Goal: Task Accomplishment & Management: Complete application form

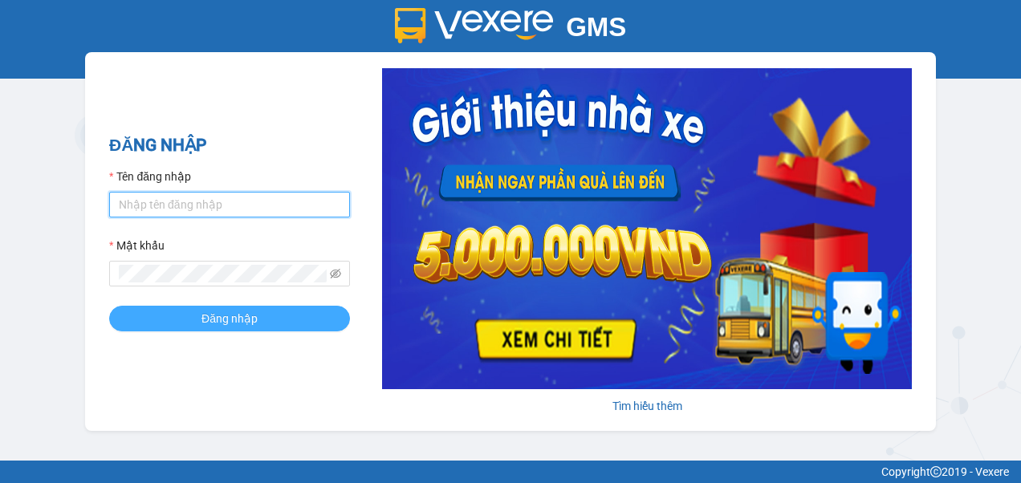
type input "[DOMAIN_NAME]"
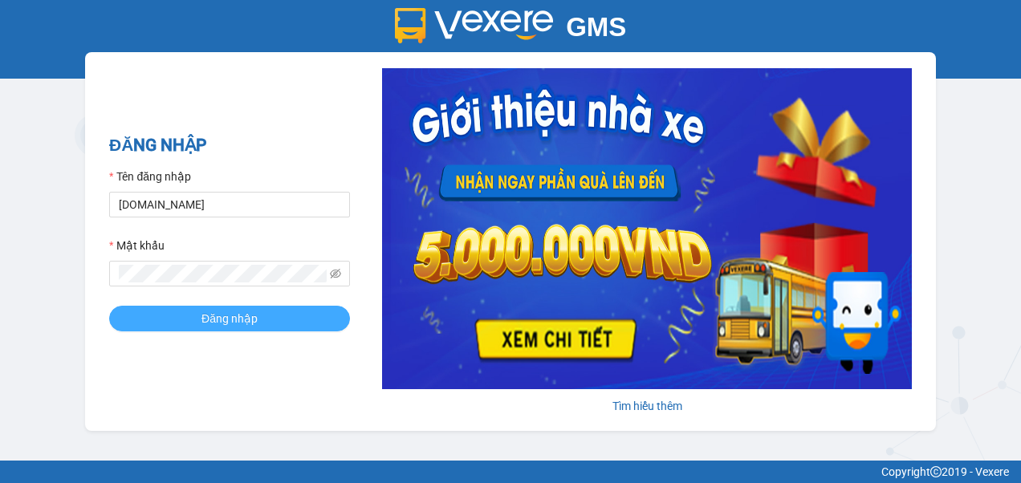
click at [246, 319] on span "Đăng nhập" at bounding box center [229, 319] width 56 height 18
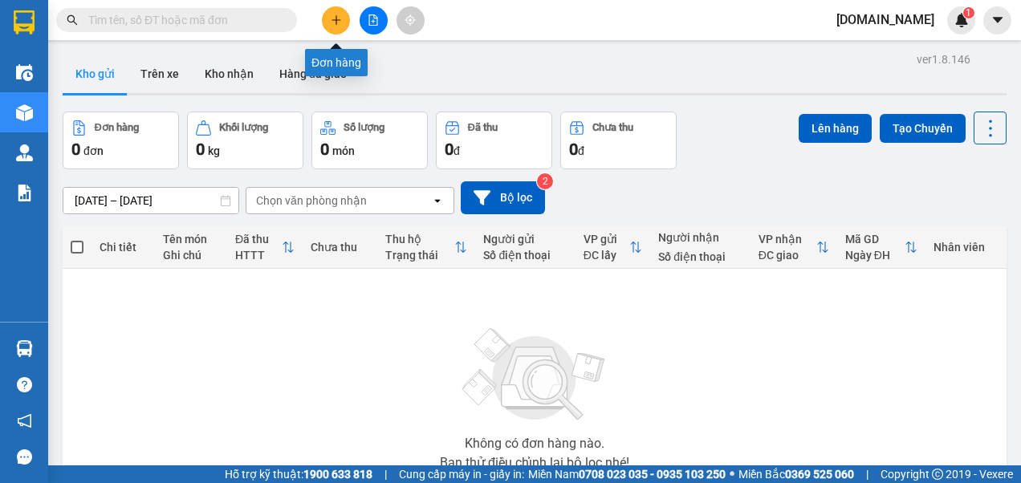
click at [338, 23] on icon "plus" at bounding box center [336, 19] width 11 height 11
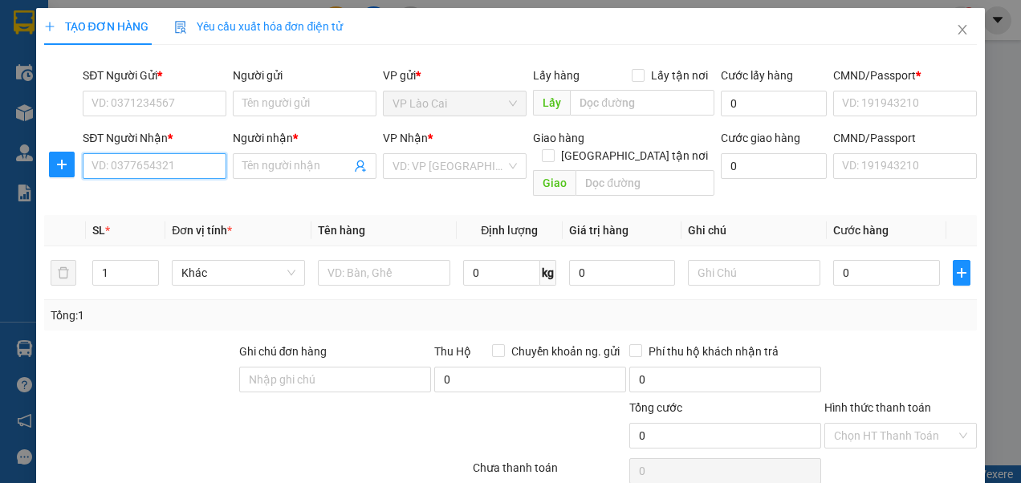
click at [144, 165] on input "SĐT Người Nhận *" at bounding box center [155, 166] width 144 height 26
paste input "0862569124"
type input "0862569124"
click at [288, 167] on input "Người nhận *" at bounding box center [296, 166] width 108 height 18
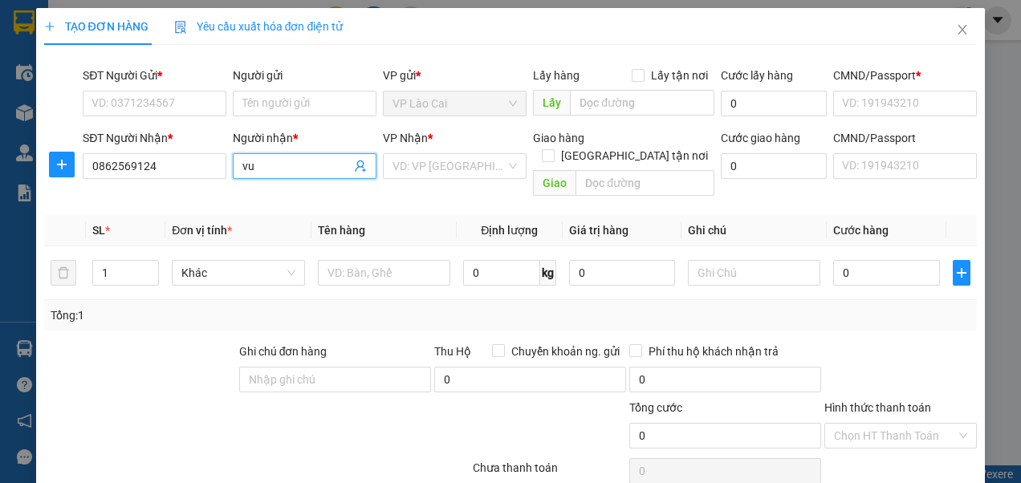
type input "v"
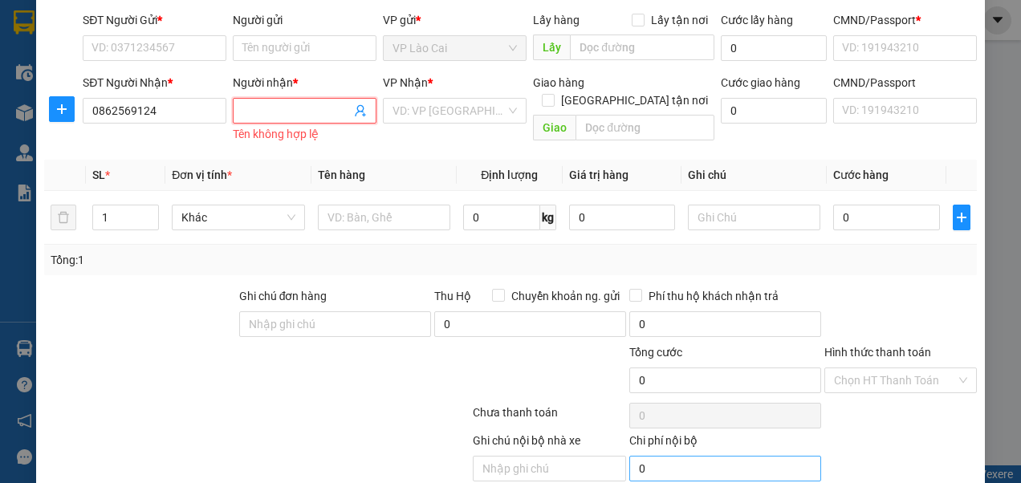
scroll to position [80, 0]
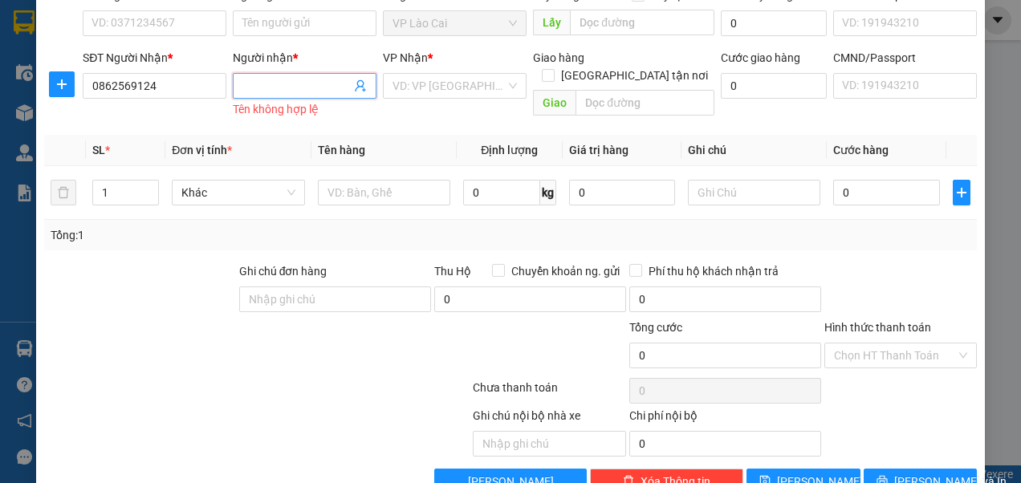
click at [273, 83] on input "Người nhận *" at bounding box center [296, 86] width 108 height 18
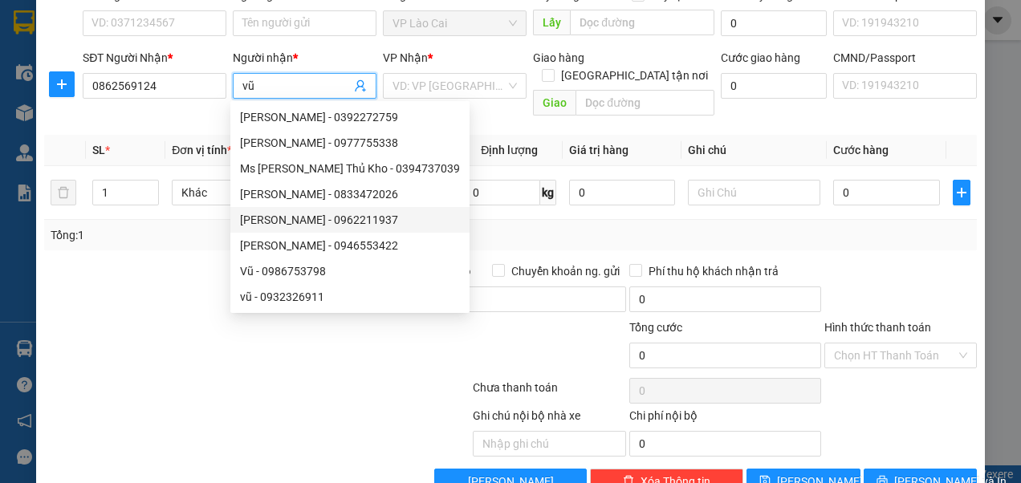
scroll to position [0, 0]
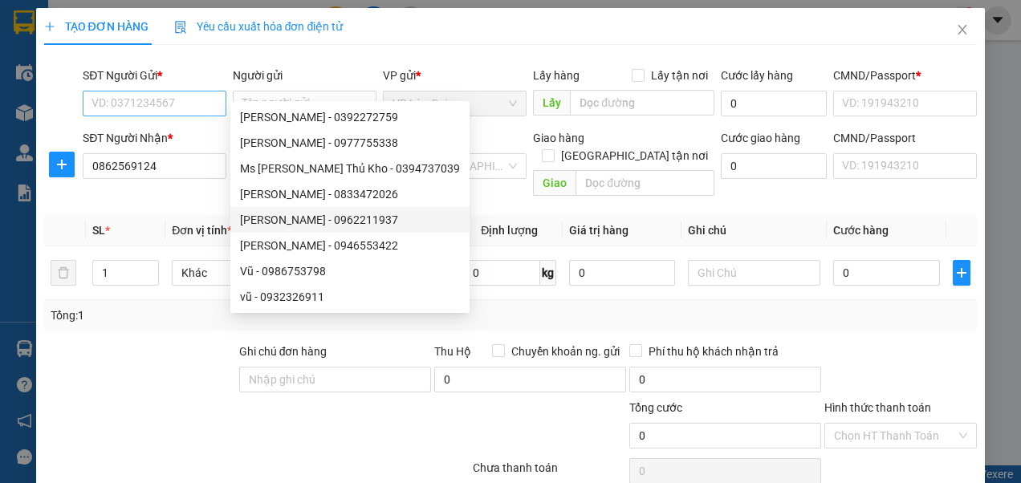
type input "vũ"
click at [174, 100] on input "SĐT Người Gửi *" at bounding box center [155, 104] width 144 height 26
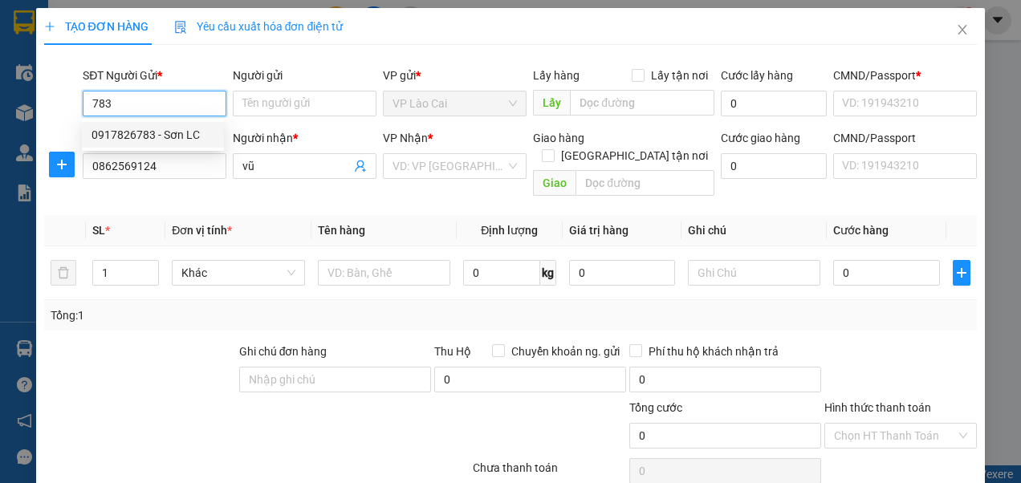
click at [162, 136] on div "0917826783 - Sơn LC" at bounding box center [152, 135] width 123 height 18
type input "0917826783"
type input "Sơn LC"
type input "0123456789"
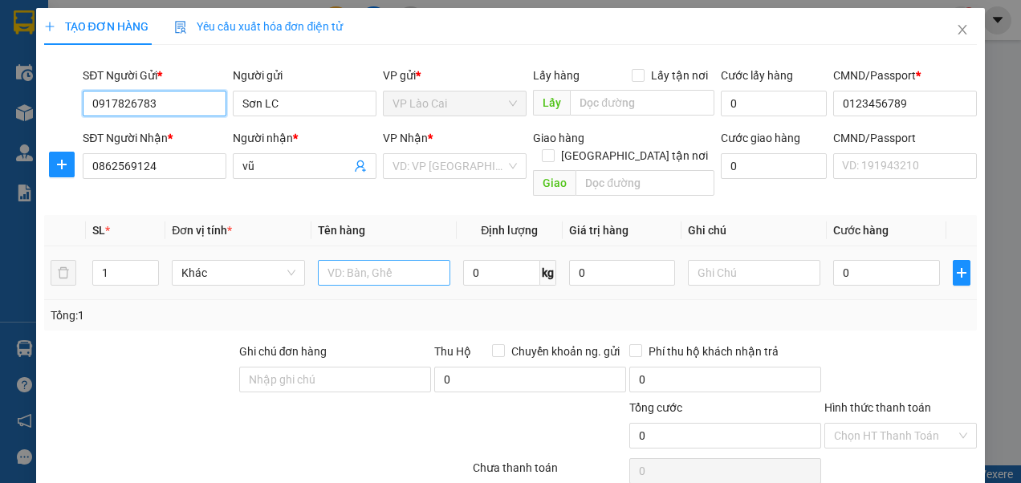
type input "0917826783"
click at [359, 260] on input "text" at bounding box center [384, 273] width 132 height 26
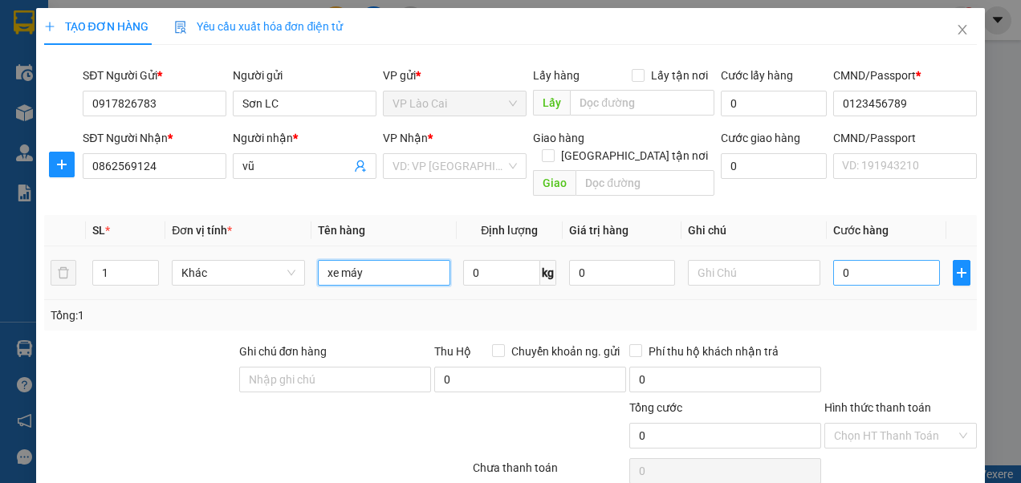
type input "xe máy"
click at [841, 260] on input "0" at bounding box center [886, 273] width 106 height 26
type input "2"
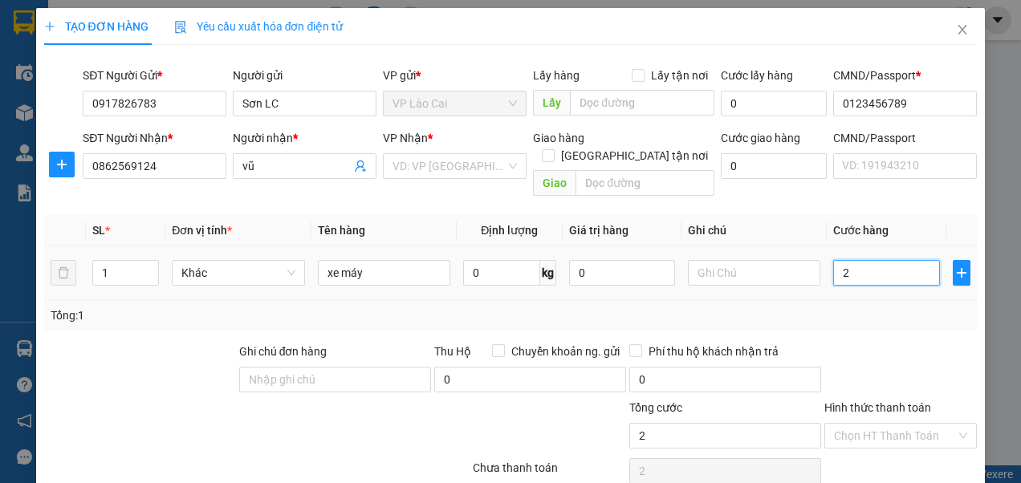
type input "20"
type input "200"
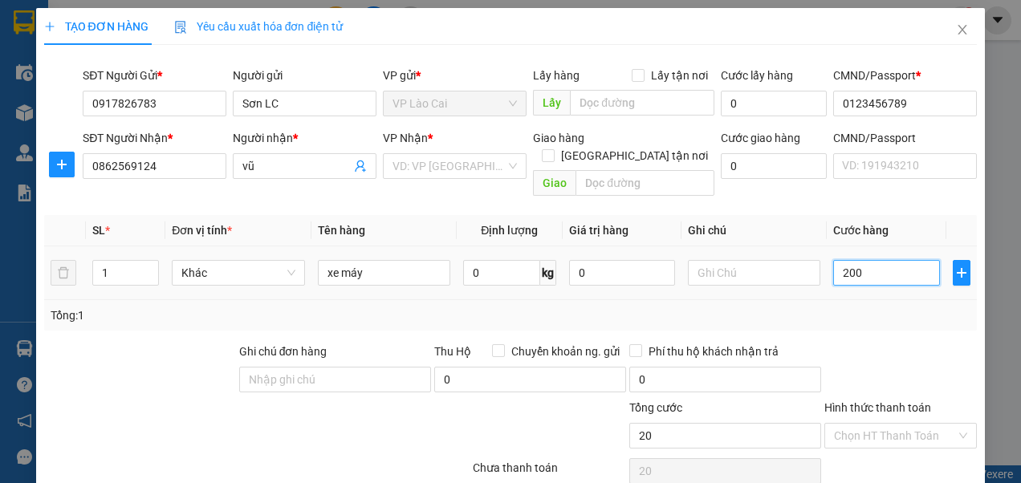
type input "200"
type input "200.000"
click at [879, 424] on input "Hình thức thanh toán" at bounding box center [895, 436] width 122 height 24
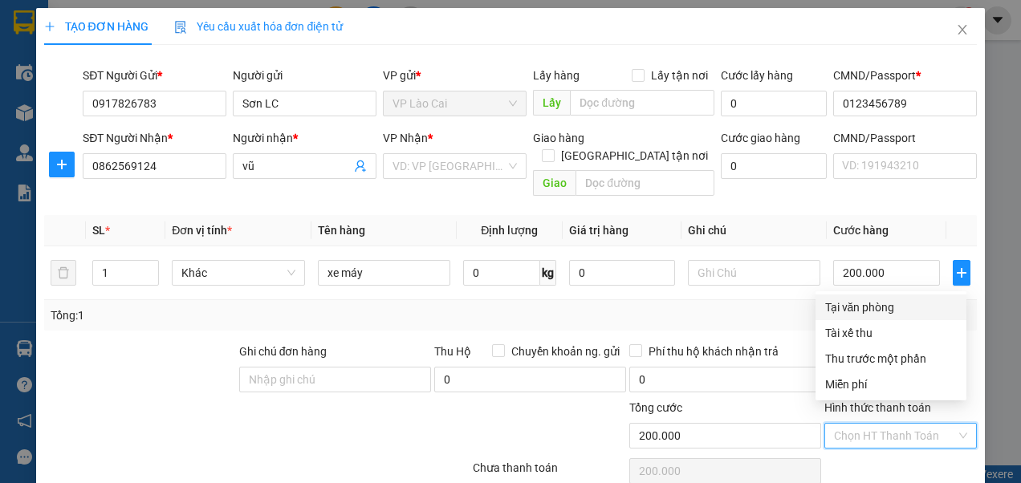
click at [859, 307] on div "Tại văn phòng" at bounding box center [891, 308] width 132 height 18
type input "0"
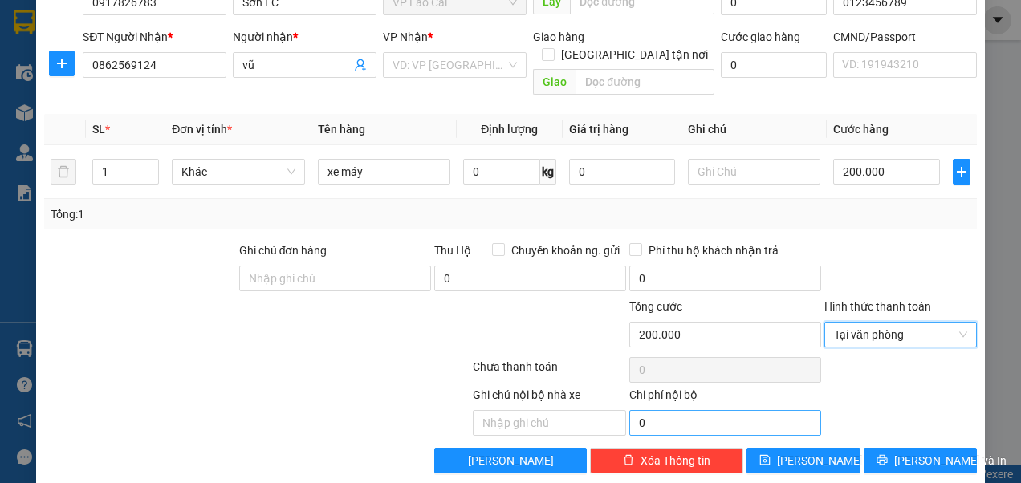
scroll to position [103, 0]
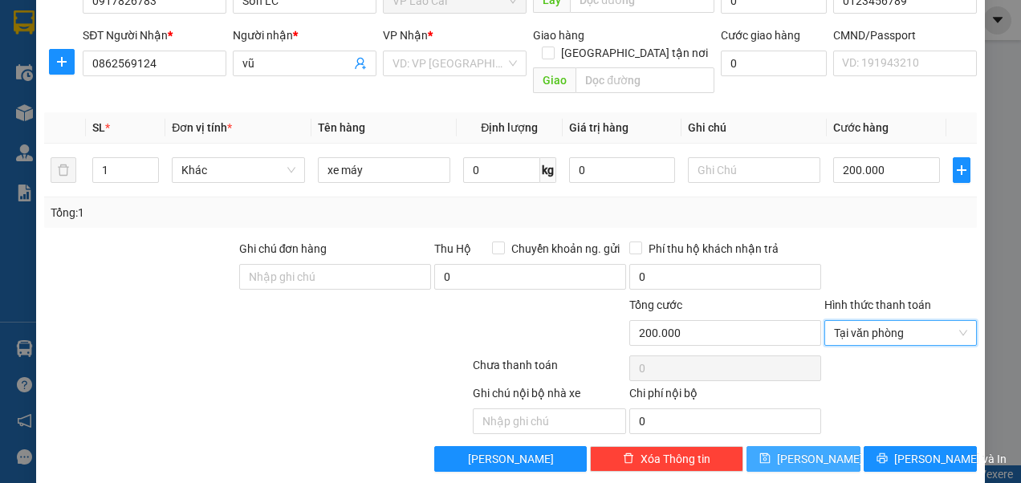
click at [770, 453] on icon "save" at bounding box center [764, 458] width 11 height 11
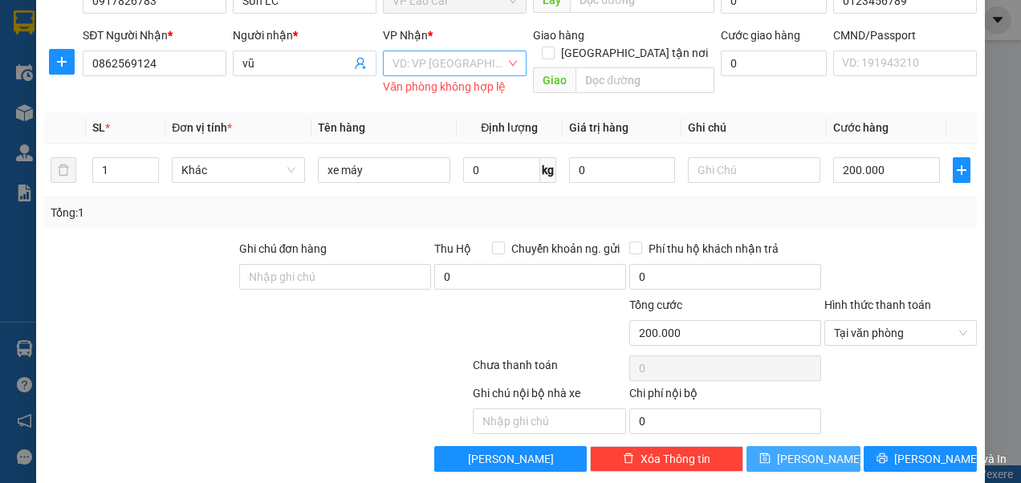
click at [507, 67] on div "VD: VP [GEOGRAPHIC_DATA]" at bounding box center [455, 64] width 144 height 26
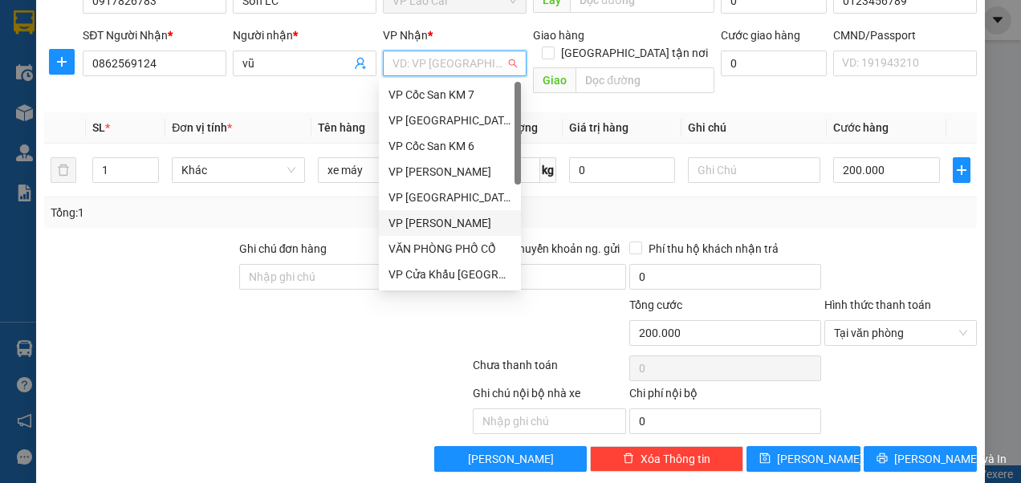
click at [436, 221] on div "VP [PERSON_NAME]" at bounding box center [449, 223] width 123 height 18
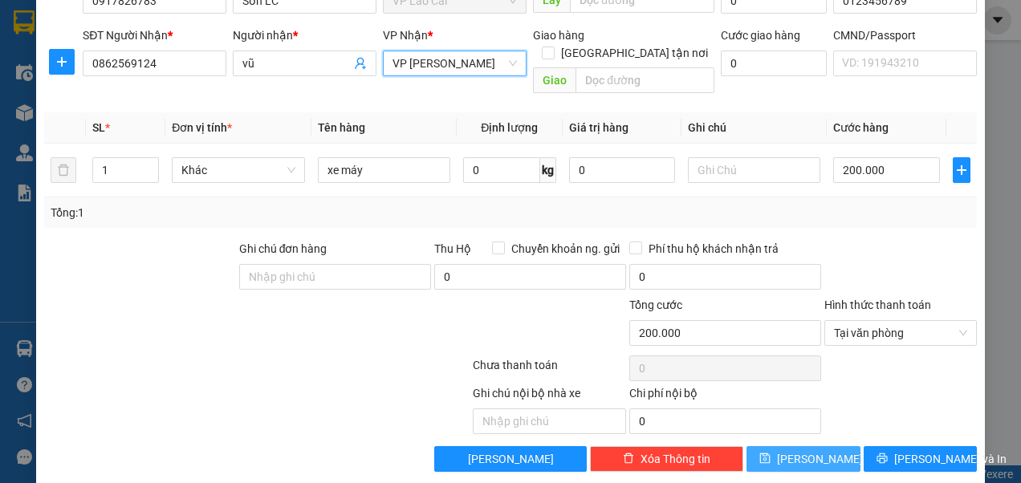
click at [772, 446] on button "[PERSON_NAME]" at bounding box center [803, 459] width 114 height 26
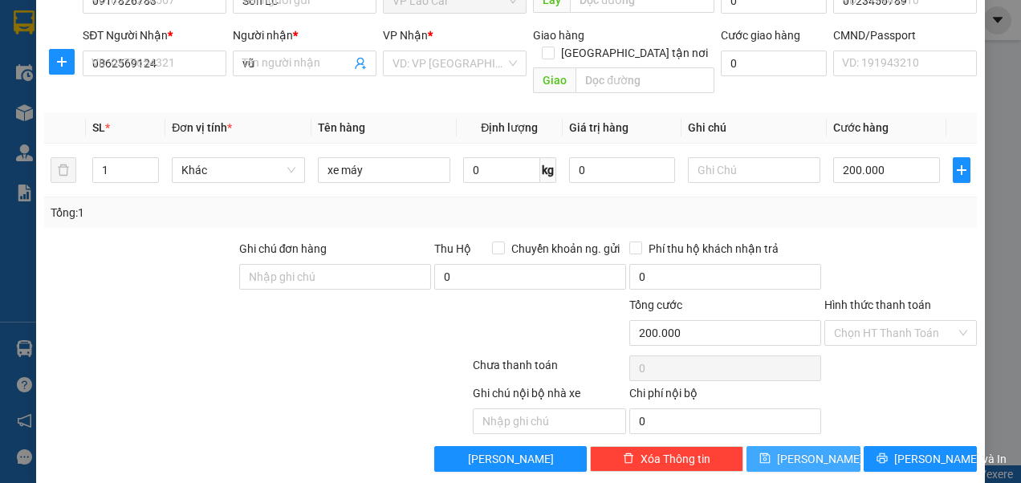
type input "0"
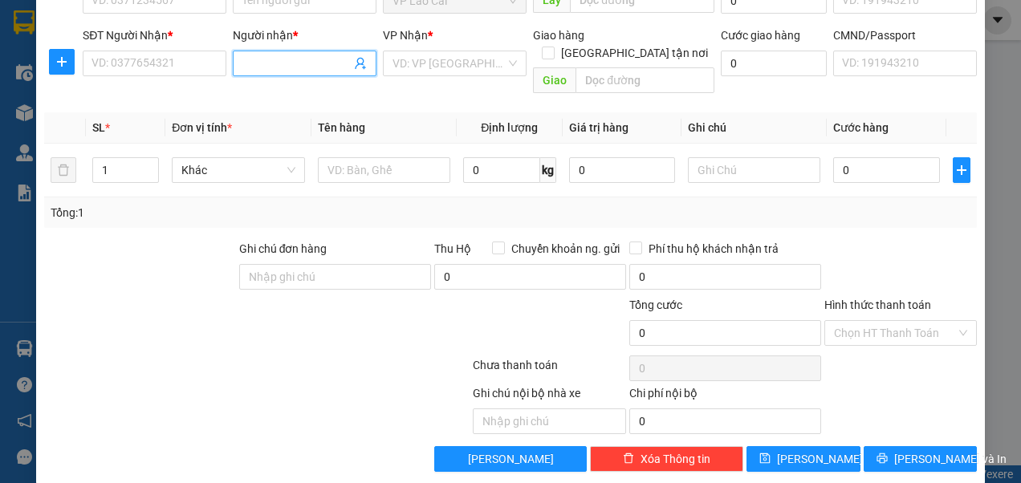
click at [270, 59] on input "Người nhận *" at bounding box center [296, 64] width 108 height 18
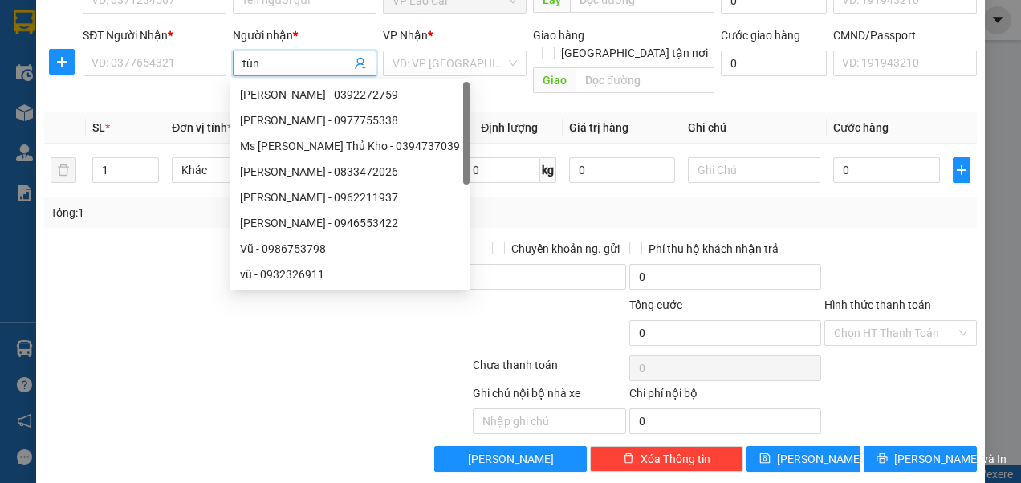
type input "tùng"
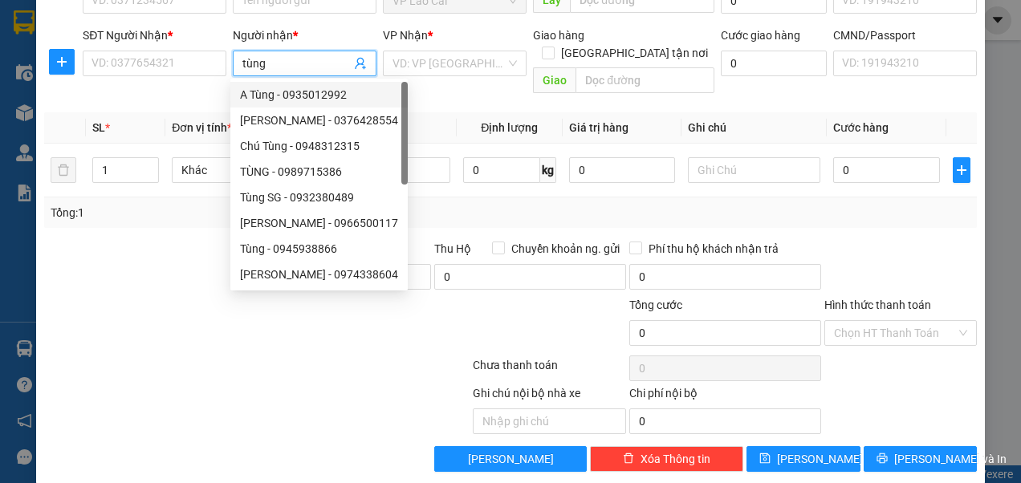
click at [286, 98] on div "A Tùng - 0935012992" at bounding box center [319, 95] width 158 height 18
type input "0935012992"
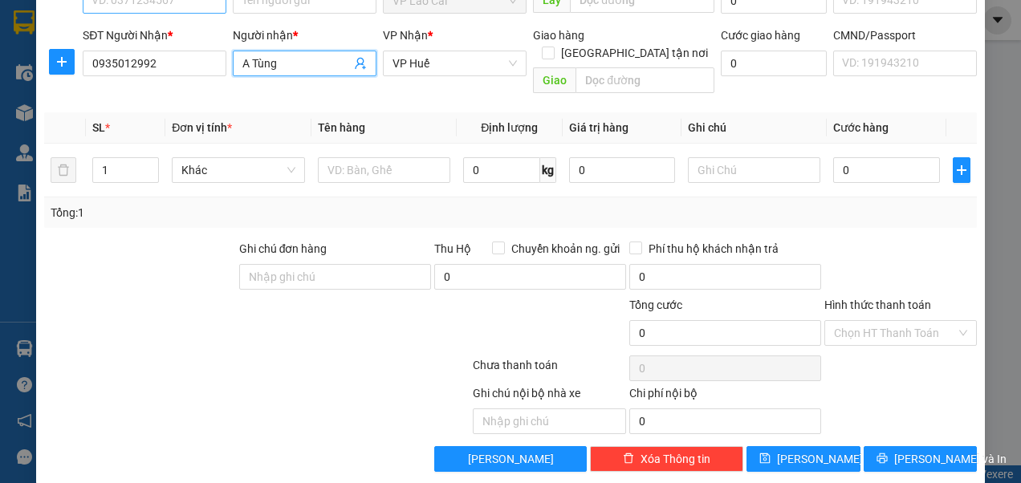
type input "A Tùng"
click at [180, 6] on input "SĐT Người Gửi *" at bounding box center [155, 1] width 144 height 26
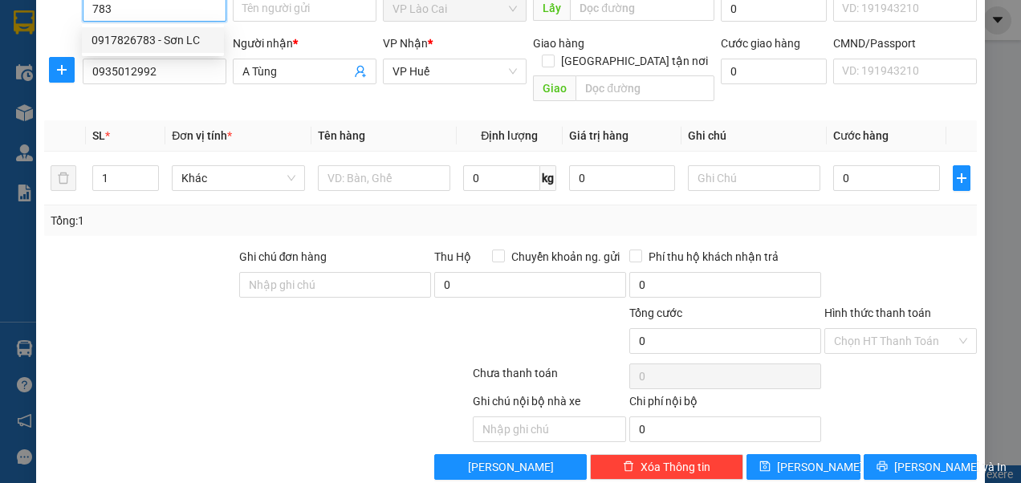
click at [144, 39] on div "0917826783 - Sơn LC" at bounding box center [152, 40] width 123 height 18
type input "0917826783"
type input "Sơn LC"
type input "0123456789"
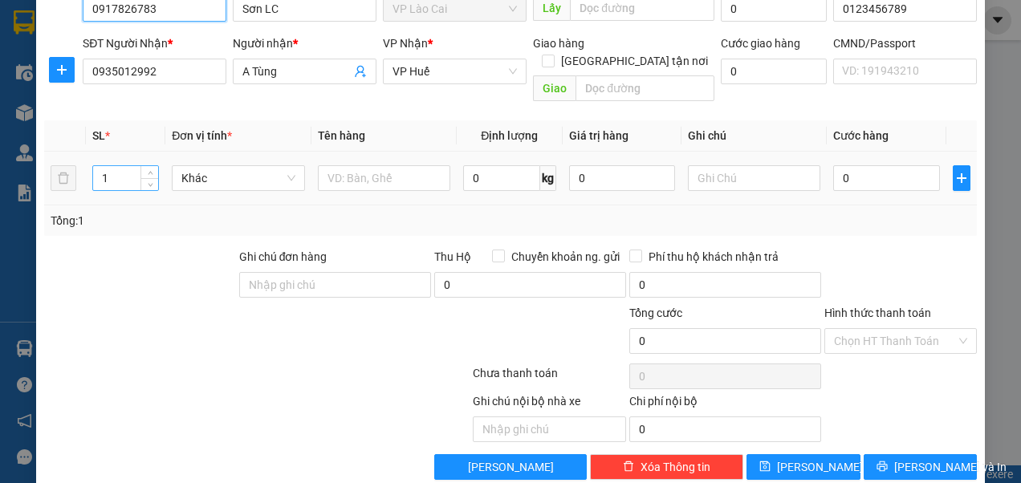
type input "0917826783"
drag, startPoint x: 108, startPoint y: 154, endPoint x: 104, endPoint y: 162, distance: 8.6
click at [104, 166] on input "1" at bounding box center [125, 178] width 65 height 24
type input "12"
click at [376, 165] on input "text" at bounding box center [384, 178] width 132 height 26
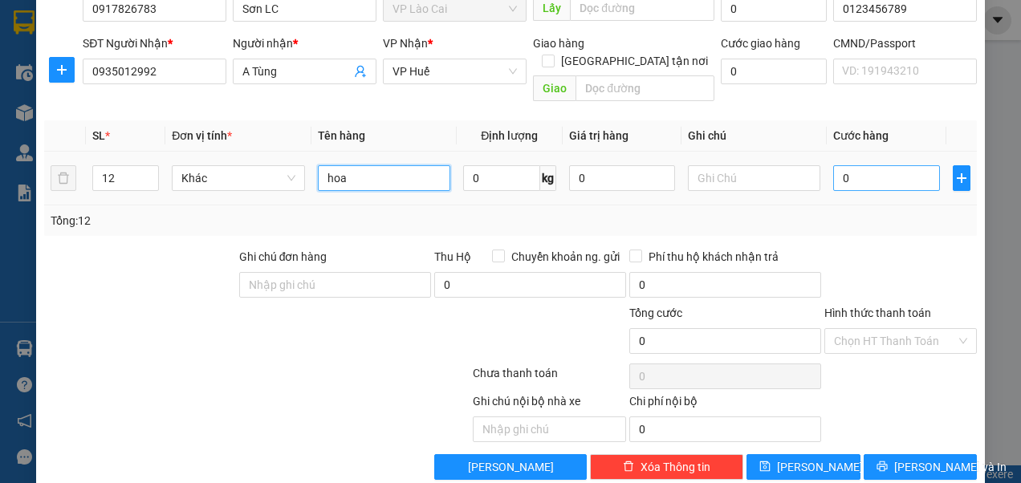
type input "hoa"
click at [859, 168] on input "0" at bounding box center [886, 178] width 106 height 26
type input "3"
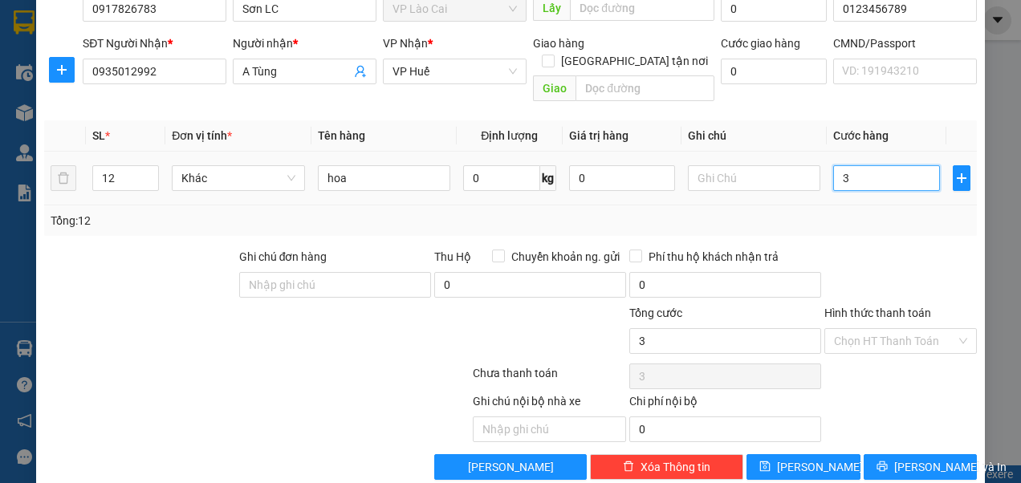
type input "30"
type input "300"
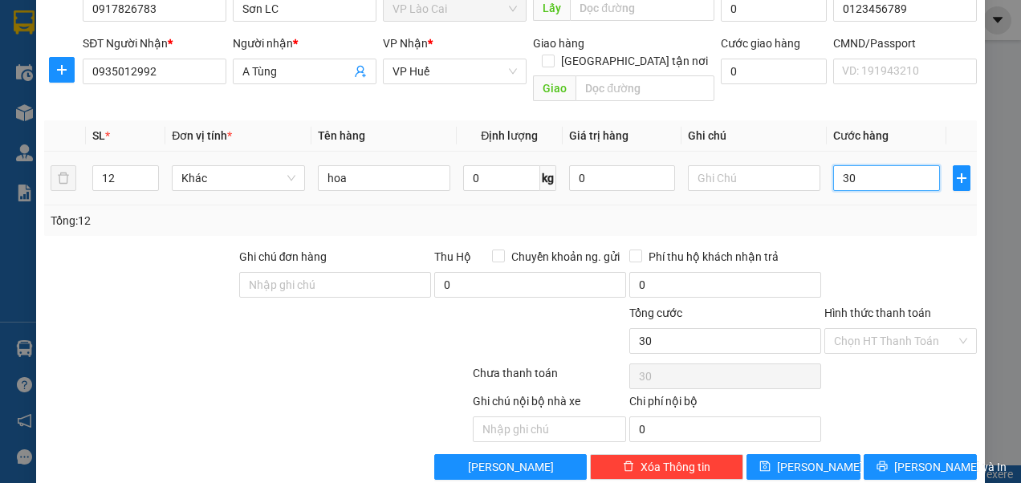
type input "300"
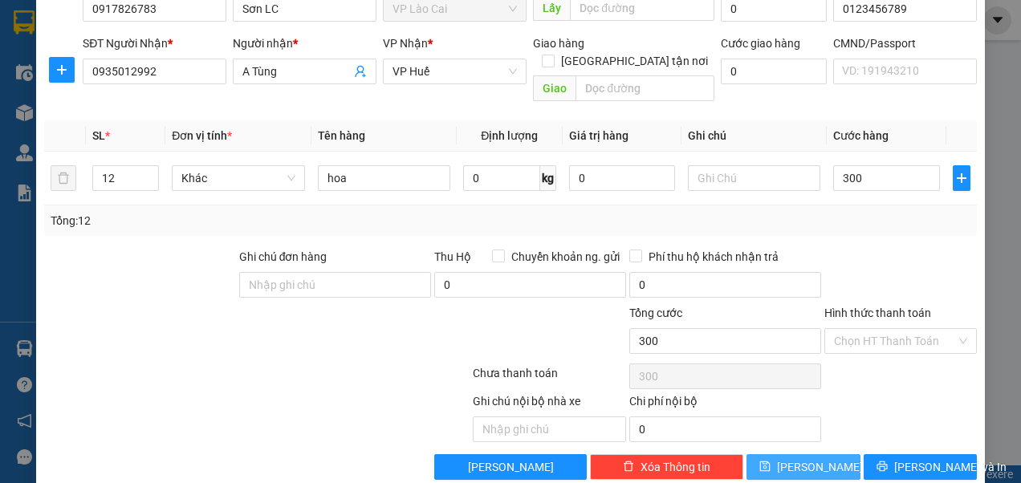
type input "300.000"
click at [818, 454] on button "[PERSON_NAME]" at bounding box center [803, 467] width 114 height 26
type input "1"
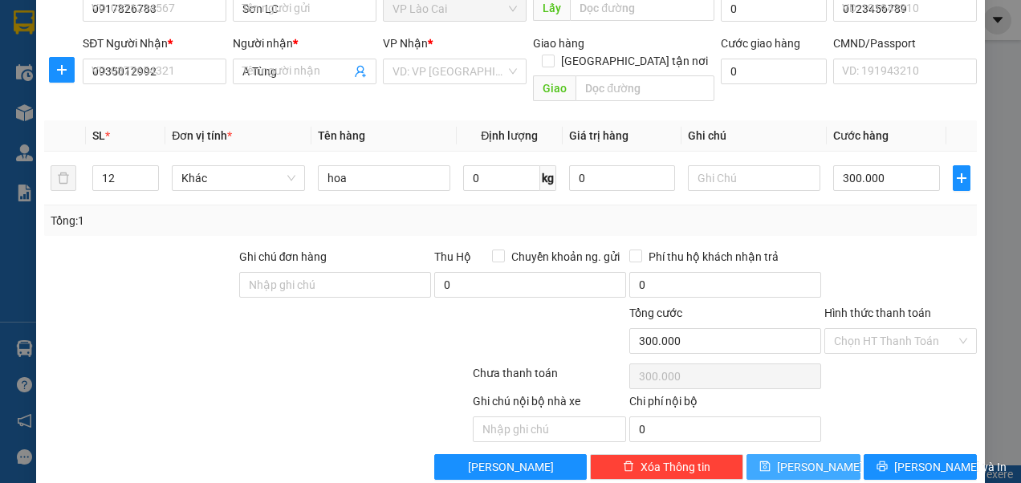
type input "0"
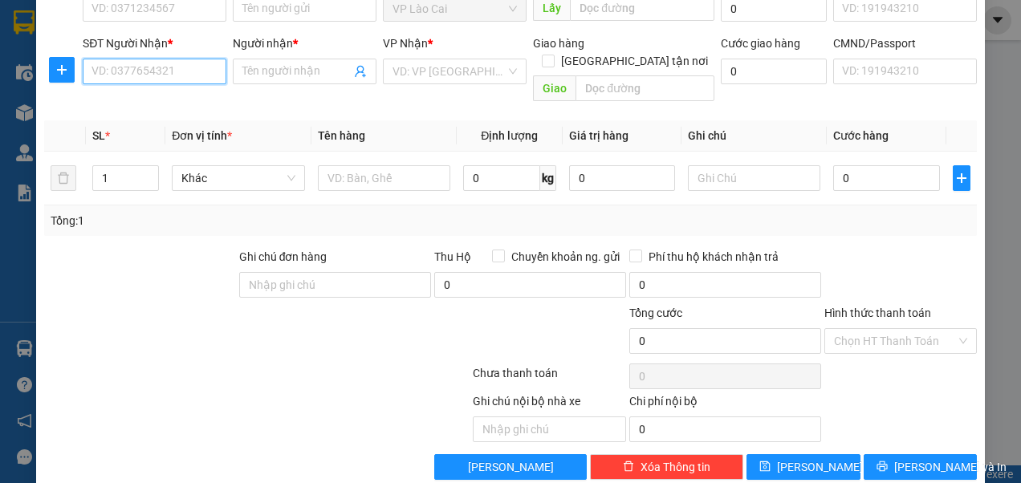
click at [173, 68] on input "SĐT Người Nhận *" at bounding box center [155, 72] width 144 height 26
click at [299, 74] on input "Người nhận *" at bounding box center [296, 72] width 108 height 18
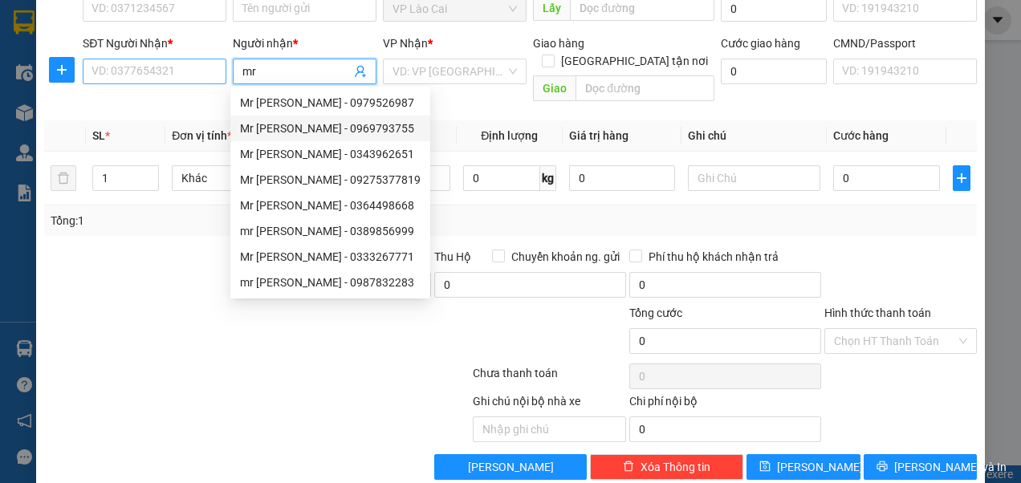
type input "mr"
click at [186, 71] on input "SĐT Người Nhận *" at bounding box center [155, 72] width 144 height 26
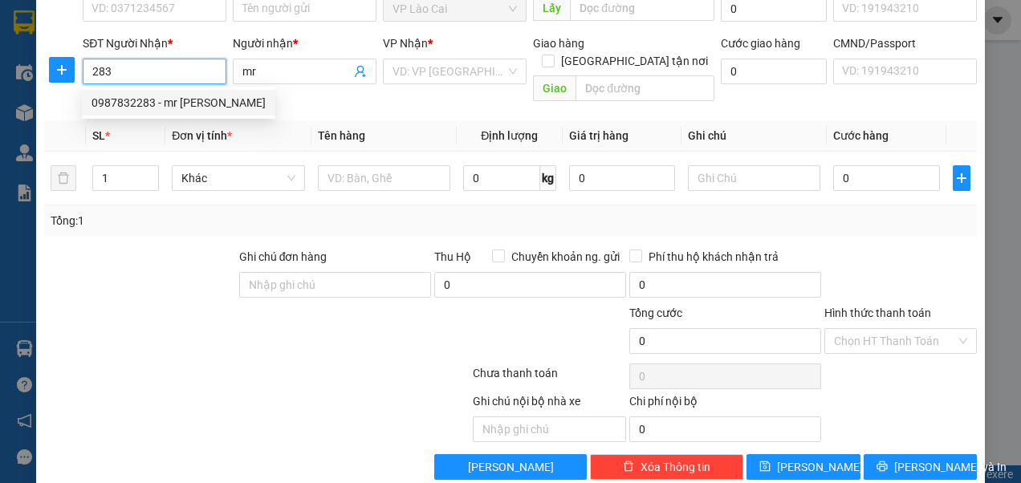
click at [160, 101] on div "0987832283 - mr [PERSON_NAME]" at bounding box center [178, 103] width 174 height 18
type input "0987832283"
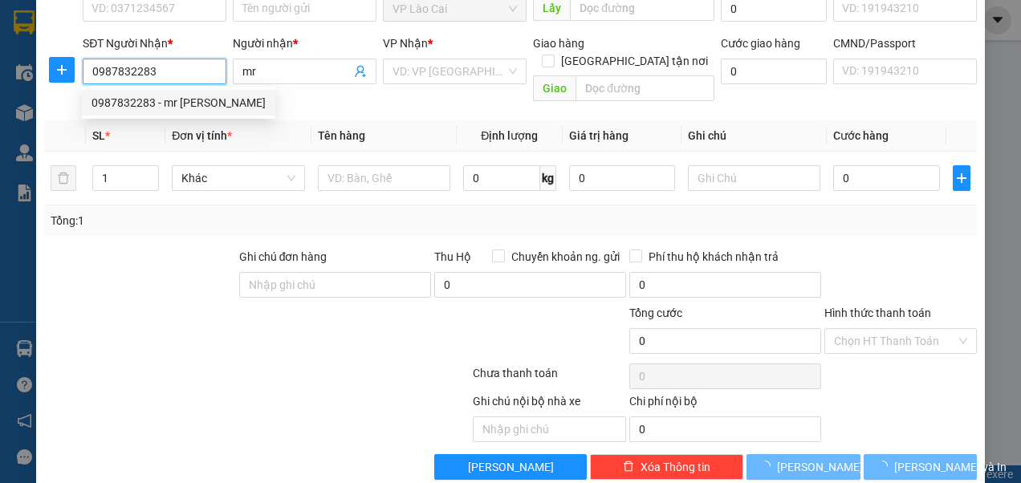
type input "mr [PERSON_NAME]"
checkbox input "true"
type input "la phù"
type input "123456789"
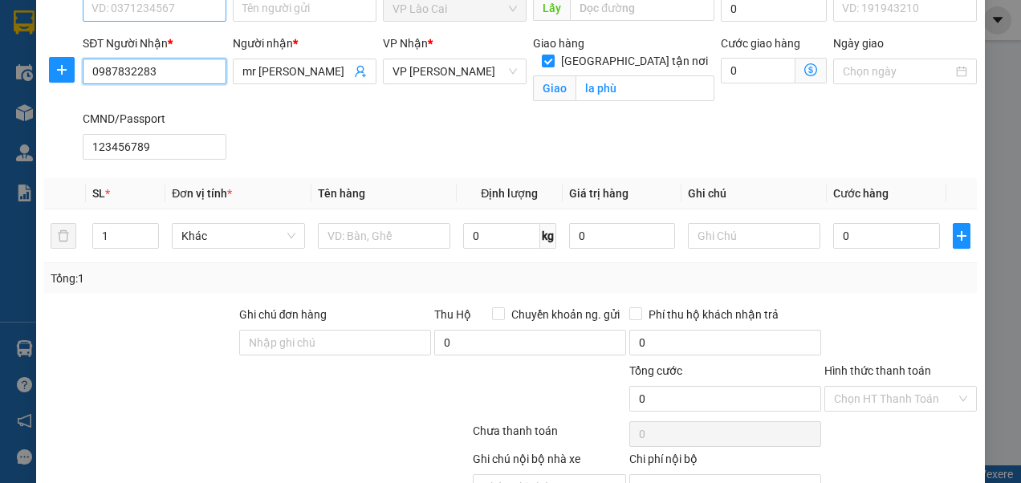
type input "0987832283"
click at [172, 11] on input "SĐT Người Gửi *" at bounding box center [155, 9] width 144 height 26
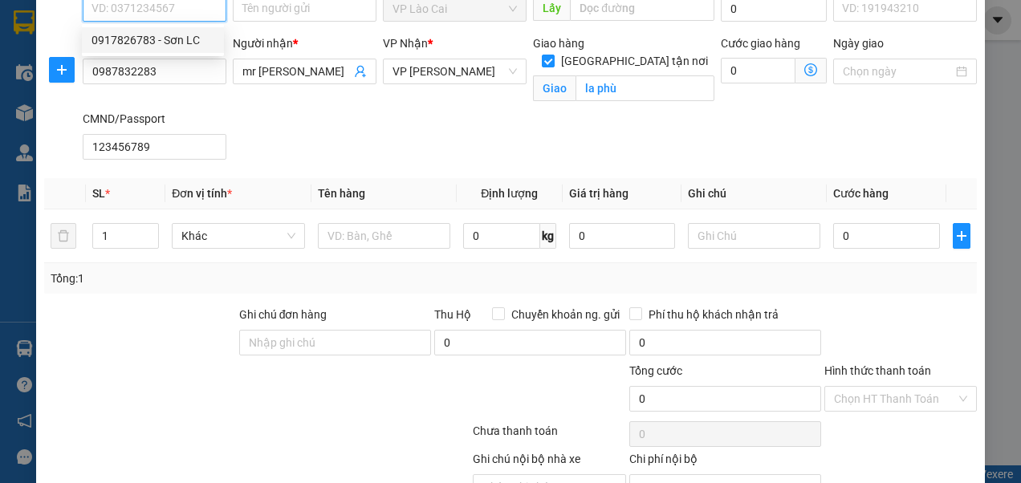
click at [157, 38] on div "0917826783 - Sơn LC" at bounding box center [152, 40] width 123 height 18
type input "0917826783"
type input "Sơn LC"
type input "123456789"
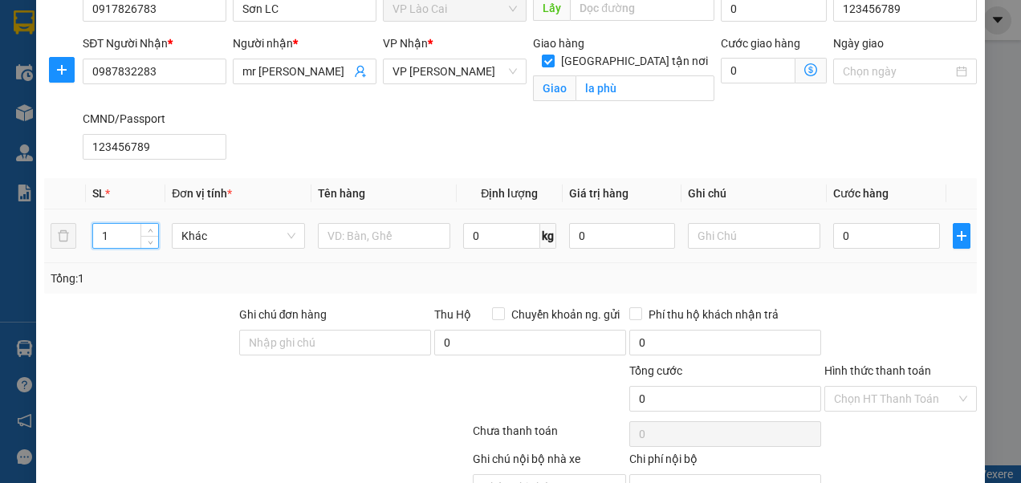
drag, startPoint x: 112, startPoint y: 233, endPoint x: 101, endPoint y: 241, distance: 13.8
click at [101, 241] on input "1" at bounding box center [125, 236] width 65 height 24
type input "260"
click at [388, 238] on input "text" at bounding box center [384, 236] width 132 height 26
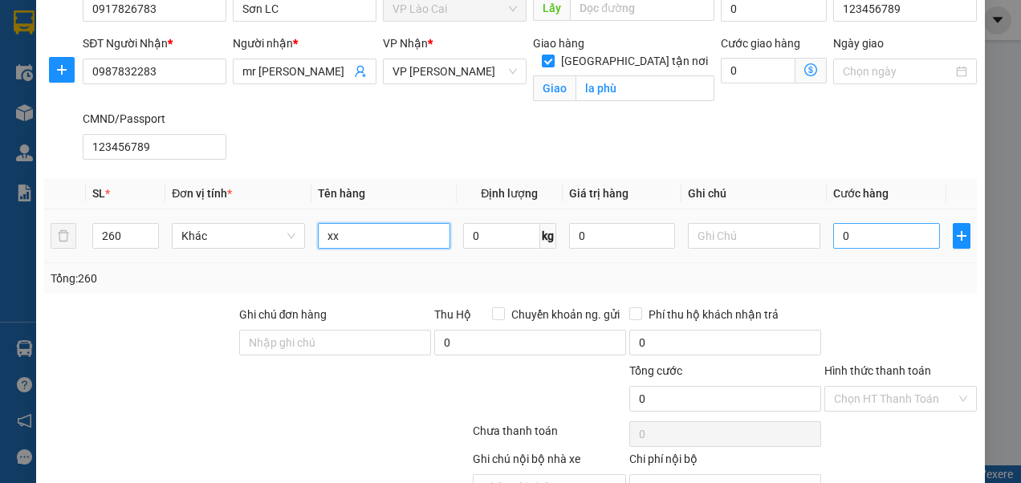
type input "xx"
click at [843, 238] on input "0" at bounding box center [886, 236] width 106 height 26
type input "1"
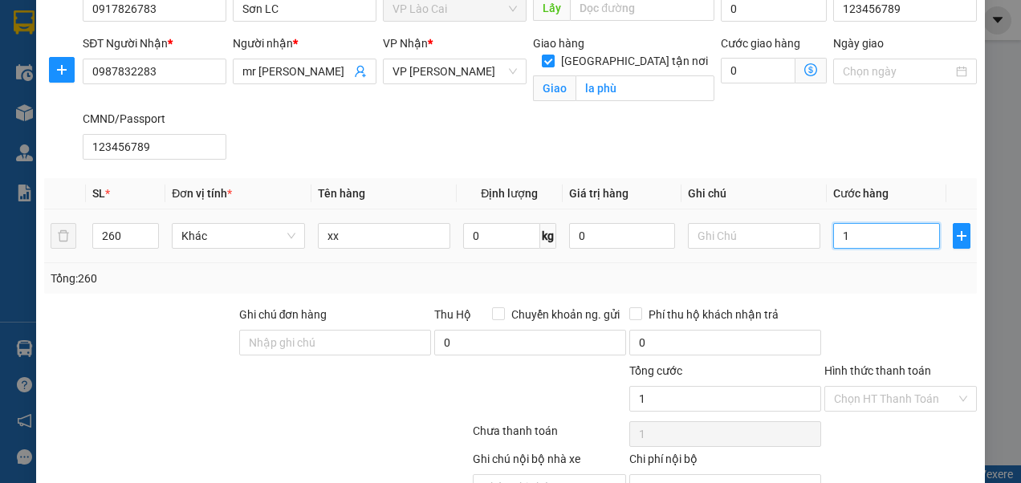
type input "18"
type input "182"
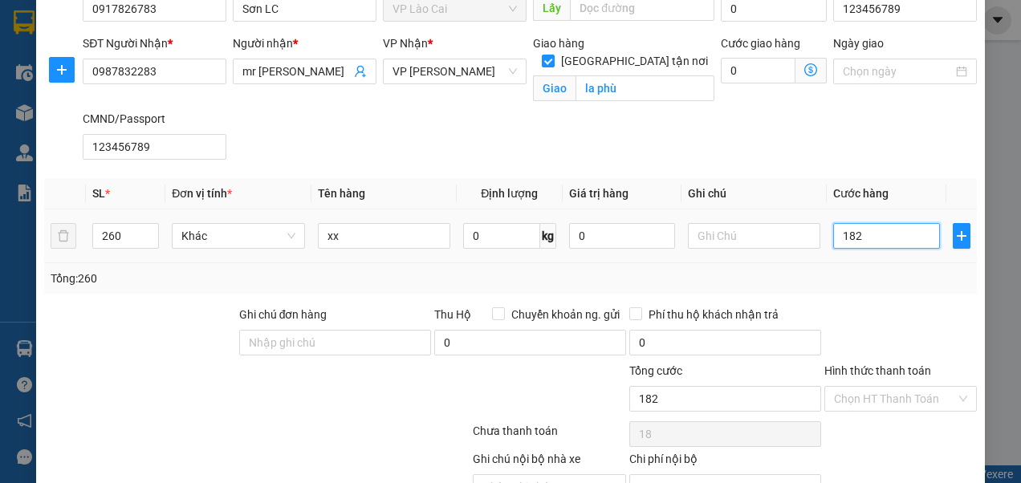
type input "182"
type input "1.820"
type input "1.820.000"
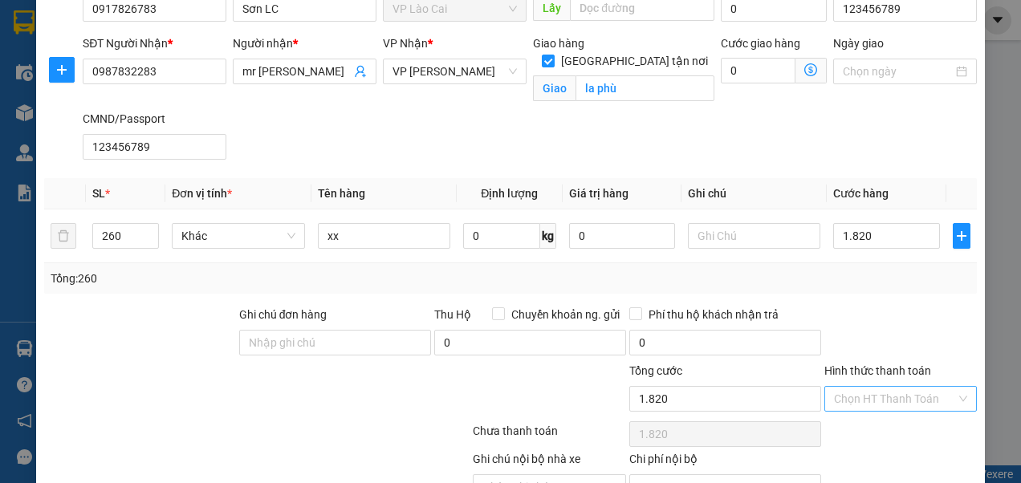
type input "1.820.000"
click at [888, 393] on input "Hình thức thanh toán" at bounding box center [895, 399] width 122 height 24
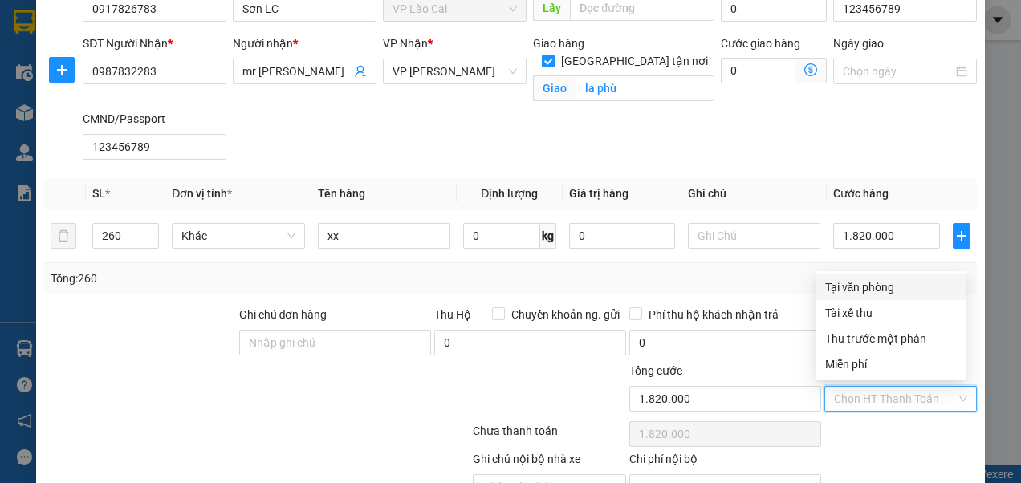
click at [869, 282] on div "Tại văn phòng" at bounding box center [891, 287] width 132 height 18
type input "0"
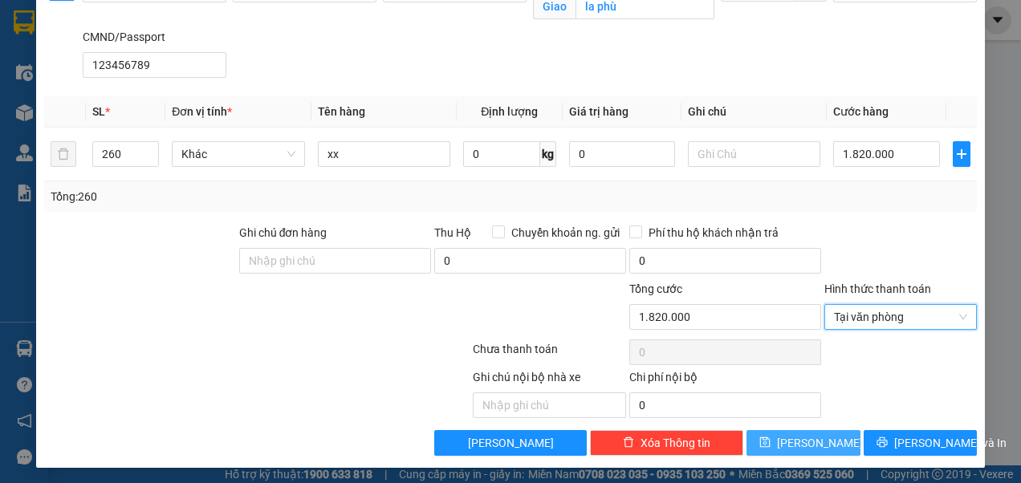
scroll to position [177, 0]
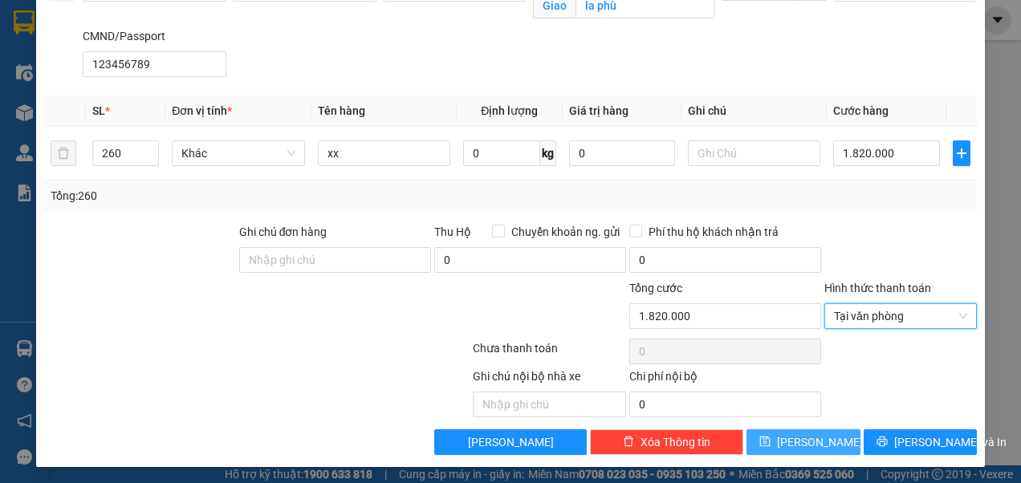
click at [770, 439] on icon "save" at bounding box center [764, 441] width 11 height 11
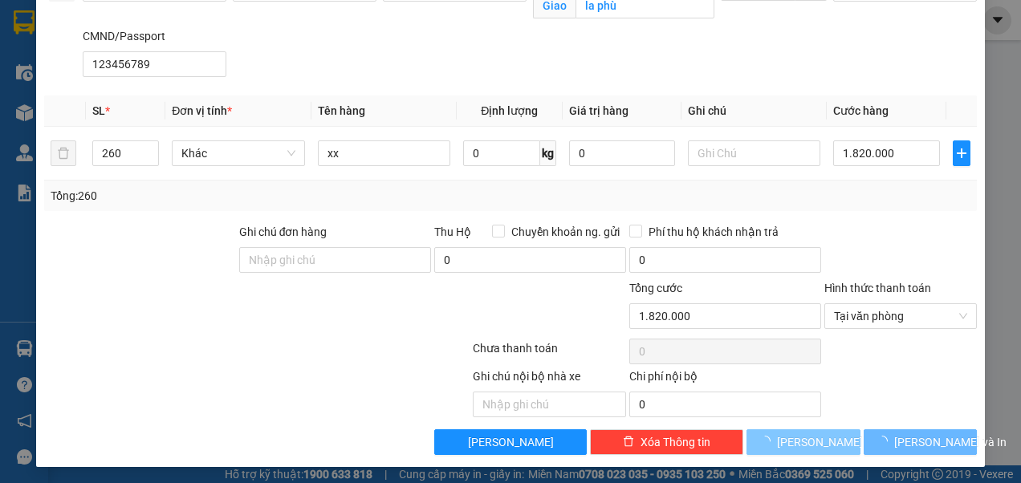
checkbox input "false"
type input "1"
type input "0"
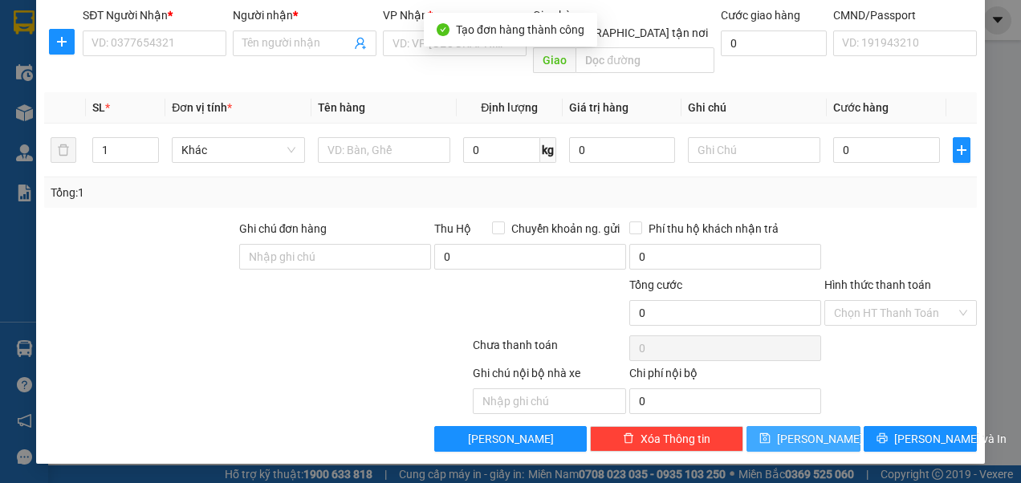
scroll to position [103, 0]
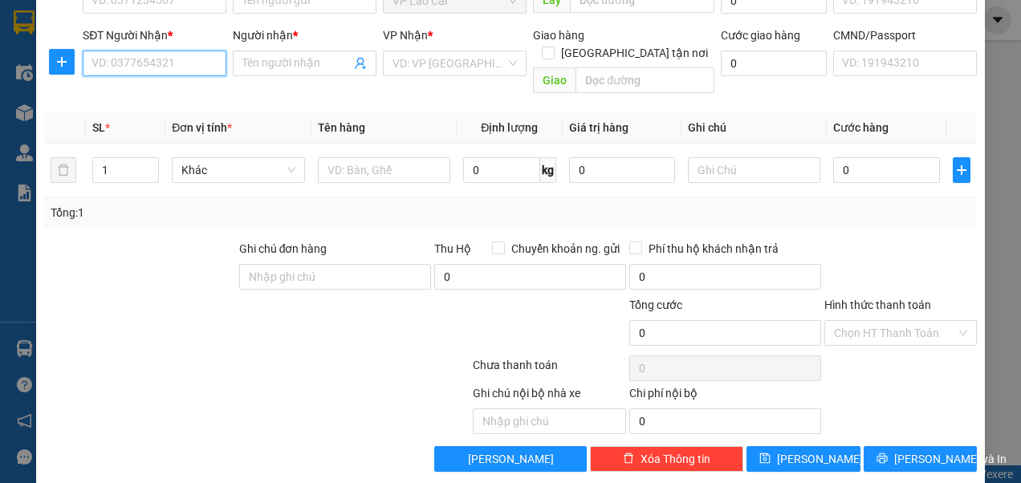
click at [188, 61] on input "SĐT Người Nhận *" at bounding box center [155, 64] width 144 height 26
click at [165, 91] on div "0983371994 - [PERSON_NAME]" at bounding box center [170, 95] width 158 height 18
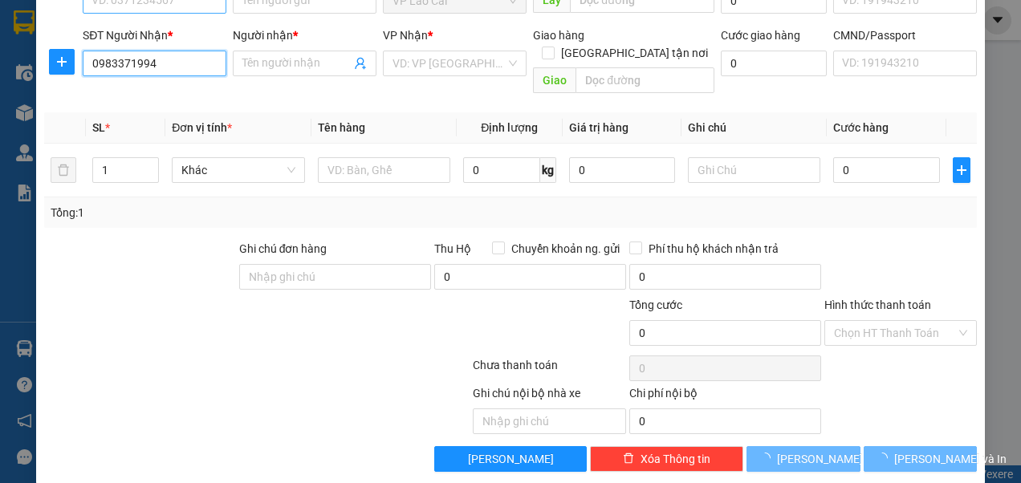
type input "0983371994"
click at [193, 10] on input "SĐT Người Gửi *" at bounding box center [155, 1] width 144 height 26
type input "Huyền zenda"
type input "123456789"
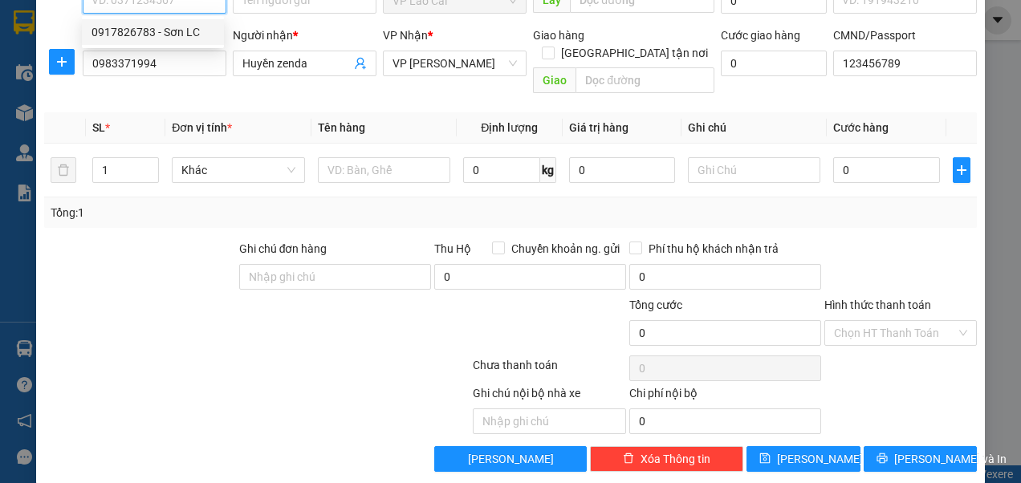
click at [184, 26] on div "0917826783 - Sơn LC" at bounding box center [152, 32] width 123 height 18
type input "0917826783"
type input "Sơn LC"
type input "123456789"
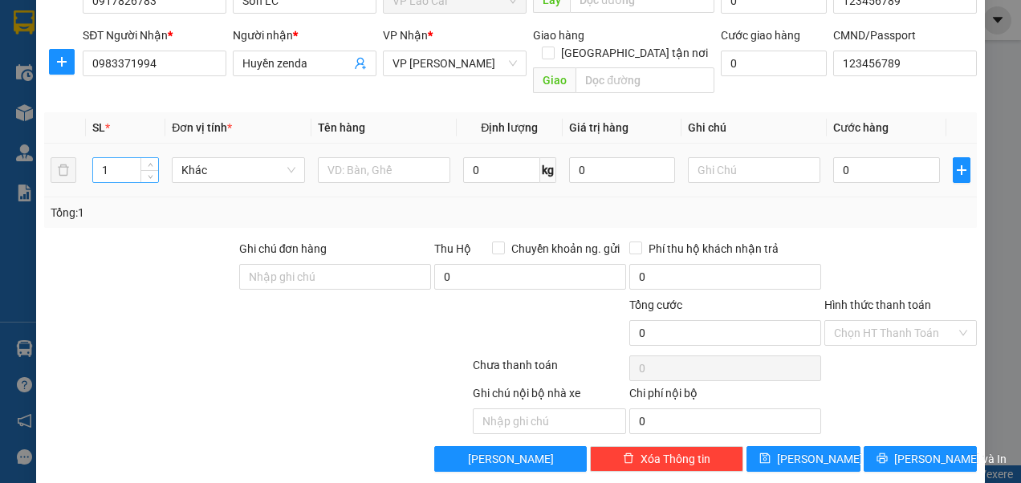
click at [119, 158] on input "1" at bounding box center [125, 170] width 65 height 24
type input "12"
click at [385, 157] on input "text" at bounding box center [384, 170] width 132 height 26
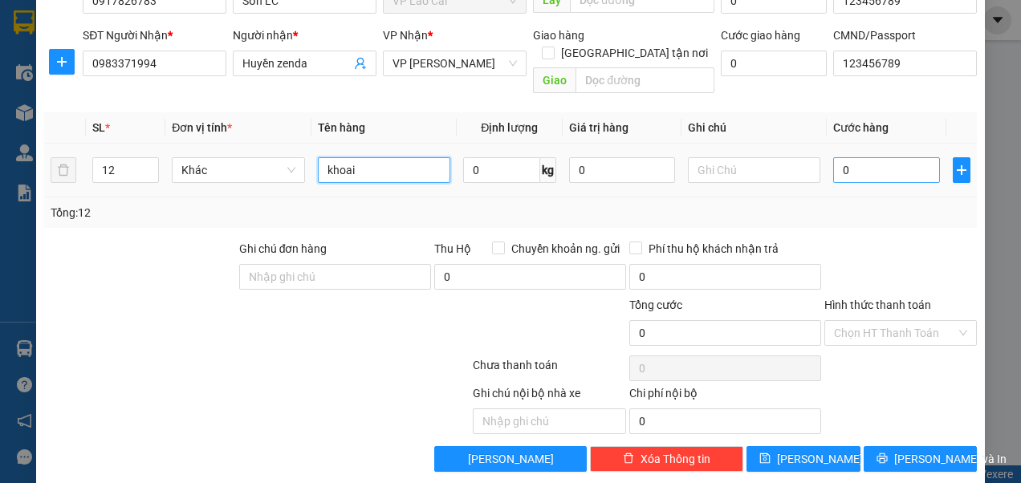
type input "khoai"
click at [848, 157] on input "0" at bounding box center [886, 170] width 106 height 26
type input "2"
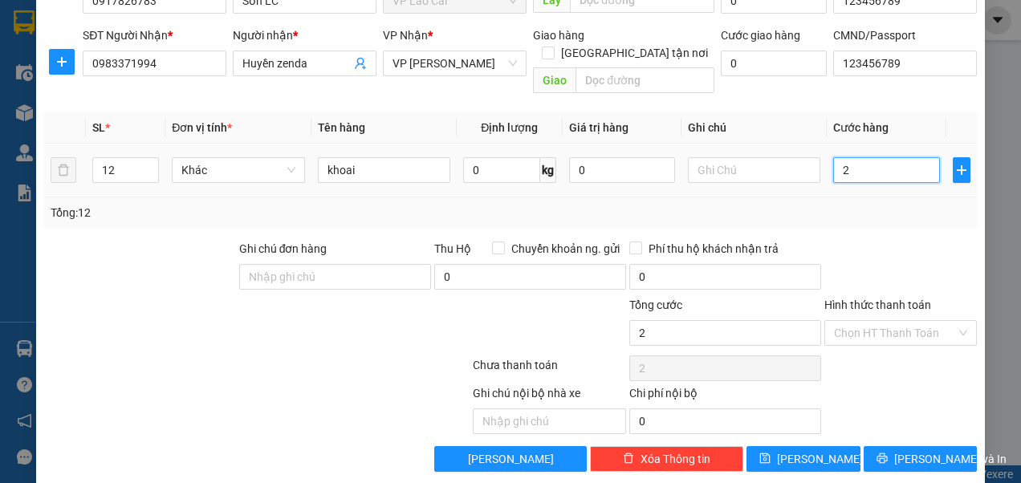
type input "24"
type input "240"
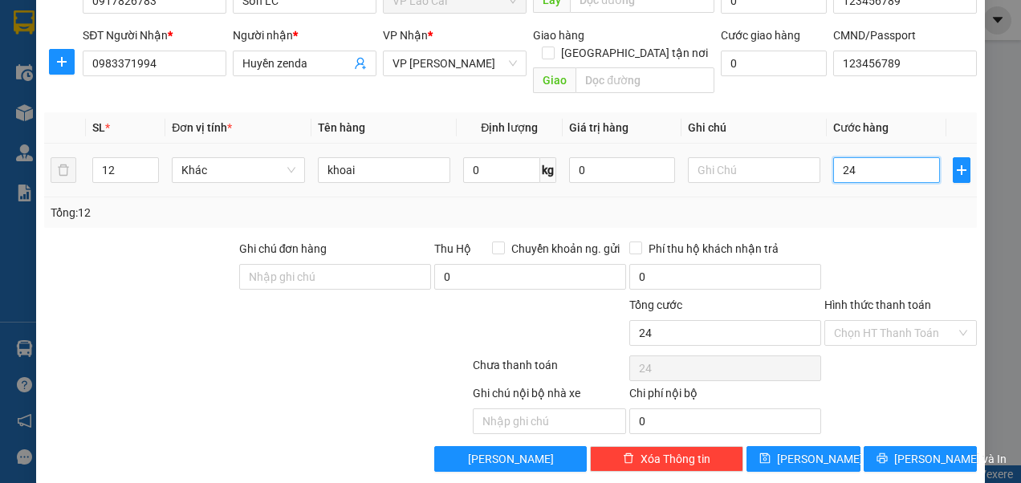
type input "240"
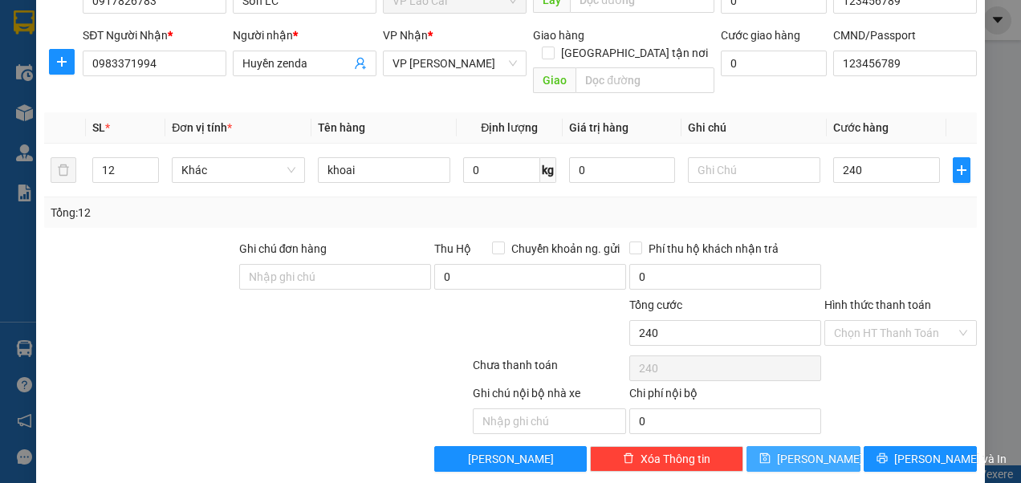
type input "240.000"
click at [814, 446] on button "[PERSON_NAME]" at bounding box center [803, 459] width 114 height 26
type input "1"
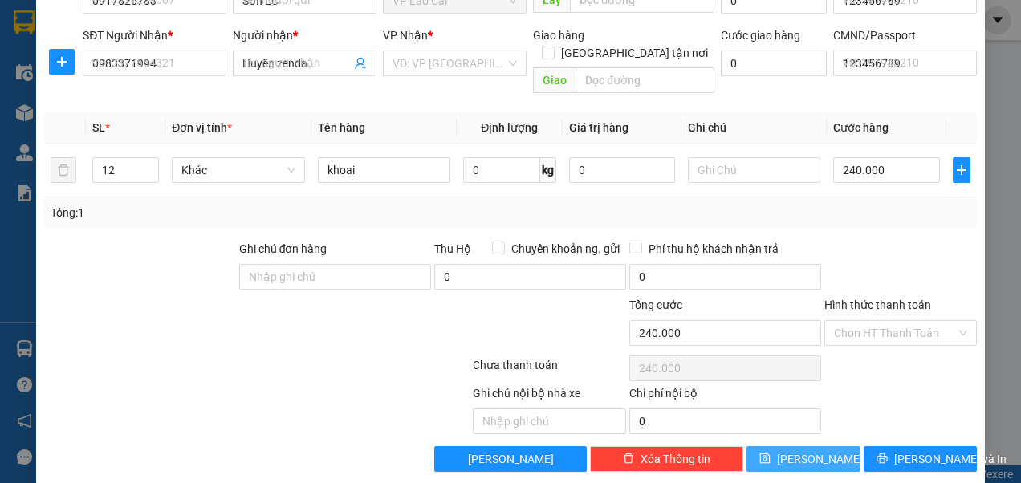
type input "0"
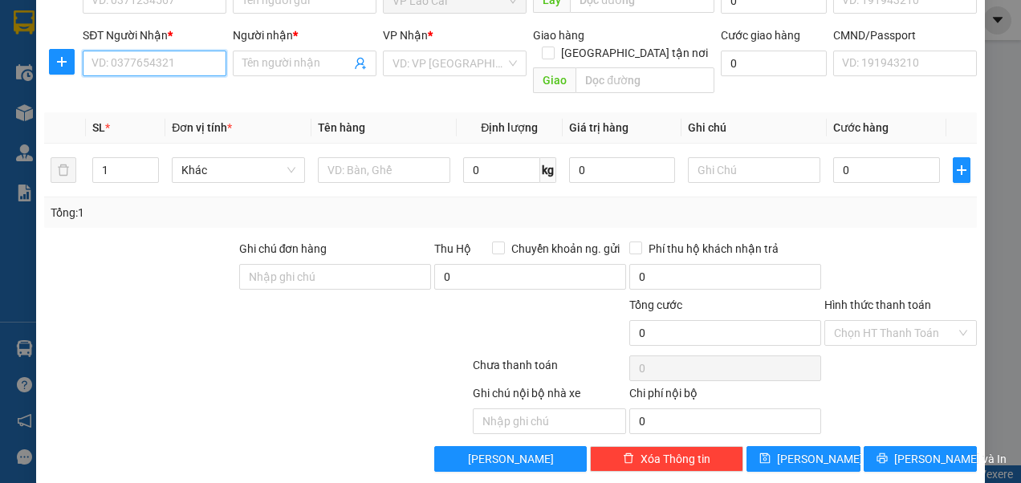
click at [177, 59] on input "SĐT Người Nhận *" at bounding box center [155, 64] width 144 height 26
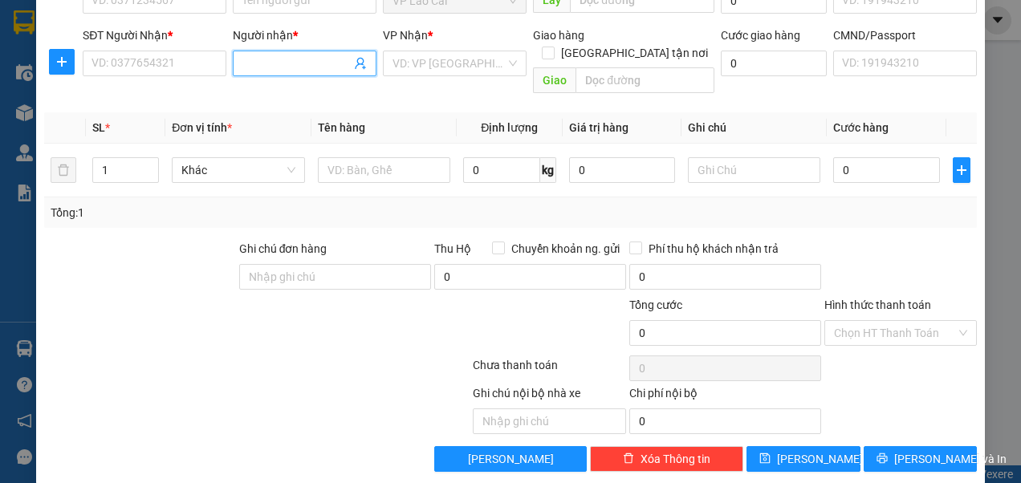
click at [274, 58] on input "Người nhận *" at bounding box center [296, 64] width 108 height 18
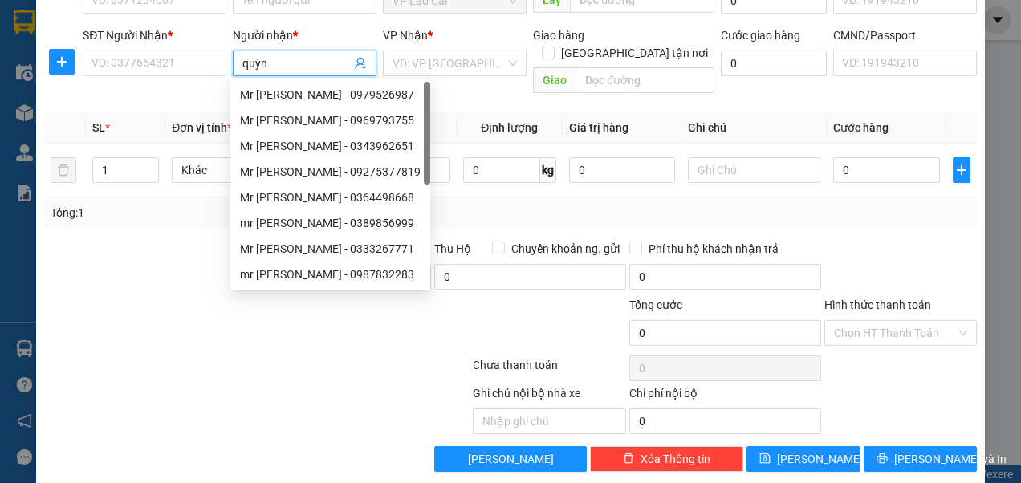
type input "quỳnh"
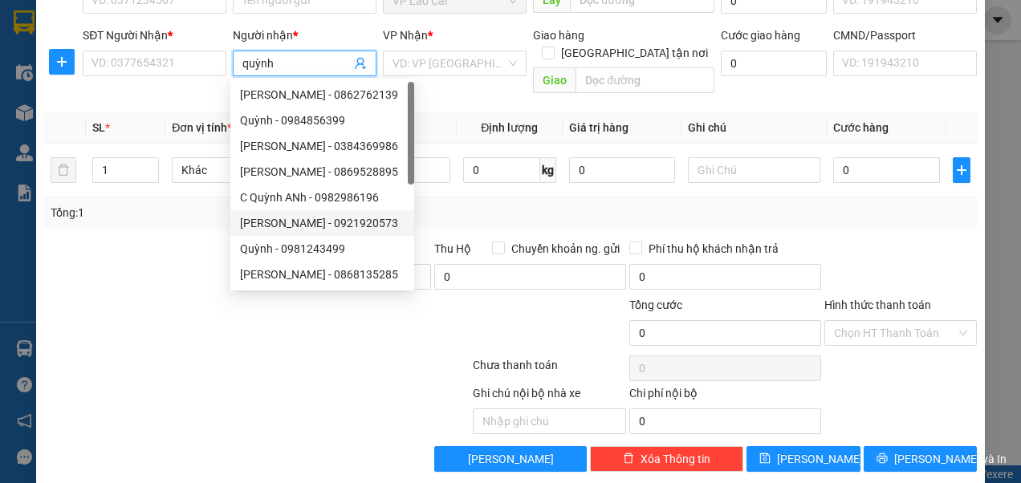
scroll to position [0, 0]
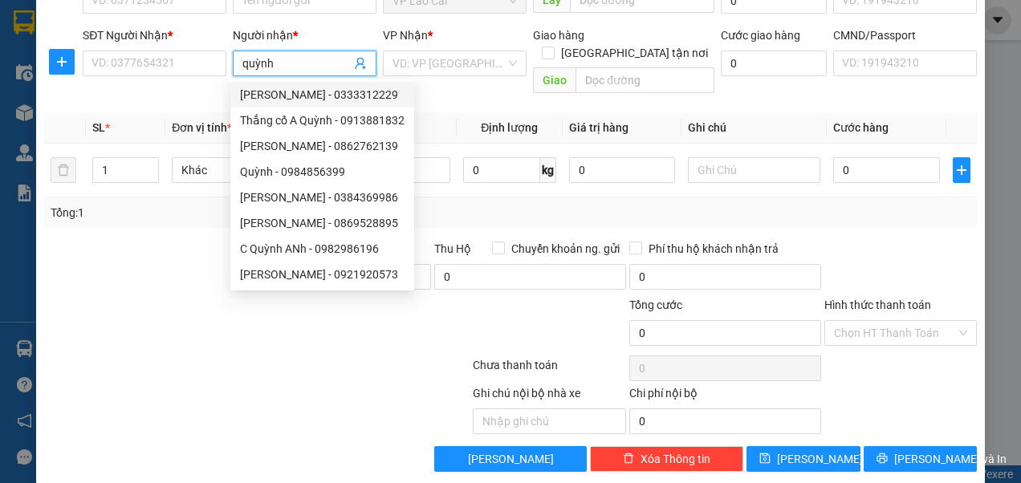
click at [302, 100] on div "[PERSON_NAME] - 0333312229" at bounding box center [322, 95] width 165 height 18
type input "0333312229"
type input "[PERSON_NAME]"
checkbox input "true"
type input "469 ngọc hồi"
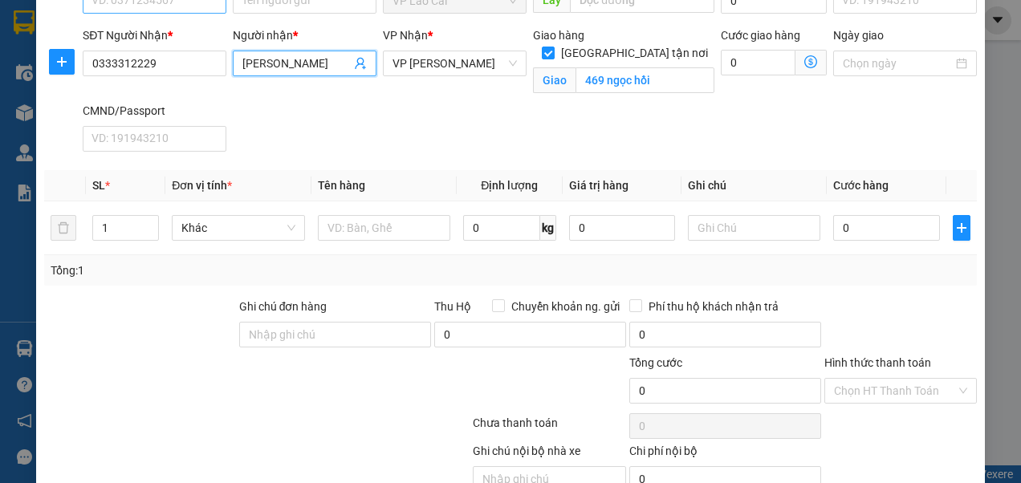
type input "[PERSON_NAME]"
click at [156, 8] on input "SĐT Người Gửi *" at bounding box center [155, 1] width 144 height 26
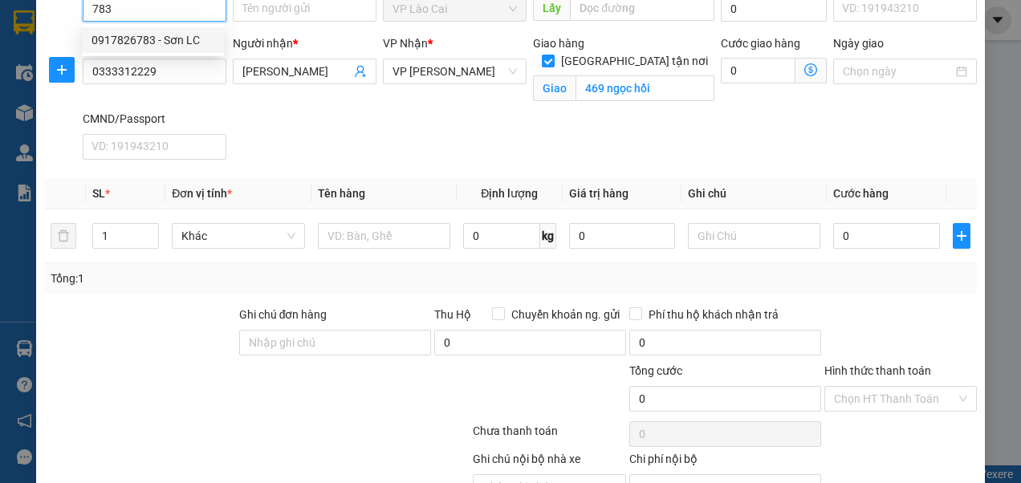
click at [130, 32] on div "0917826783 - Sơn LC" at bounding box center [152, 40] width 123 height 18
type input "0917826783"
type input "Sơn LC"
type input "123456789"
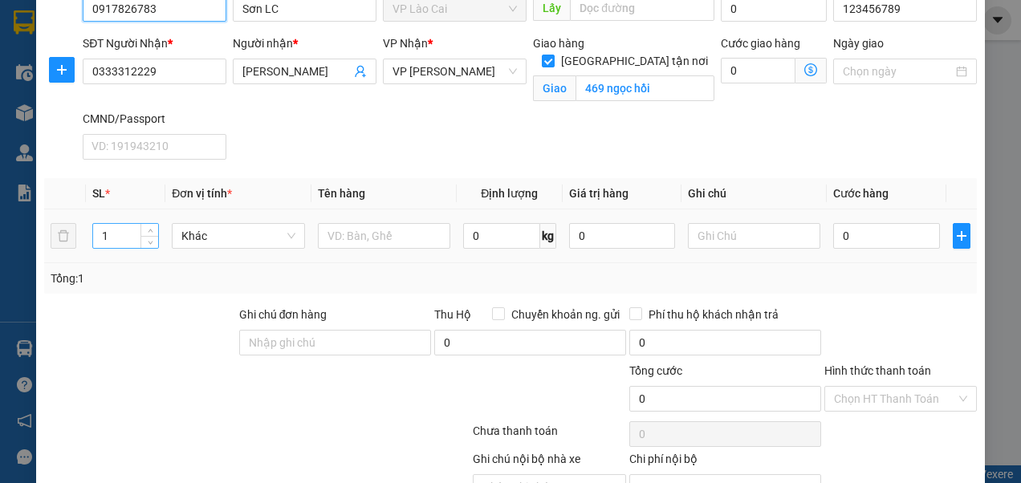
type input "0917826783"
drag, startPoint x: 115, startPoint y: 234, endPoint x: 103, endPoint y: 239, distance: 13.3
click at [103, 239] on input "1" at bounding box center [125, 236] width 65 height 24
type input "5"
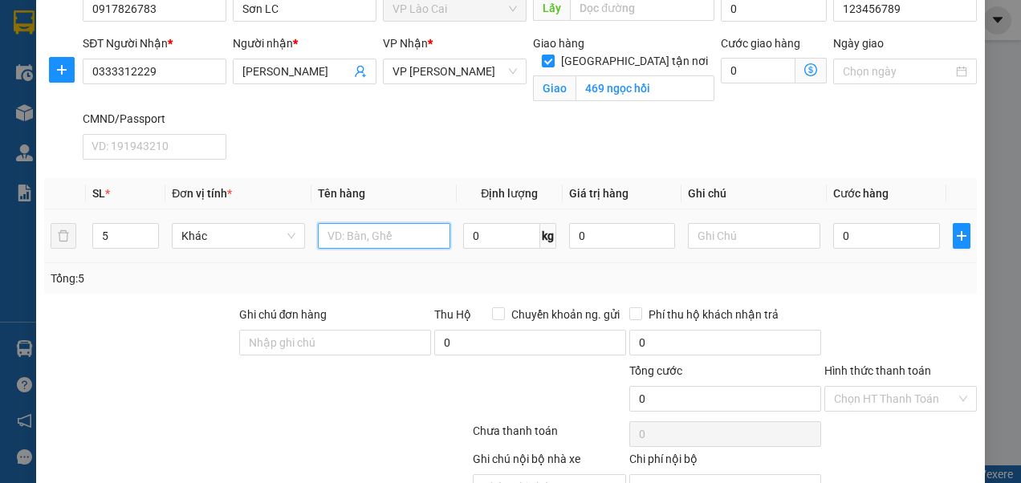
click at [384, 238] on input "text" at bounding box center [384, 236] width 132 height 26
type input "tạp hóa"
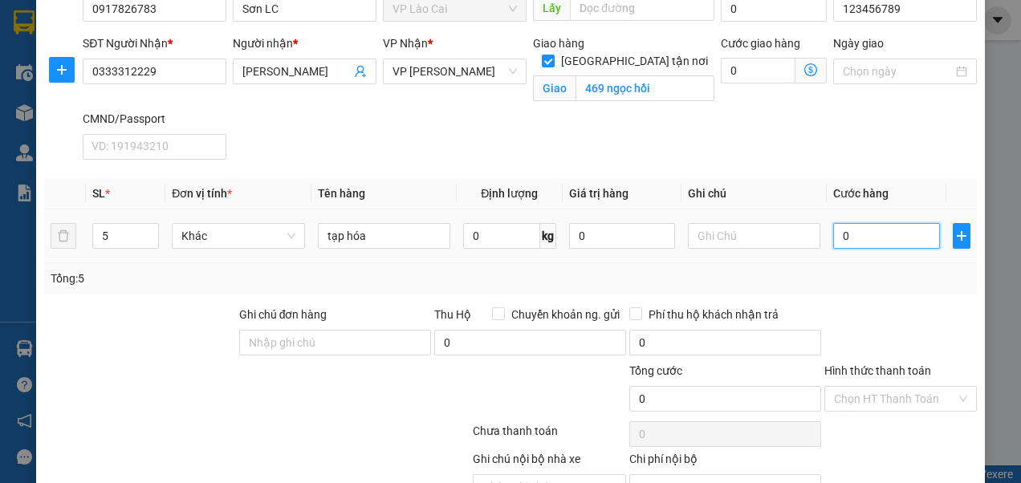
click at [865, 239] on input "0" at bounding box center [886, 236] width 106 height 26
type input "1"
type input "10"
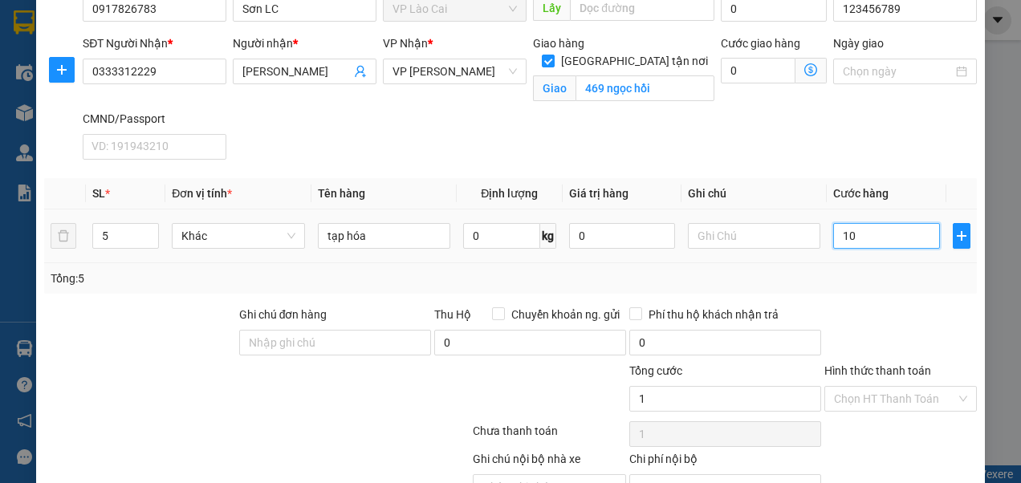
type input "10"
type input "100"
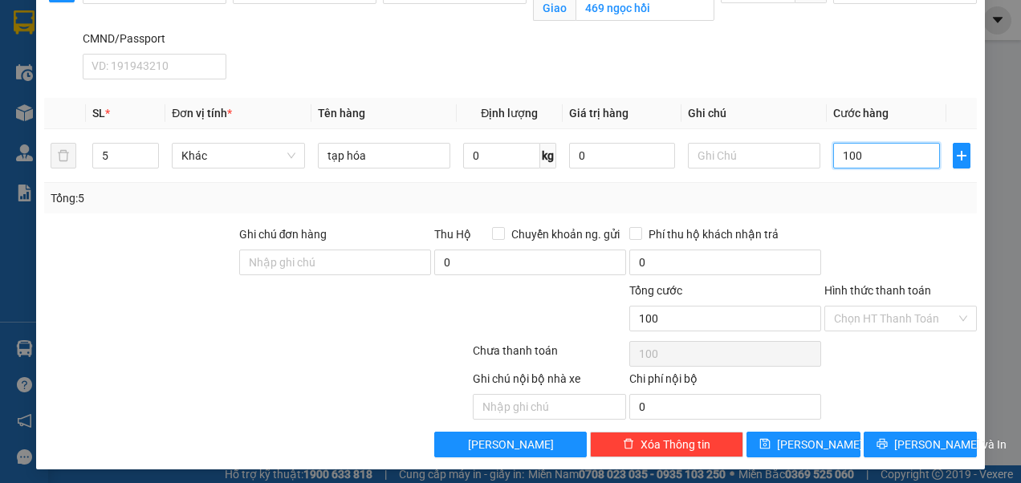
scroll to position [177, 0]
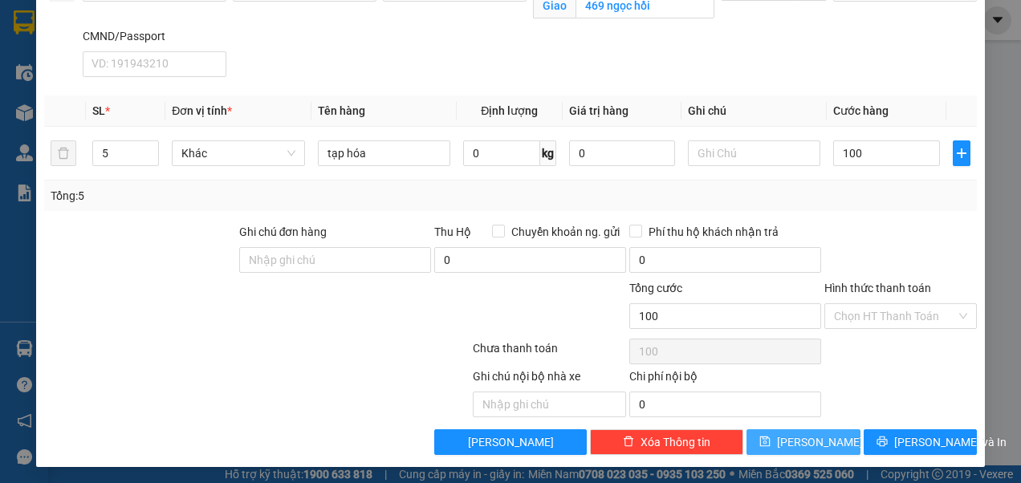
type input "100.000"
click at [792, 437] on button "[PERSON_NAME]" at bounding box center [803, 442] width 114 height 26
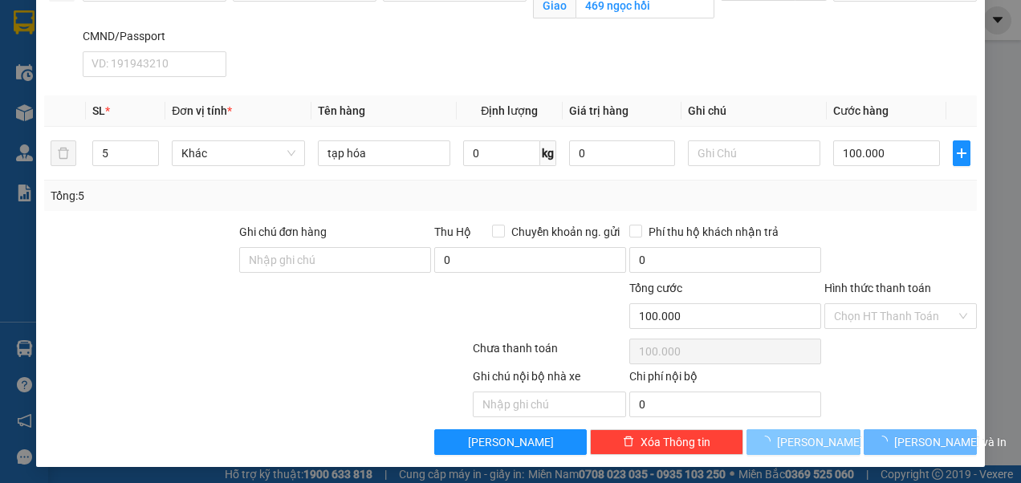
checkbox input "false"
type input "1"
type input "0"
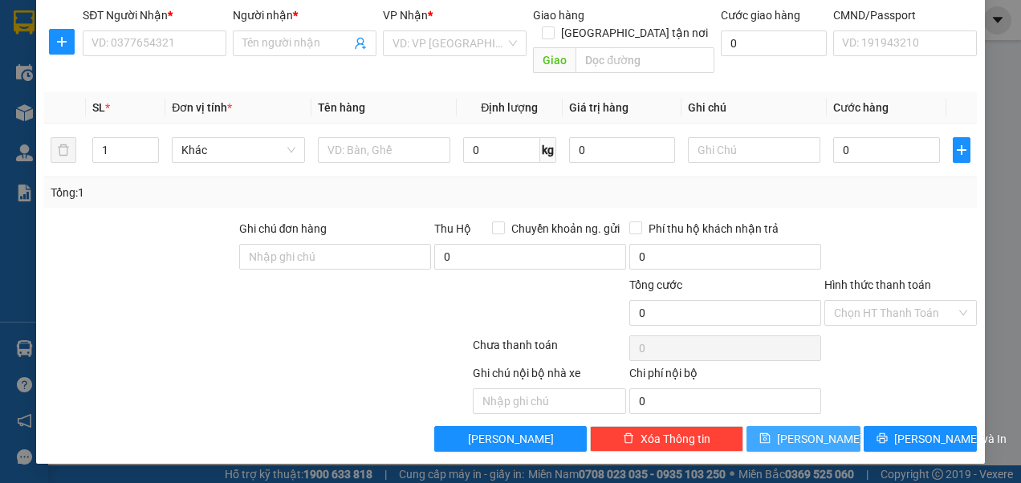
scroll to position [103, 0]
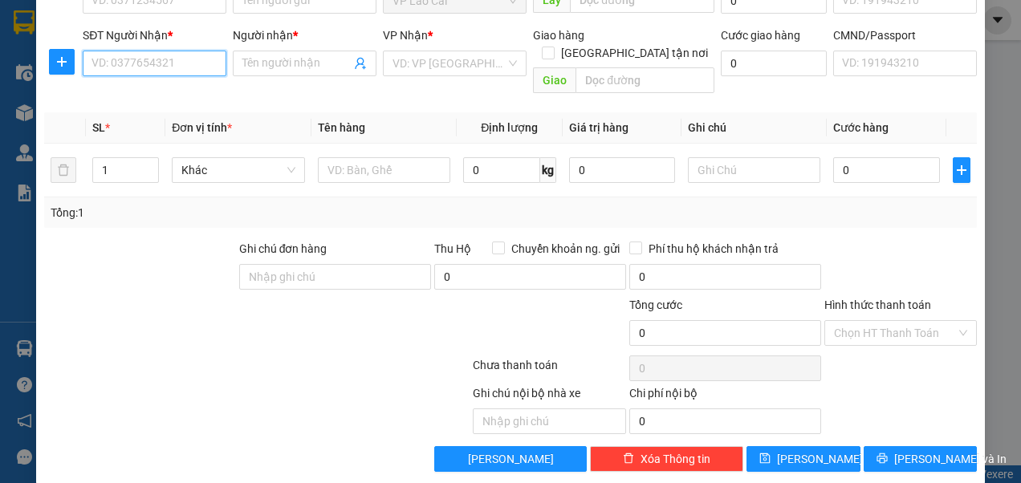
click at [165, 67] on input "SĐT Người Nhận *" at bounding box center [155, 64] width 144 height 26
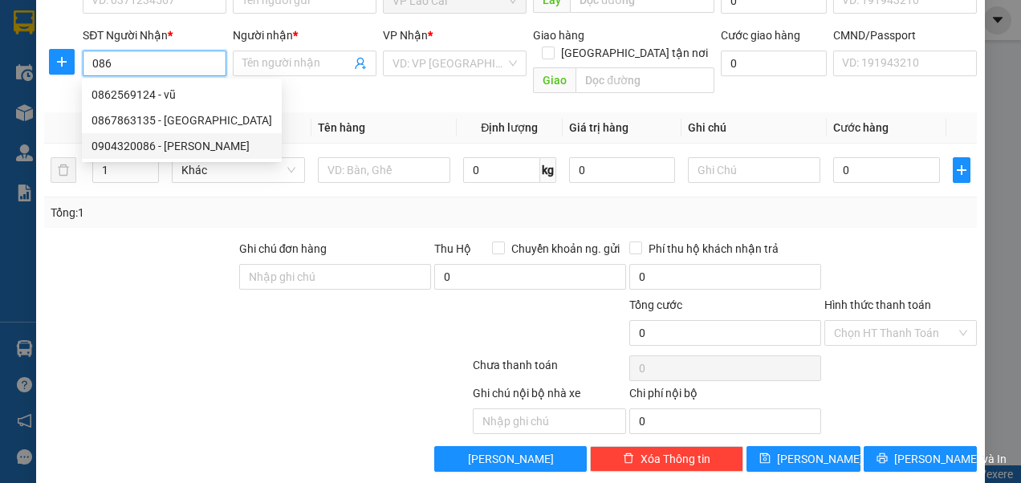
click at [126, 144] on div "0904320086 - [PERSON_NAME]" at bounding box center [181, 146] width 181 height 18
type input "0904320086"
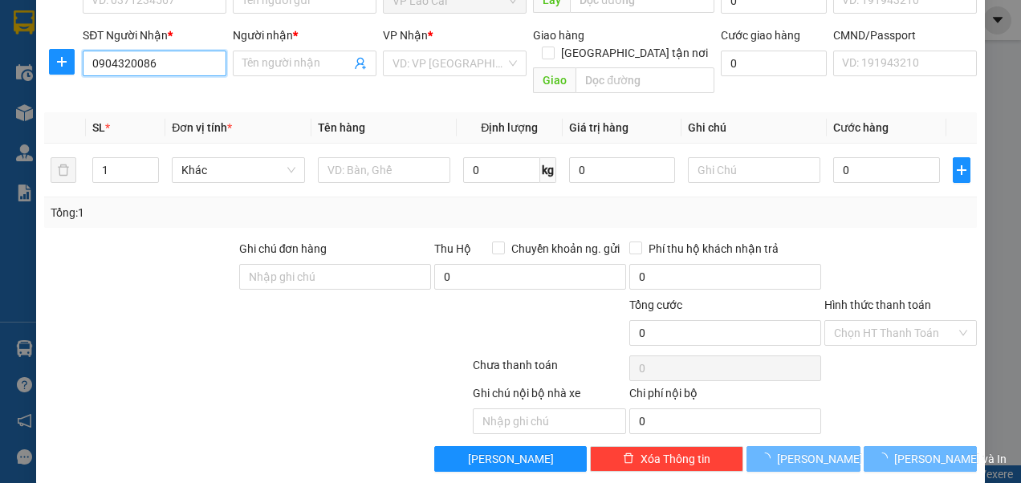
type input "[PERSON_NAME]"
checkbox input "true"
type input "129 An Xá"
type input "123456789"
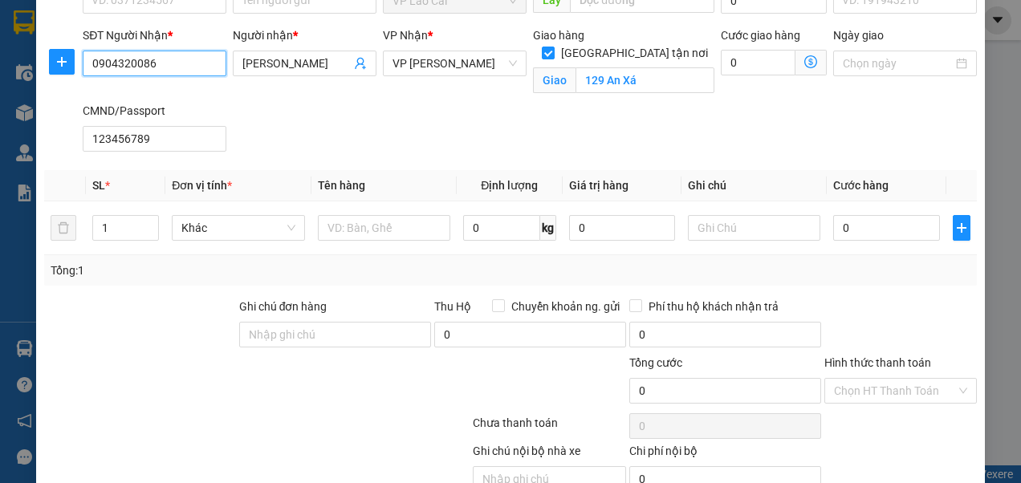
type input "0904320086"
click at [190, 7] on input "SĐT Người Gửi *" at bounding box center [155, 1] width 144 height 26
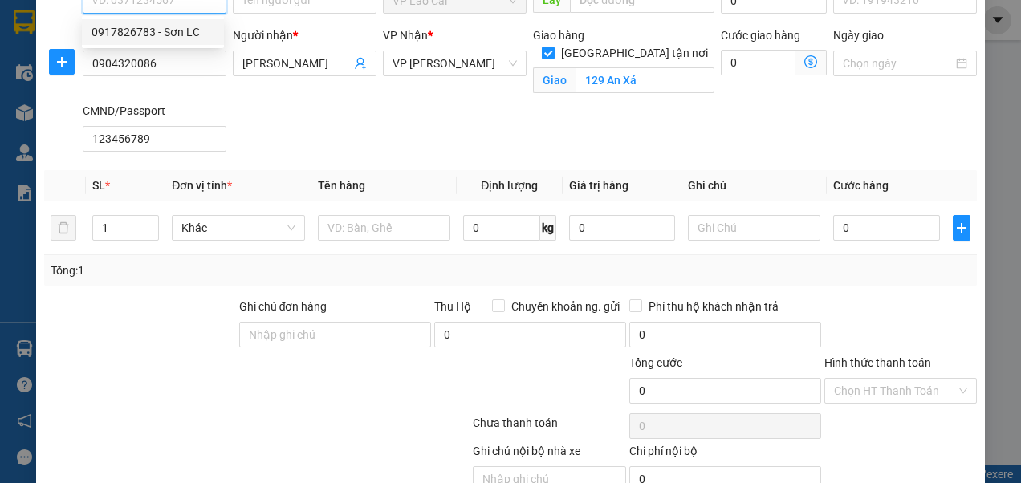
click at [174, 26] on div "0917826783 - Sơn LC" at bounding box center [152, 32] width 123 height 18
type input "0917826783"
type input "Sơn LC"
type input "0123456789"
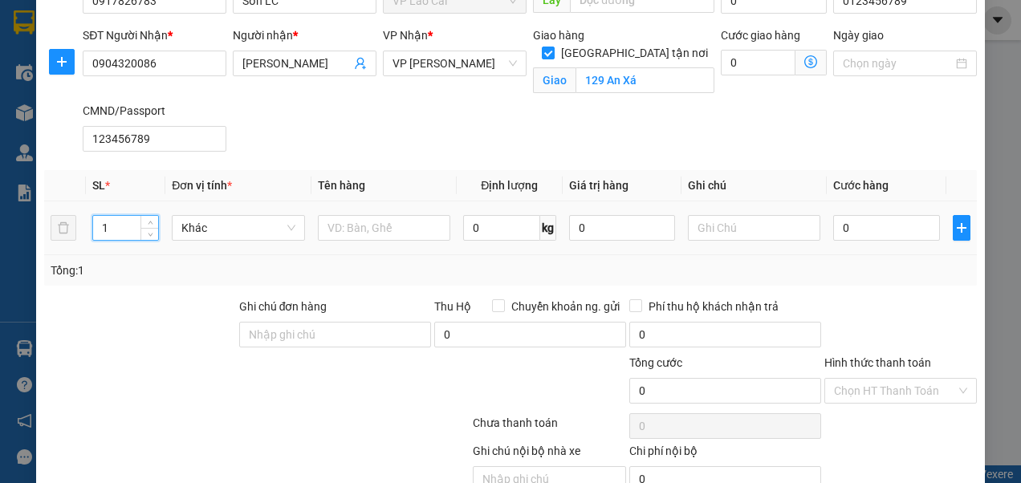
click at [116, 230] on input "1" at bounding box center [125, 228] width 65 height 24
type input "100"
click at [366, 226] on input "text" at bounding box center [384, 228] width 132 height 26
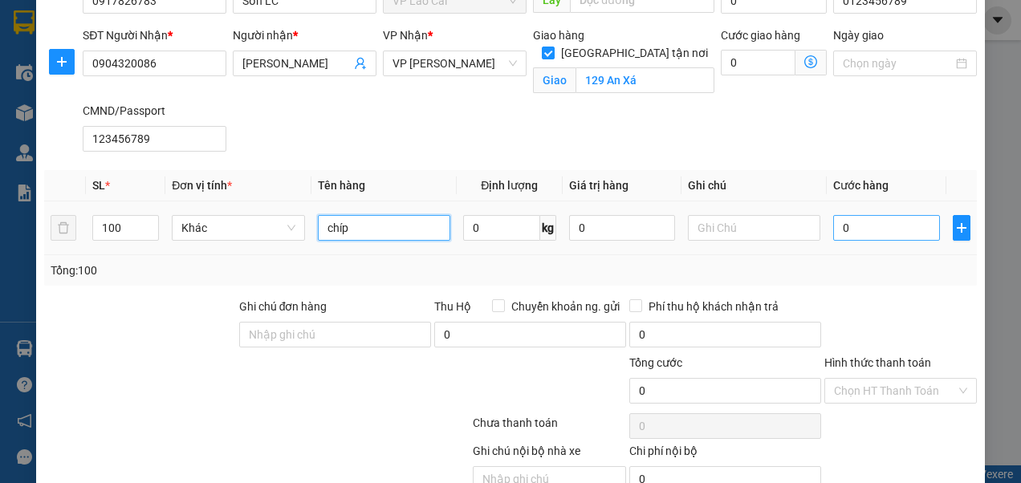
type input "chíp"
click at [847, 225] on input "0" at bounding box center [886, 228] width 106 height 26
type input "2"
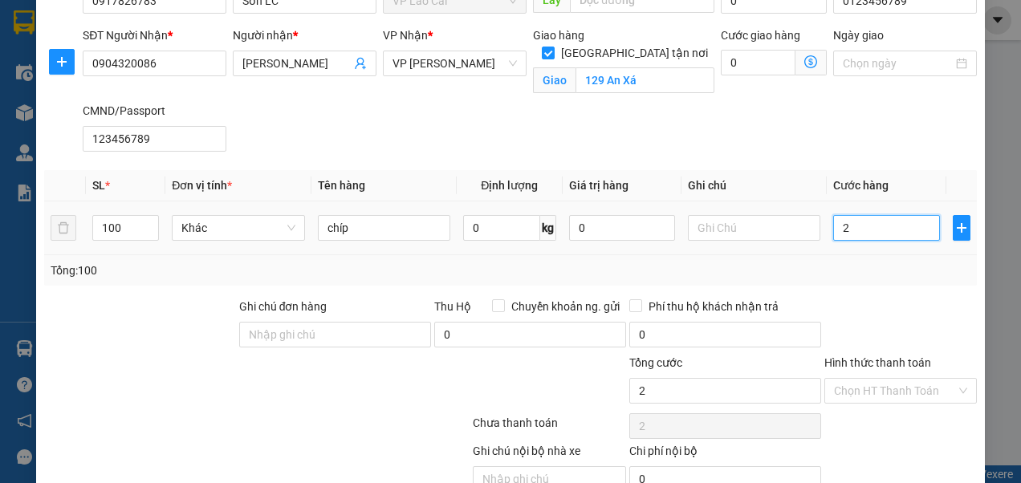
type input "20"
type input "200"
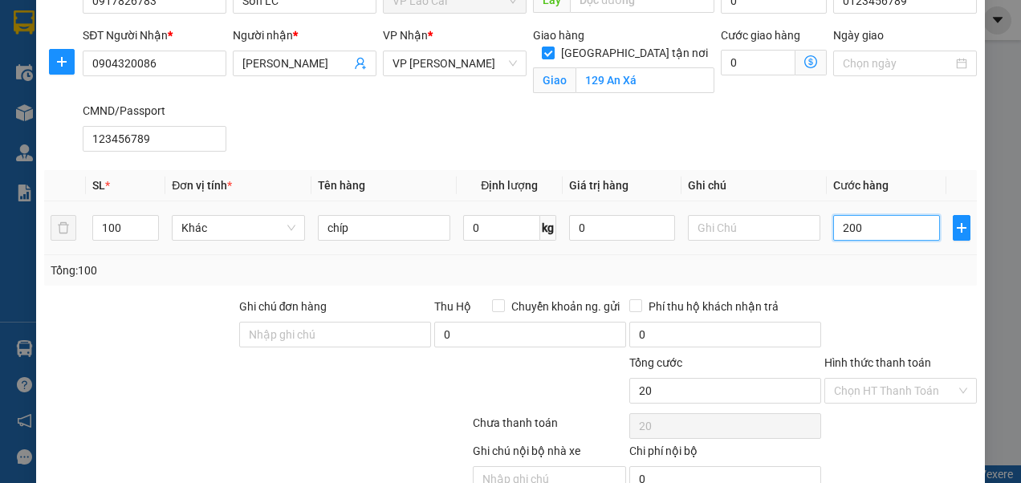
type input "200"
type input "2.000"
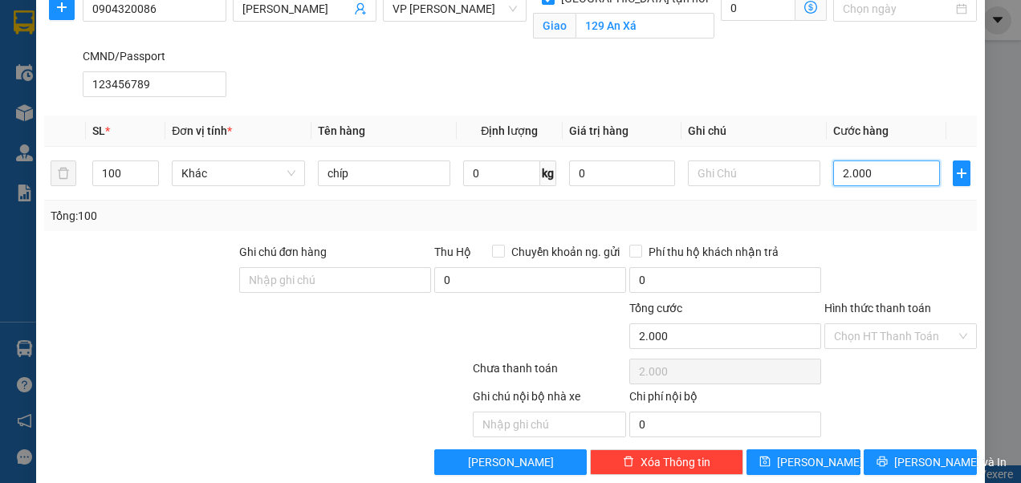
scroll to position [177, 0]
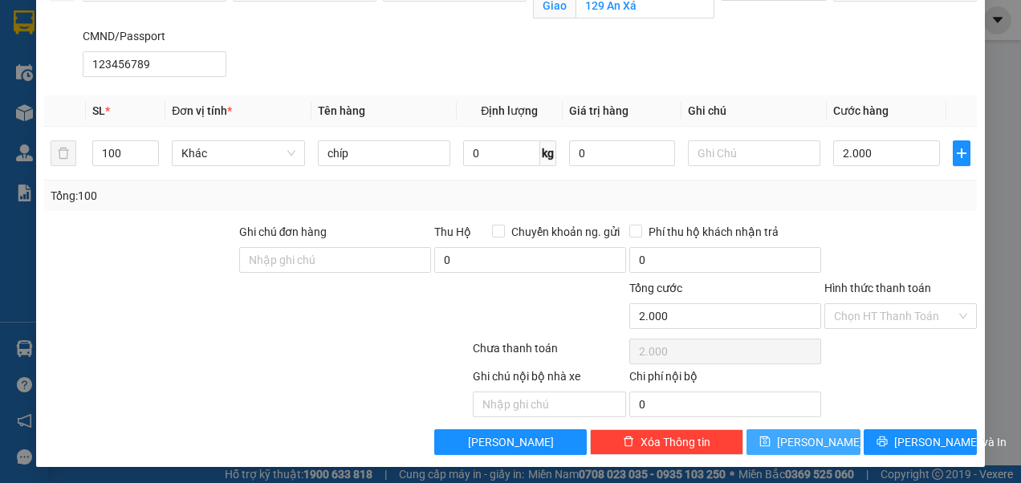
type input "2.000.000"
click at [814, 439] on button "[PERSON_NAME]" at bounding box center [803, 442] width 114 height 26
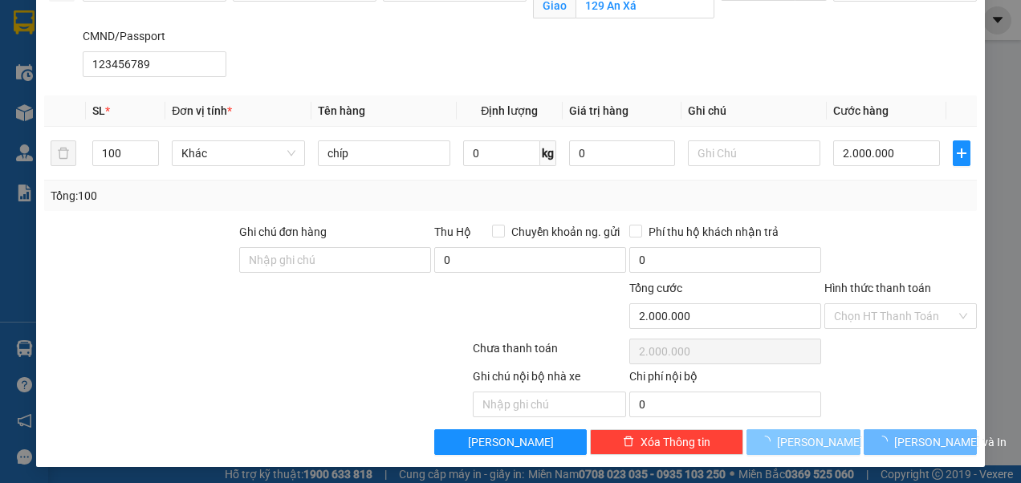
checkbox input "false"
type input "1"
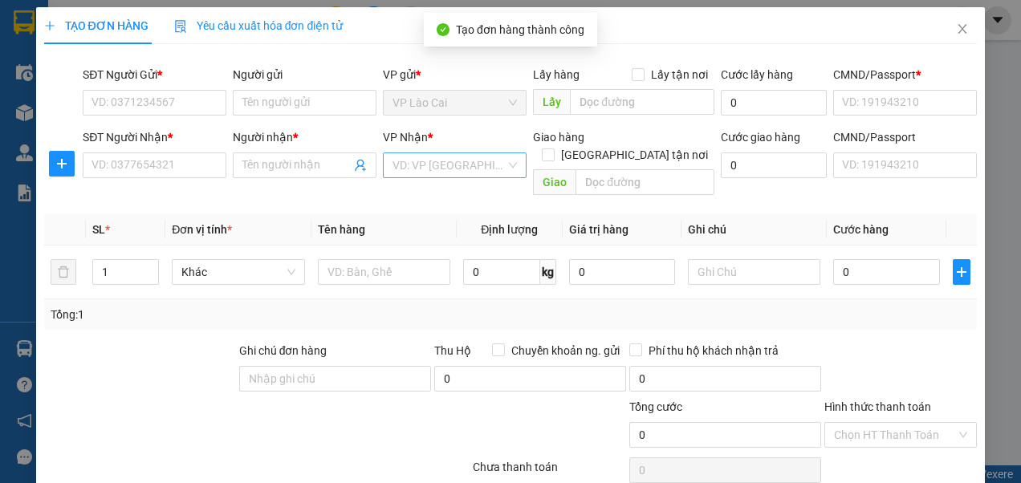
scroll to position [0, 0]
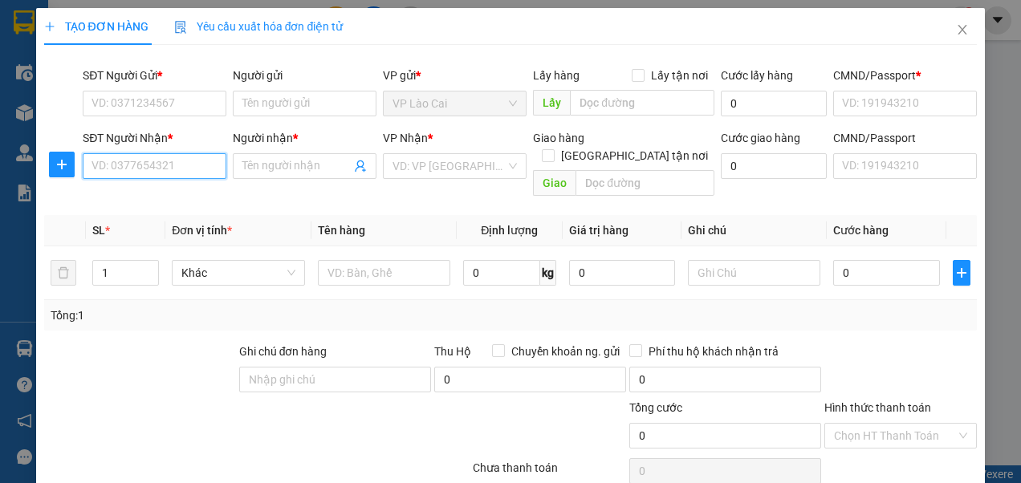
click at [169, 165] on input "SĐT Người Nhận *" at bounding box center [155, 166] width 144 height 26
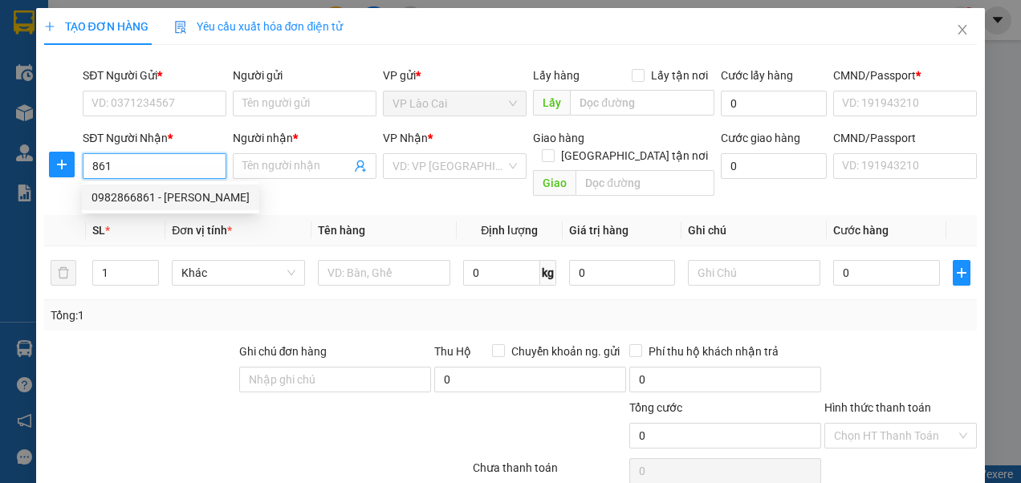
click at [187, 197] on div "0982866861 - [PERSON_NAME]" at bounding box center [170, 198] width 158 height 18
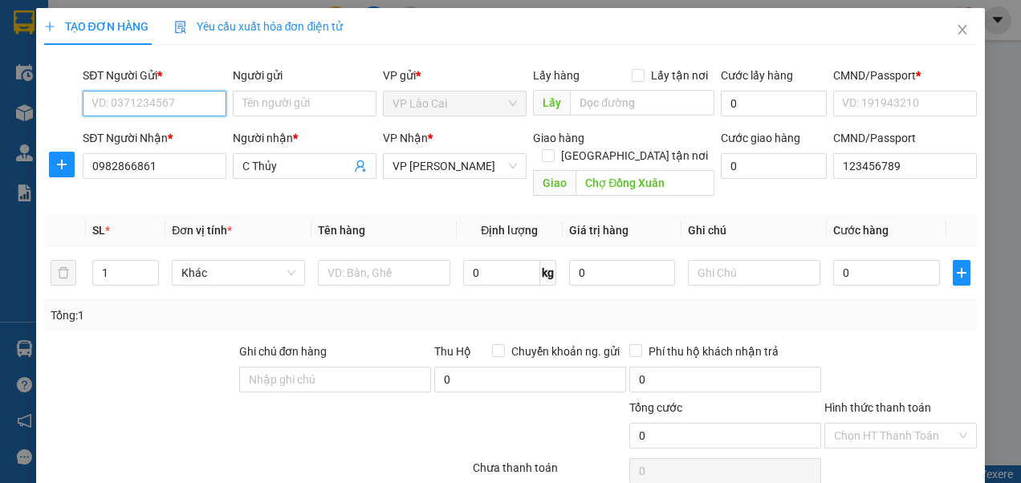
click at [183, 104] on input "SĐT Người Gửi *" at bounding box center [155, 104] width 144 height 26
click at [160, 134] on div "0917826783 - Sơn LC" at bounding box center [152, 135] width 123 height 18
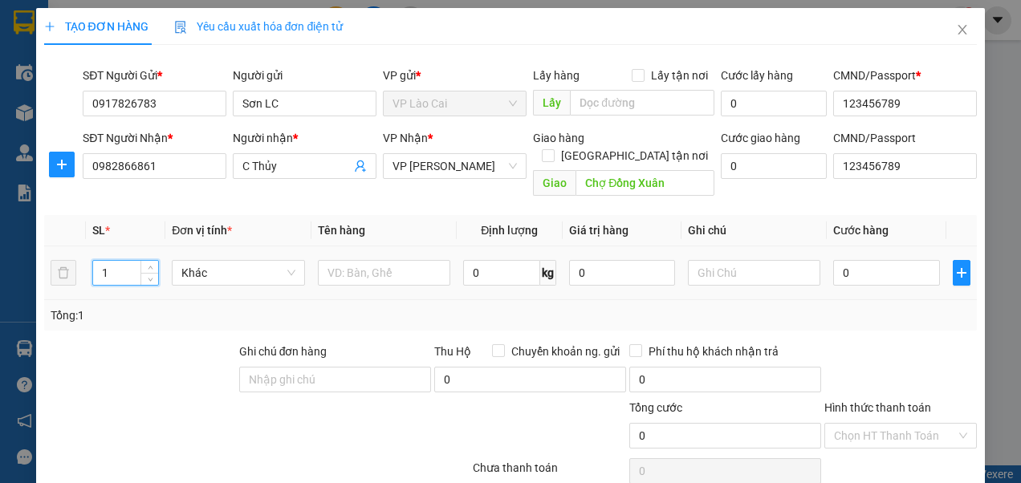
drag, startPoint x: 111, startPoint y: 261, endPoint x: 100, endPoint y: 262, distance: 10.5
click at [100, 262] on input "1" at bounding box center [125, 273] width 65 height 24
click at [388, 260] on input "text" at bounding box center [384, 273] width 132 height 26
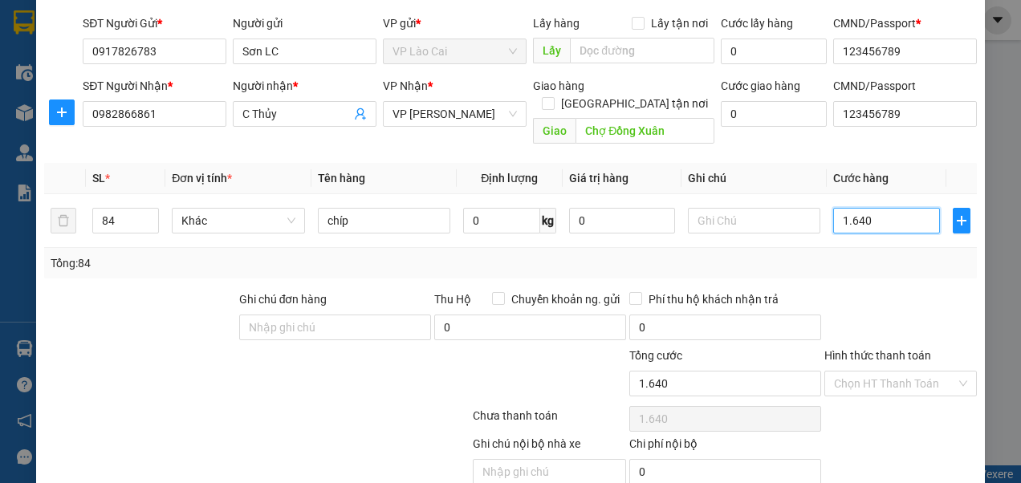
scroll to position [103, 0]
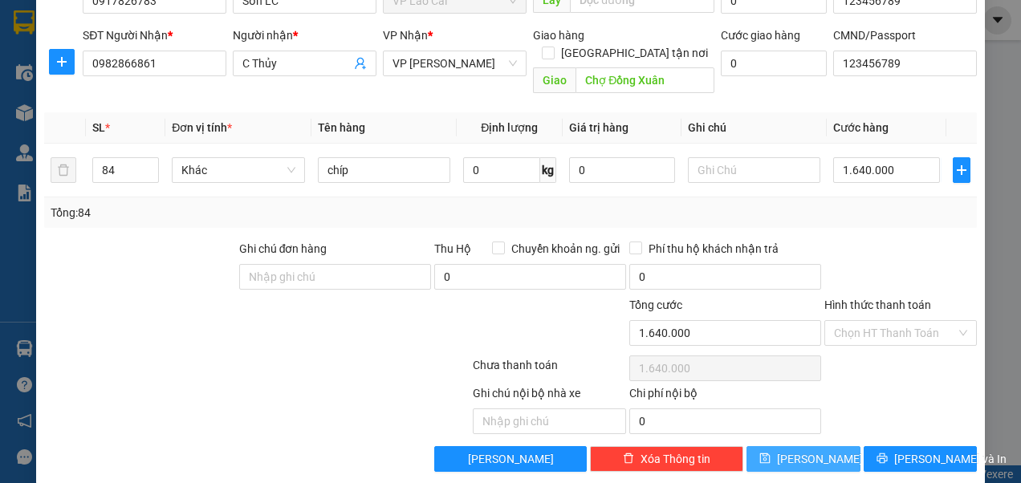
click at [803, 450] on span "[PERSON_NAME]" at bounding box center [820, 459] width 86 height 18
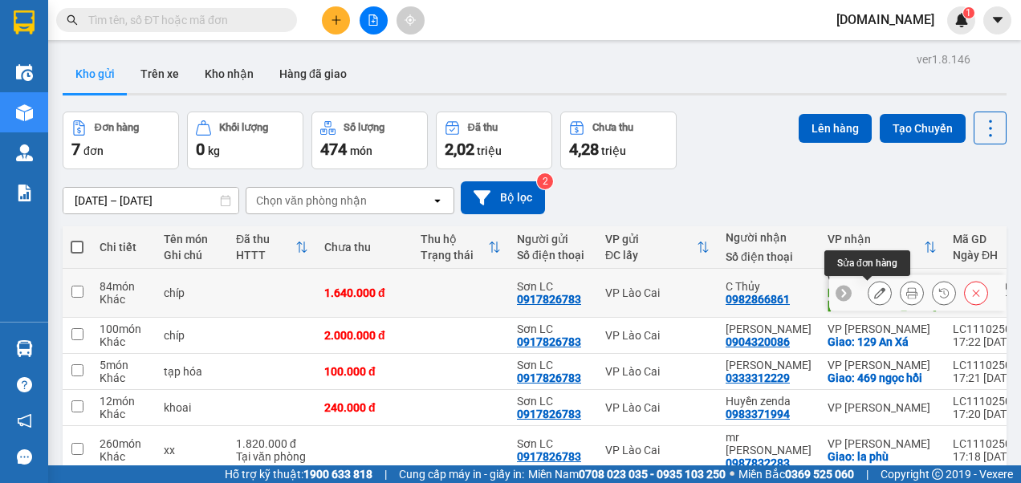
click at [874, 295] on icon at bounding box center [879, 292] width 11 height 11
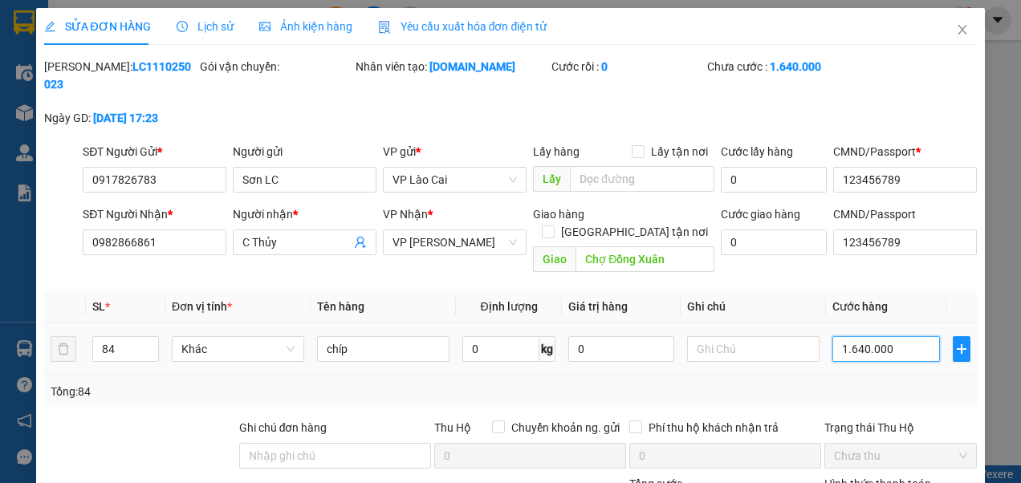
click at [876, 336] on input "1.640.000" at bounding box center [885, 349] width 107 height 26
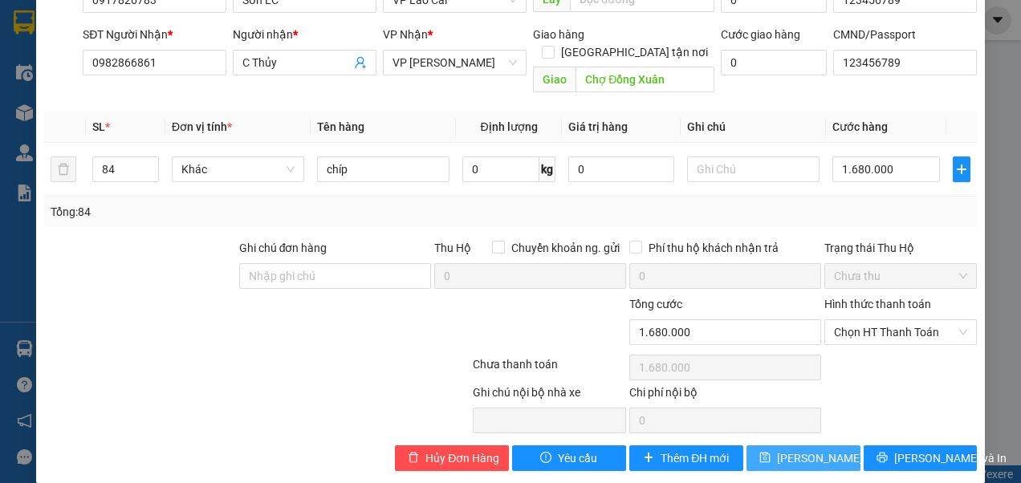
click at [785, 449] on span "[PERSON_NAME] thay đổi" at bounding box center [841, 458] width 128 height 18
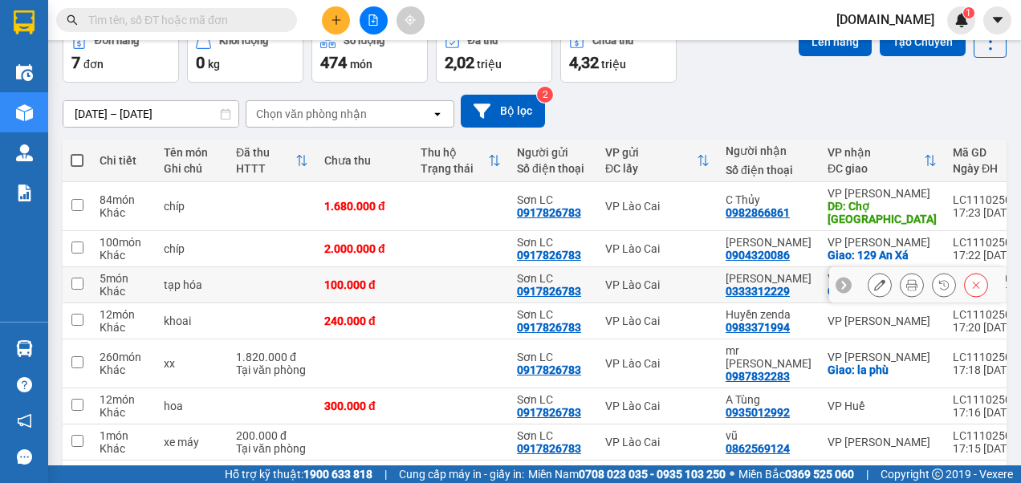
scroll to position [62, 0]
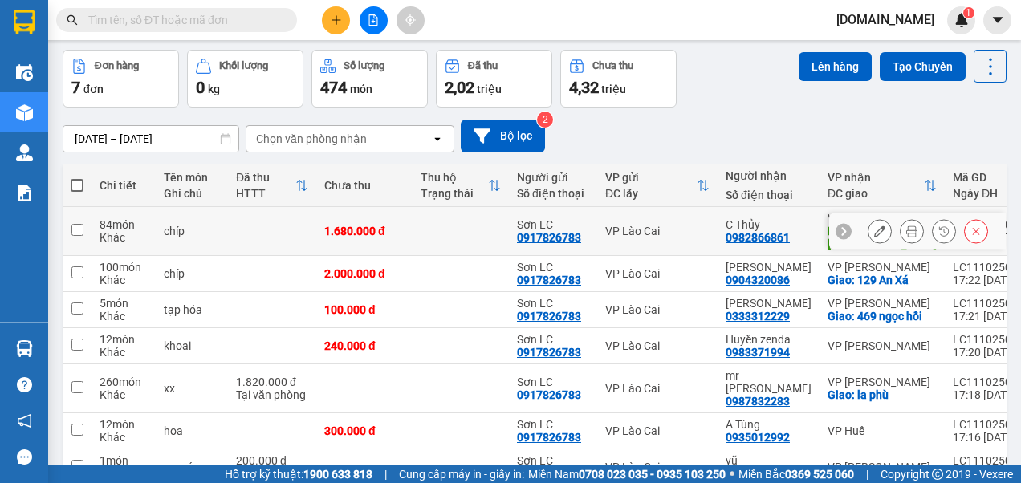
click at [79, 235] on input "checkbox" at bounding box center [77, 230] width 12 height 12
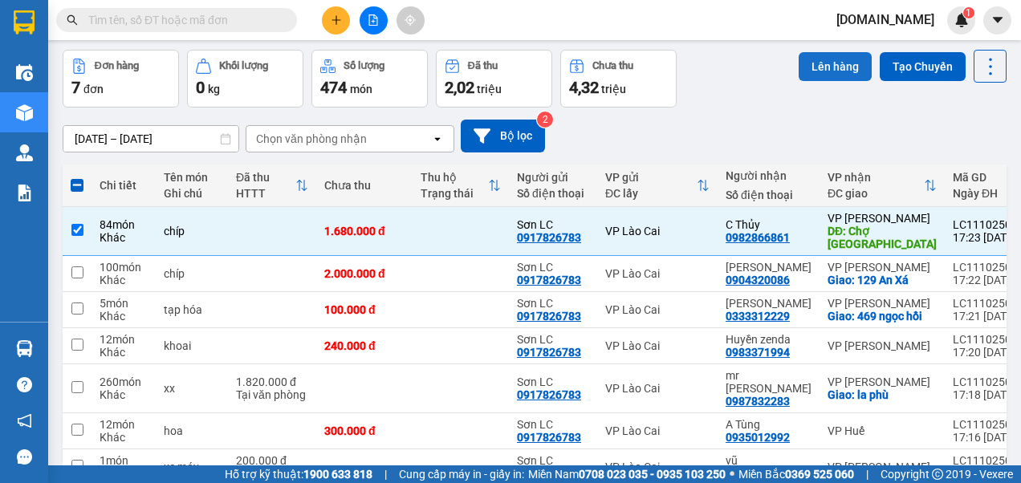
click at [818, 64] on button "Lên hàng" at bounding box center [834, 66] width 73 height 29
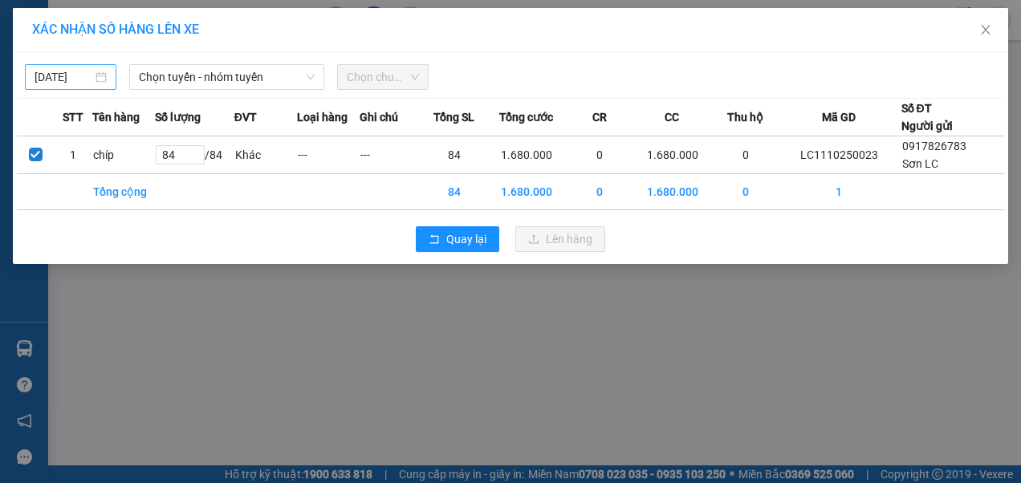
click at [83, 77] on input "[DATE]" at bounding box center [64, 77] width 58 height 18
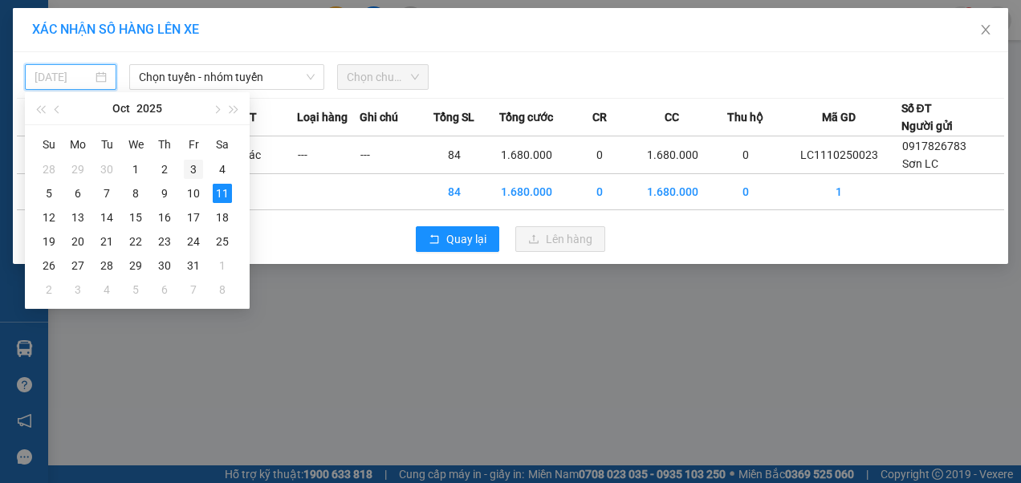
click at [194, 172] on div "3" at bounding box center [193, 169] width 19 height 19
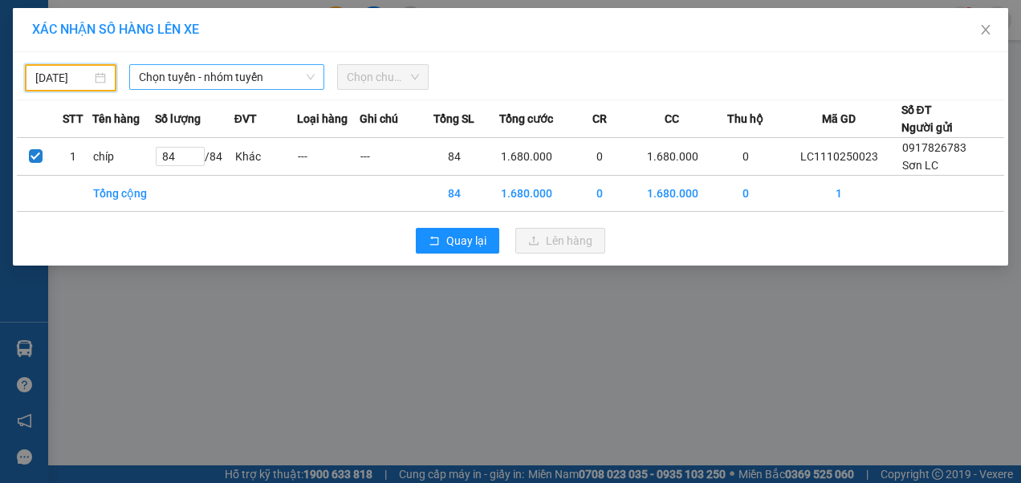
click at [259, 85] on span "Chọn tuyến - nhóm tuyến" at bounding box center [227, 77] width 177 height 24
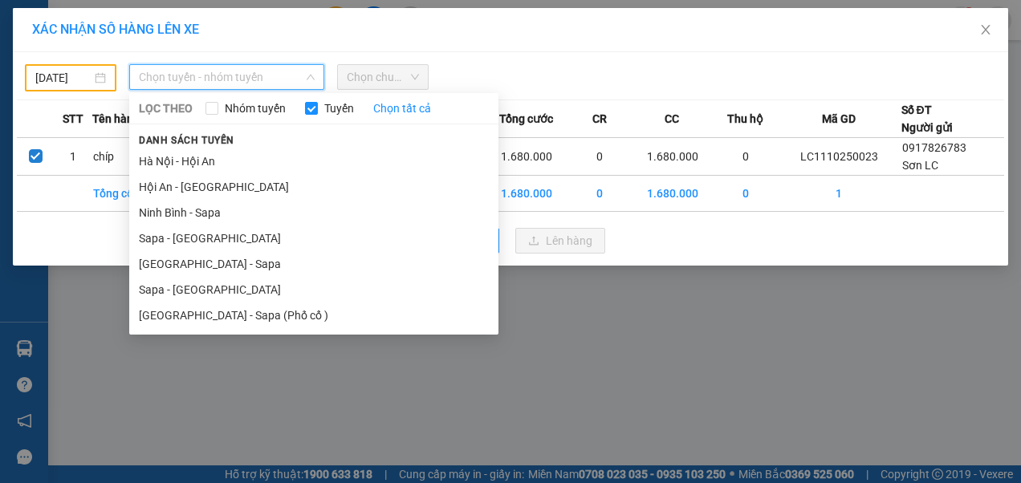
drag, startPoint x: 173, startPoint y: 290, endPoint x: 185, endPoint y: 266, distance: 26.2
click at [173, 290] on li "Sapa - [GEOGRAPHIC_DATA]" at bounding box center [313, 290] width 369 height 26
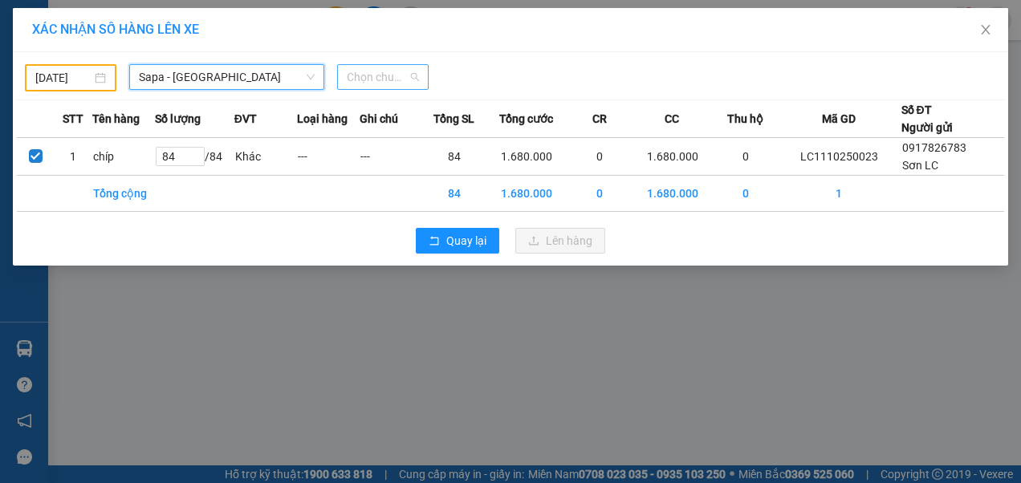
click at [401, 87] on span "Chọn chuyến" at bounding box center [383, 77] width 72 height 24
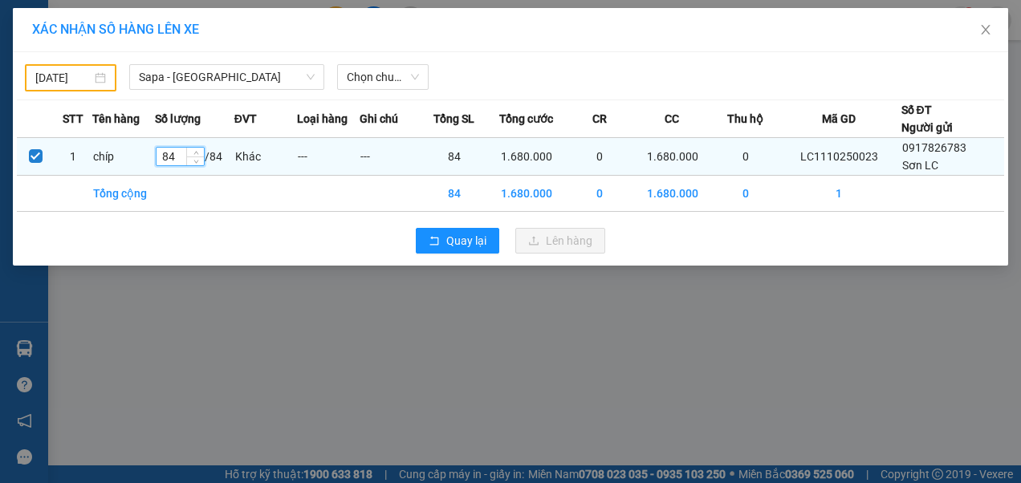
drag, startPoint x: 184, startPoint y: 157, endPoint x: 156, endPoint y: 164, distance: 28.8
click at [156, 164] on tr "1 chíp 84 / 84 Khác --- --- 84 1.680.000 0 1.680.000 0 LC1110250023 0917826783 …" at bounding box center [510, 157] width 987 height 38
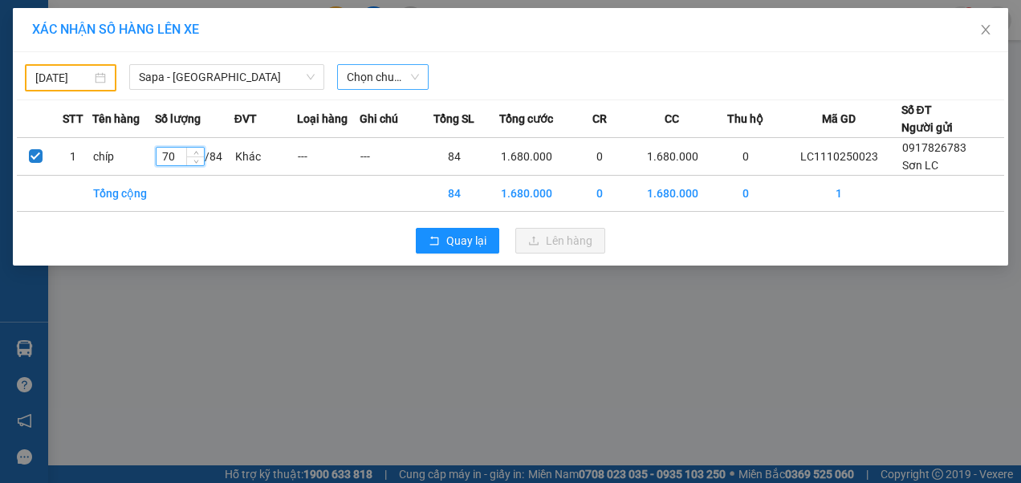
click at [416, 74] on span "Chọn chuyến" at bounding box center [383, 77] width 72 height 24
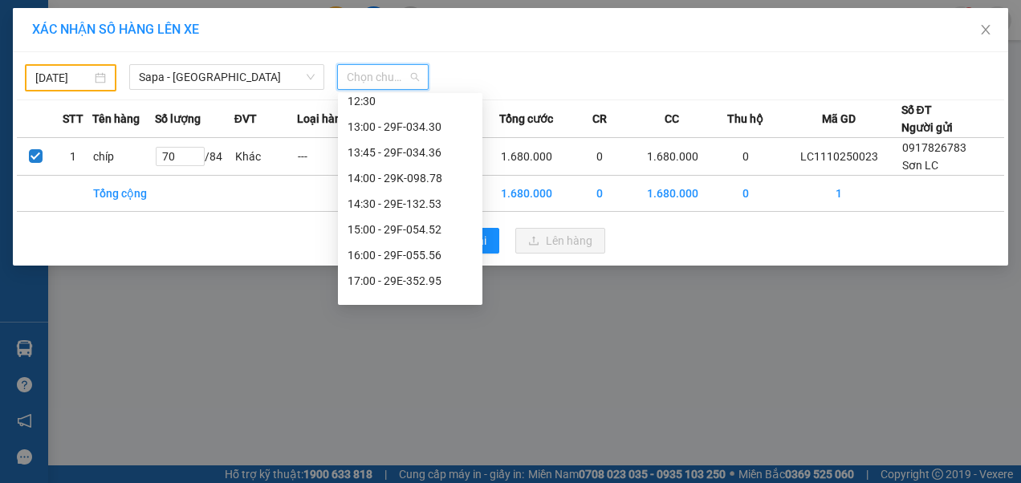
scroll to position [308, 0]
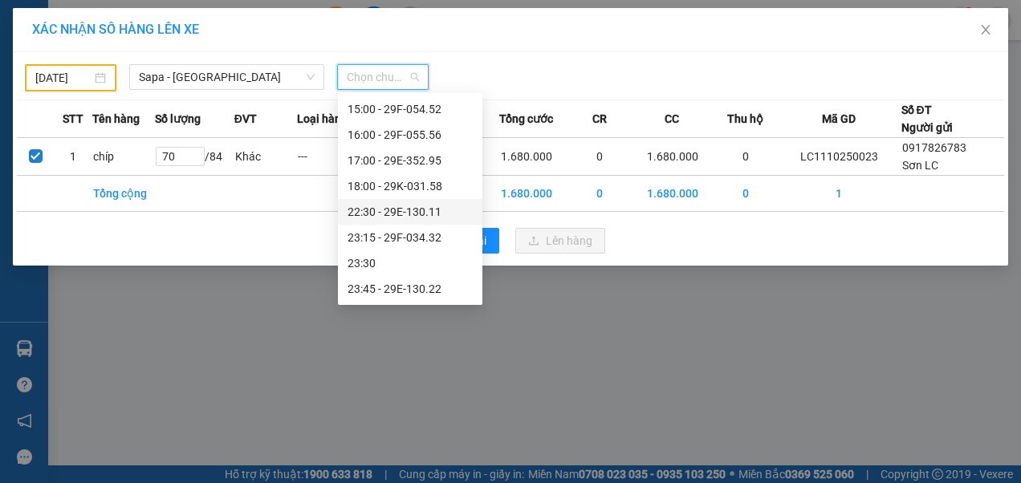
click at [420, 213] on div "22:30 - 29E-130.11" at bounding box center [409, 212] width 125 height 18
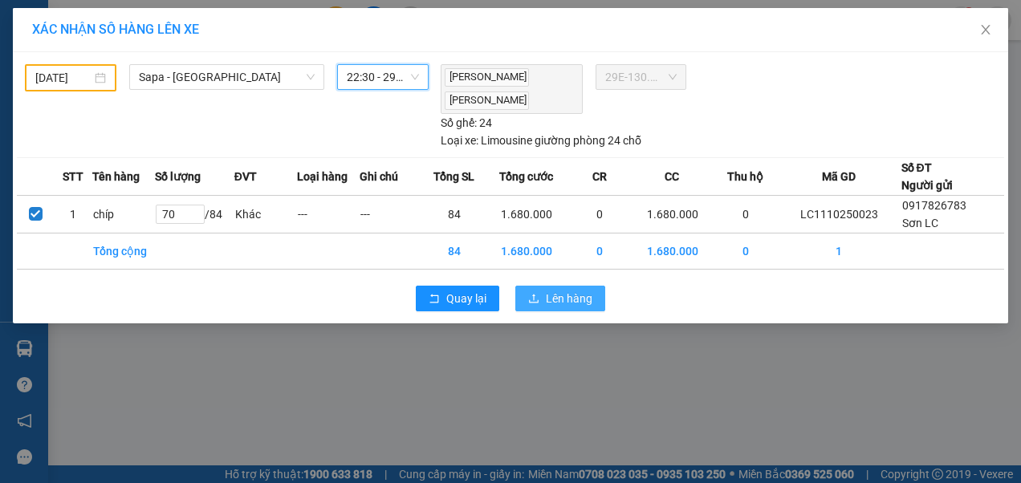
click at [560, 294] on span "Lên hàng" at bounding box center [569, 299] width 47 height 18
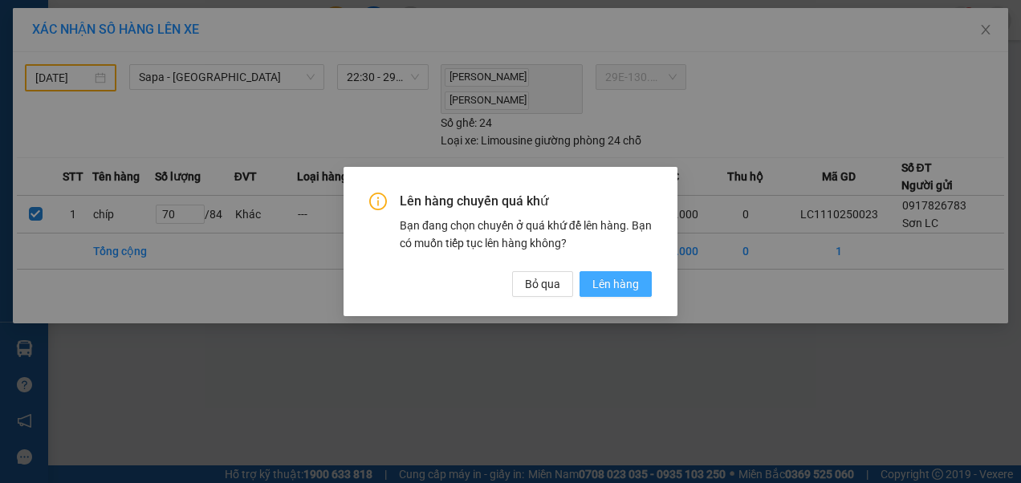
click at [613, 286] on span "Lên hàng" at bounding box center [615, 284] width 47 height 18
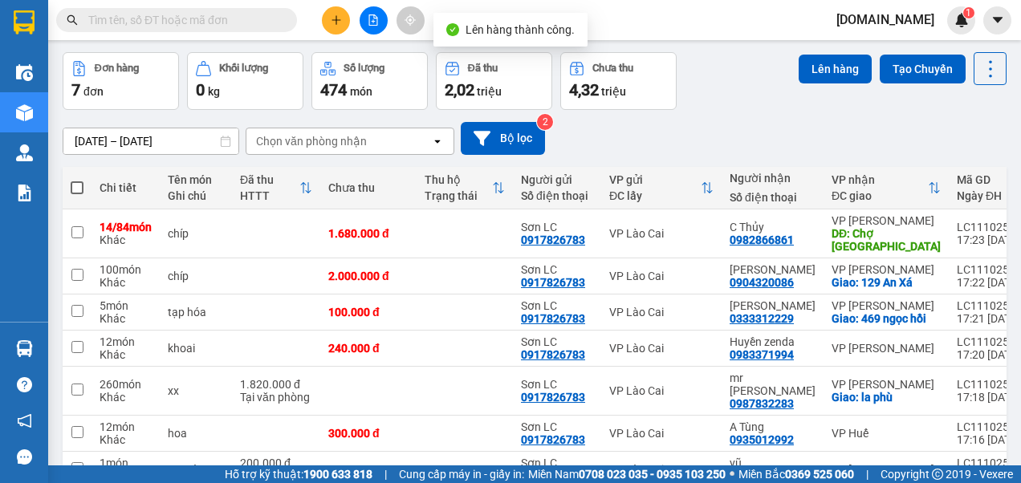
scroll to position [80, 0]
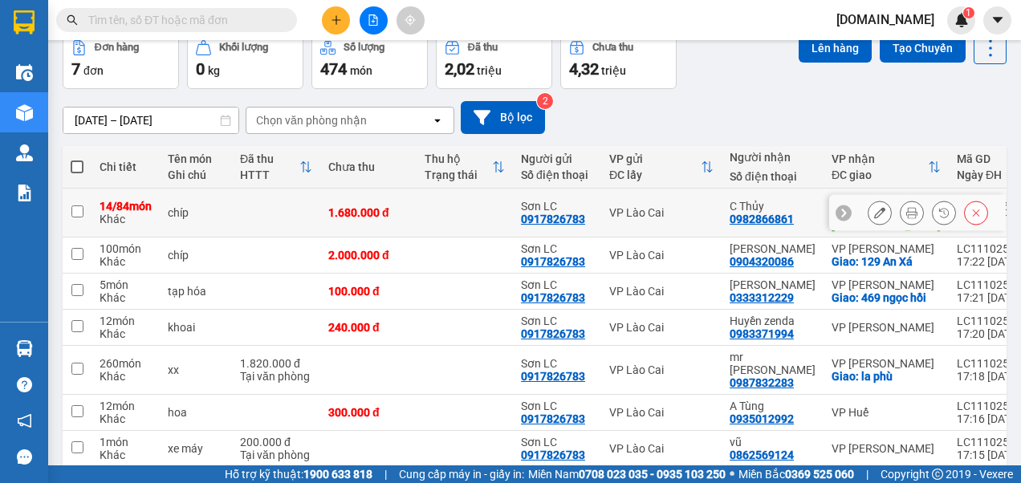
click at [75, 213] on input "checkbox" at bounding box center [77, 211] width 12 height 12
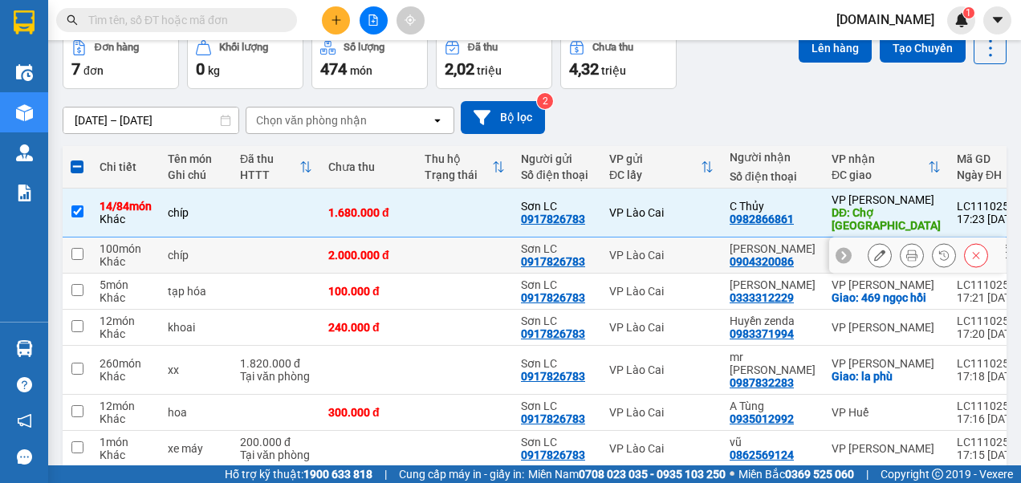
click at [75, 254] on input "checkbox" at bounding box center [77, 254] width 12 height 12
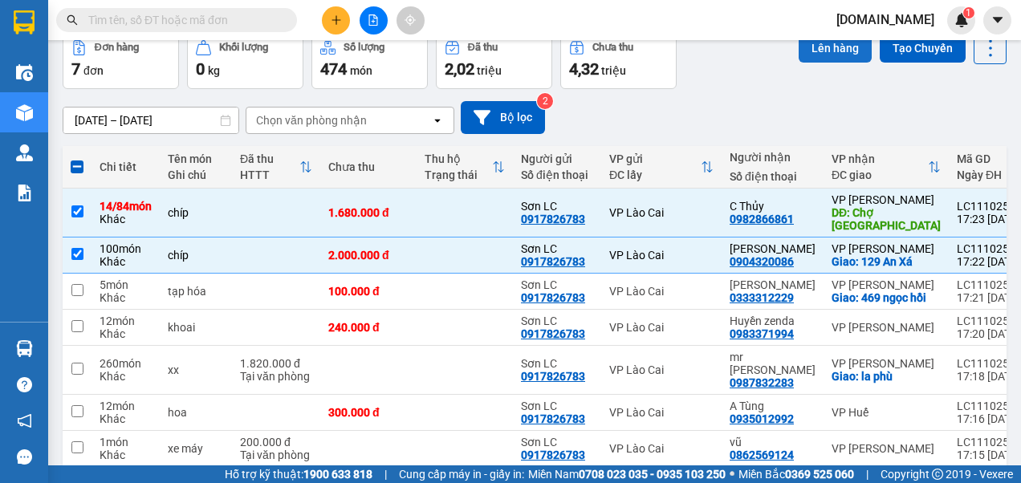
click at [823, 53] on button "Lên hàng" at bounding box center [834, 48] width 73 height 29
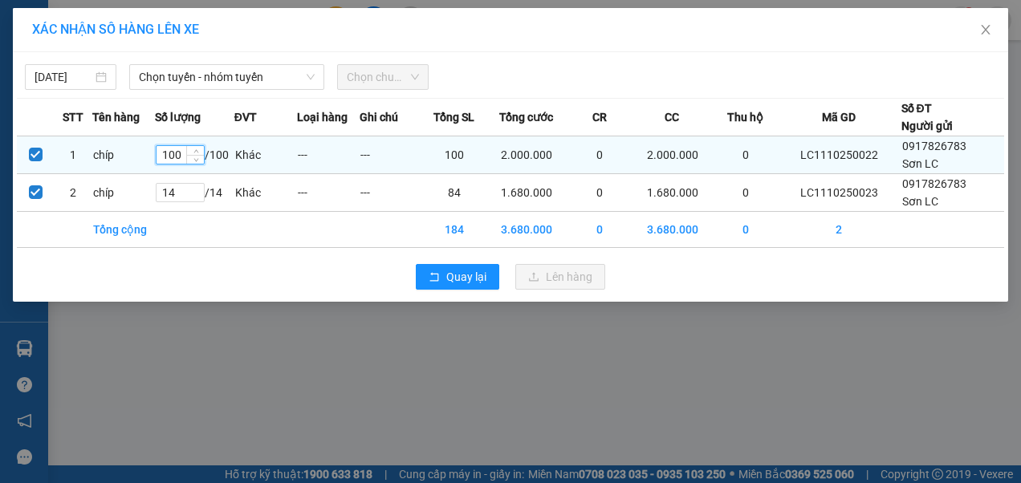
drag, startPoint x: 181, startPoint y: 157, endPoint x: 166, endPoint y: 162, distance: 16.0
click at [166, 162] on input "100" at bounding box center [179, 155] width 47 height 18
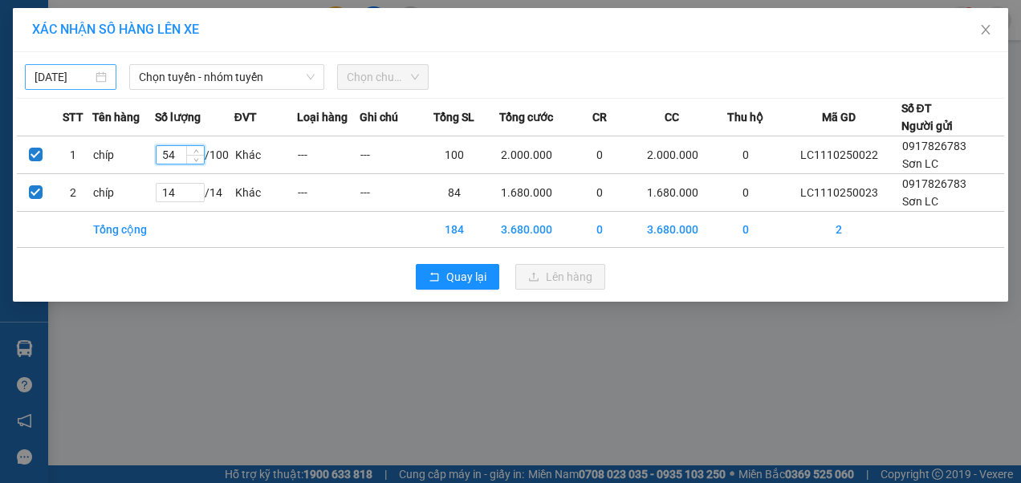
click at [96, 77] on div "[DATE]" at bounding box center [71, 77] width 72 height 18
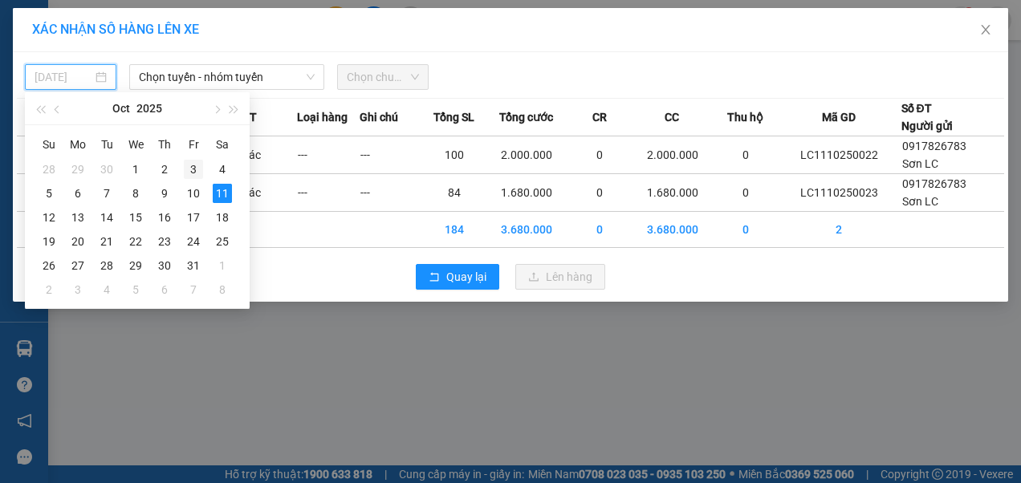
click at [189, 166] on div "3" at bounding box center [193, 169] width 19 height 19
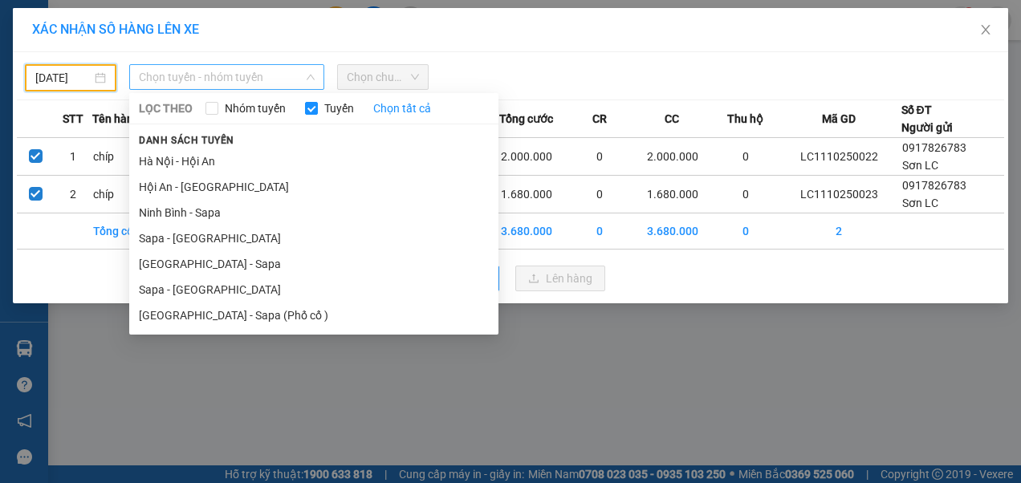
click at [218, 85] on span "Chọn tuyến - nhóm tuyến" at bounding box center [227, 77] width 177 height 24
drag, startPoint x: 178, startPoint y: 284, endPoint x: 222, endPoint y: 254, distance: 53.6
click at [181, 284] on li "Sapa - [GEOGRAPHIC_DATA]" at bounding box center [313, 290] width 369 height 26
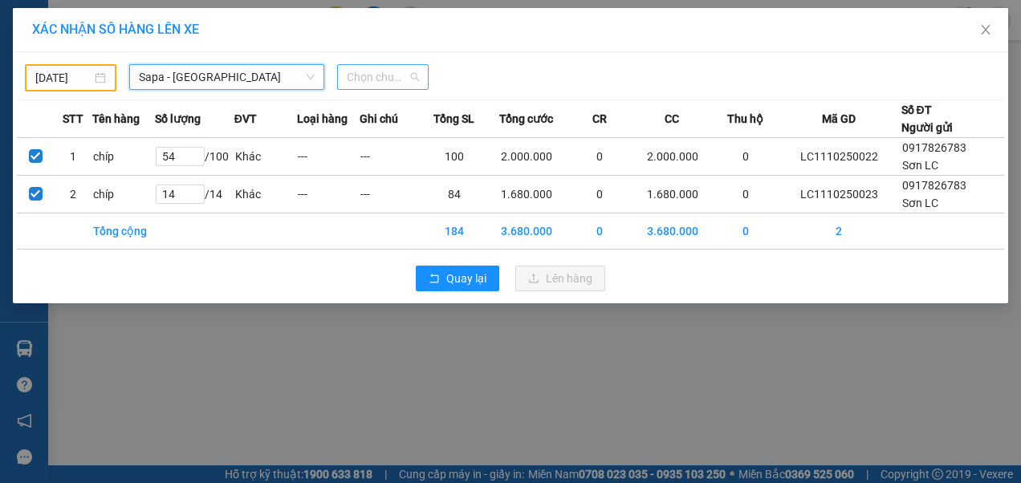
click at [400, 79] on span "Chọn chuyến" at bounding box center [383, 77] width 72 height 24
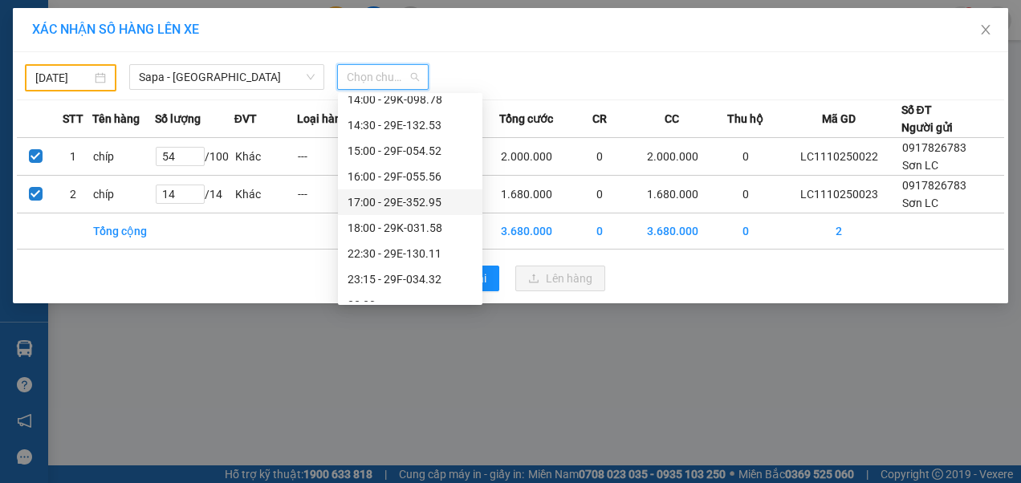
scroll to position [308, 0]
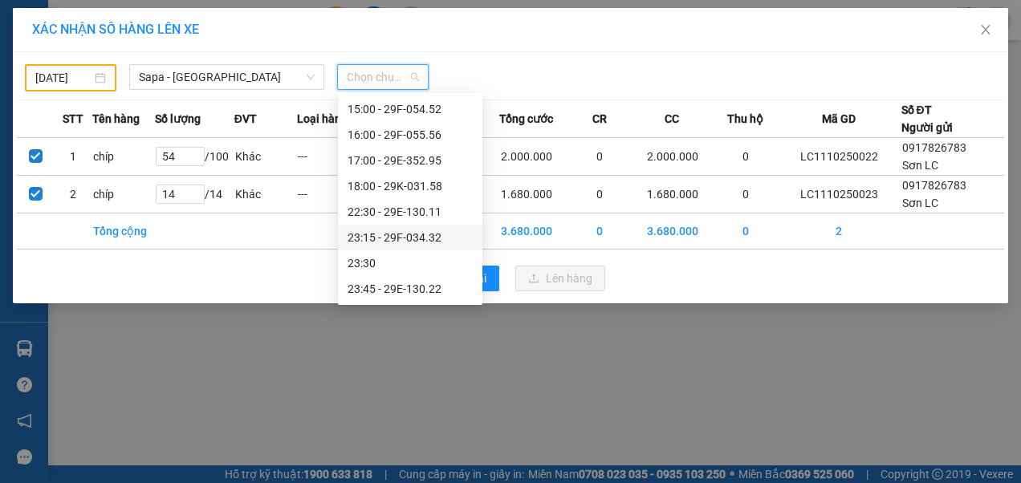
click at [404, 238] on div "23:15 - 29F-034.32" at bounding box center [409, 238] width 125 height 18
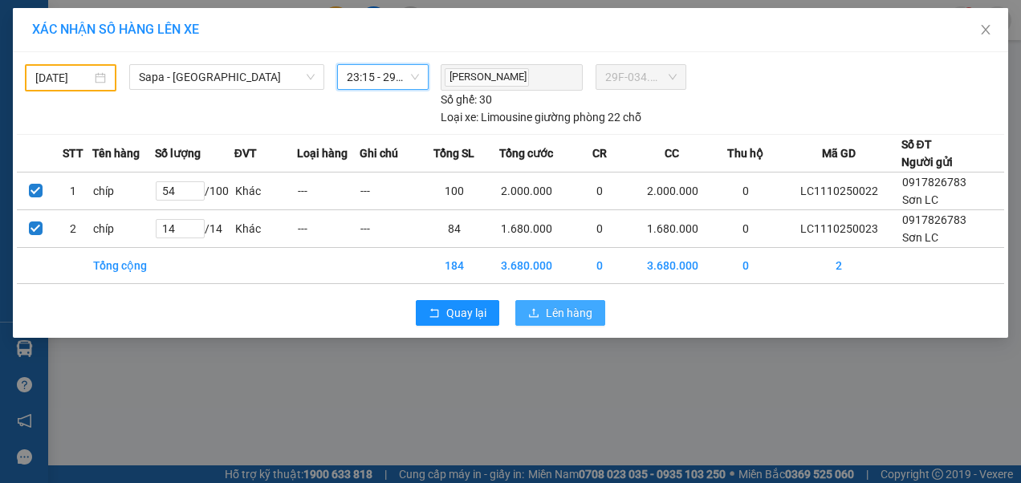
click at [555, 311] on span "Lên hàng" at bounding box center [569, 313] width 47 height 18
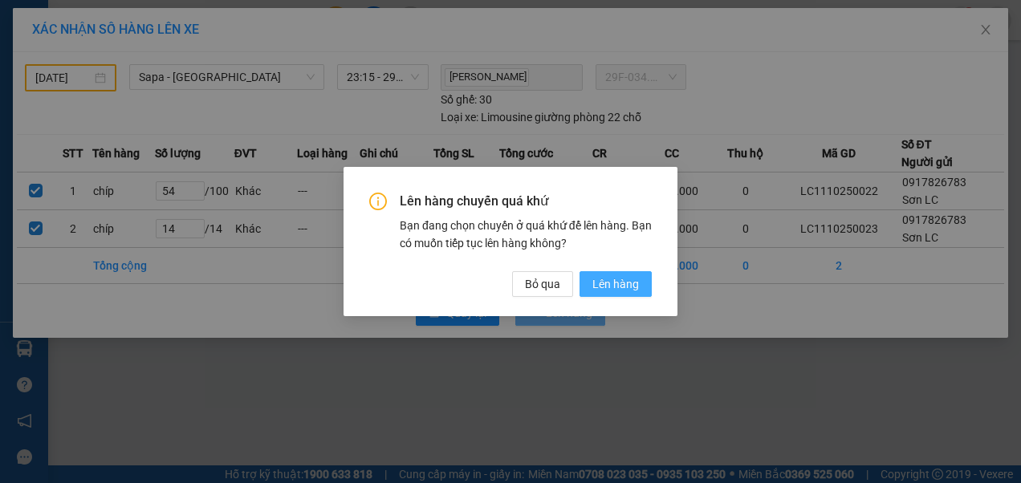
click at [615, 282] on span "Lên hàng" at bounding box center [615, 284] width 47 height 18
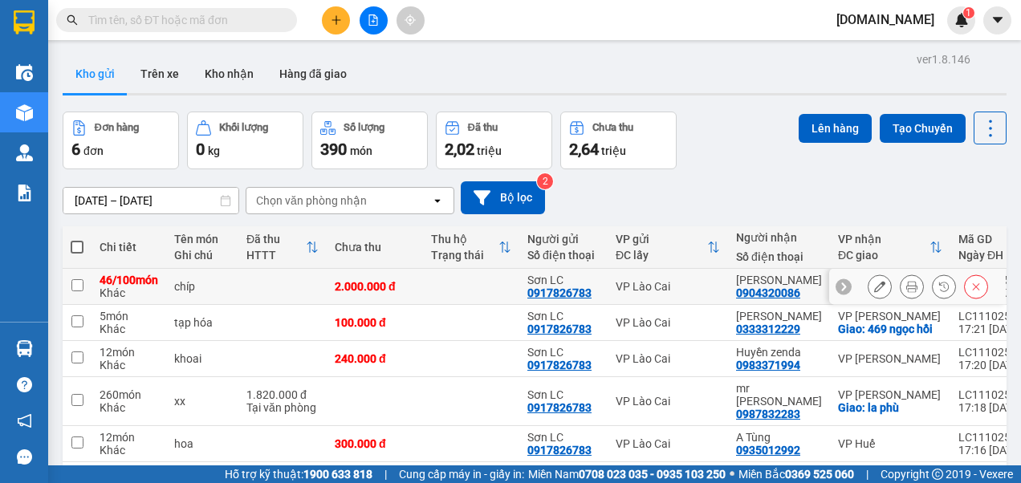
click at [74, 291] on input "checkbox" at bounding box center [77, 285] width 12 height 12
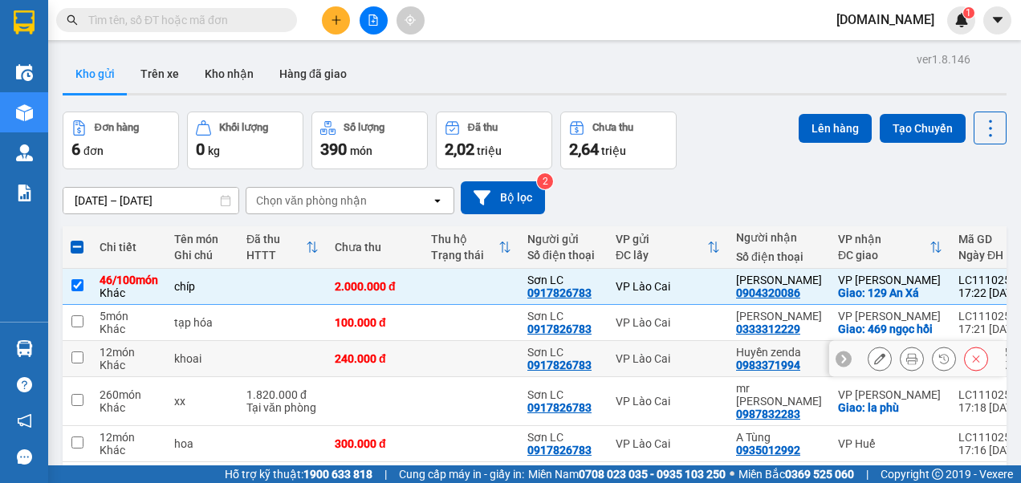
click at [73, 364] on input "checkbox" at bounding box center [77, 357] width 12 height 12
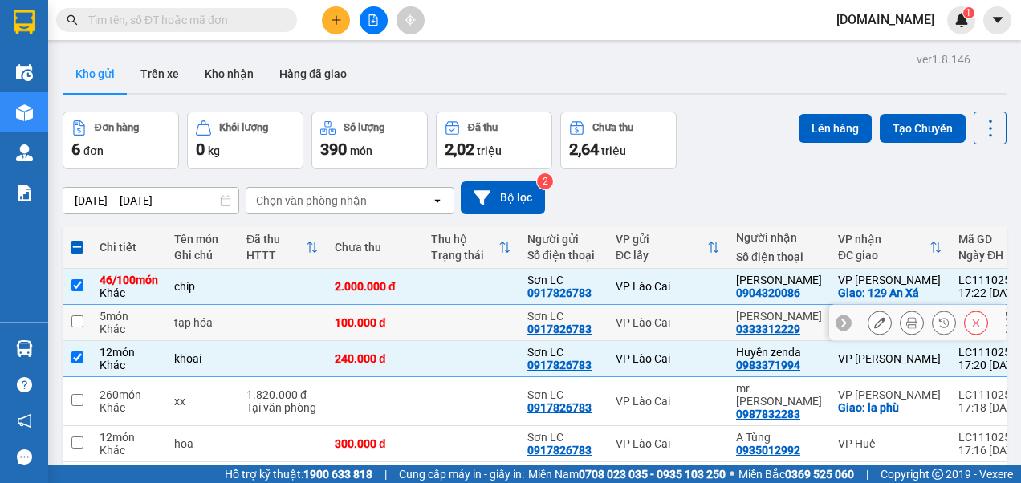
click at [79, 327] on input "checkbox" at bounding box center [77, 321] width 12 height 12
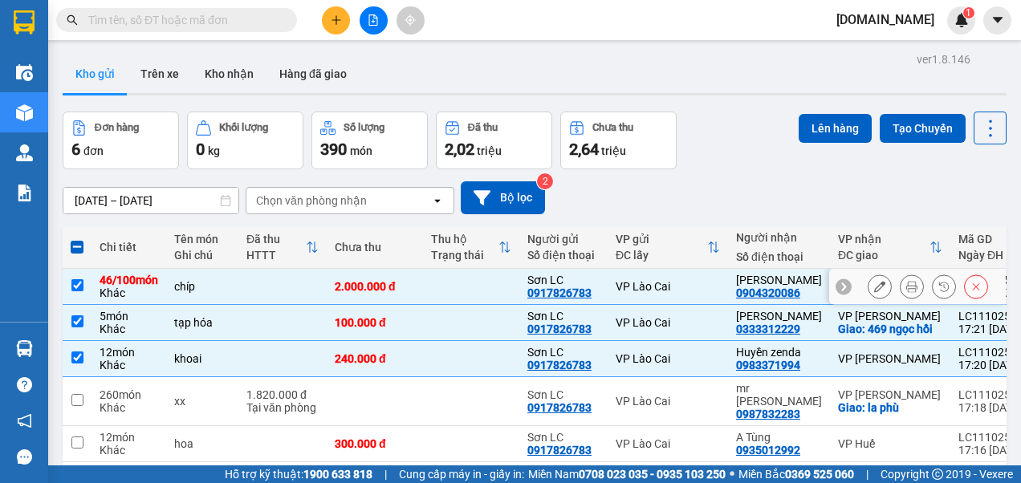
scroll to position [80, 0]
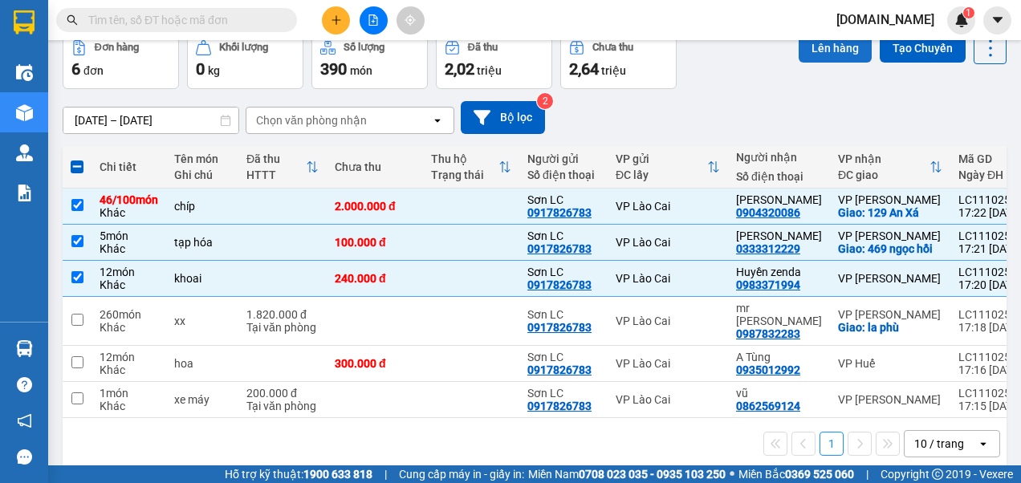
click at [814, 44] on button "Lên hàng" at bounding box center [834, 48] width 73 height 29
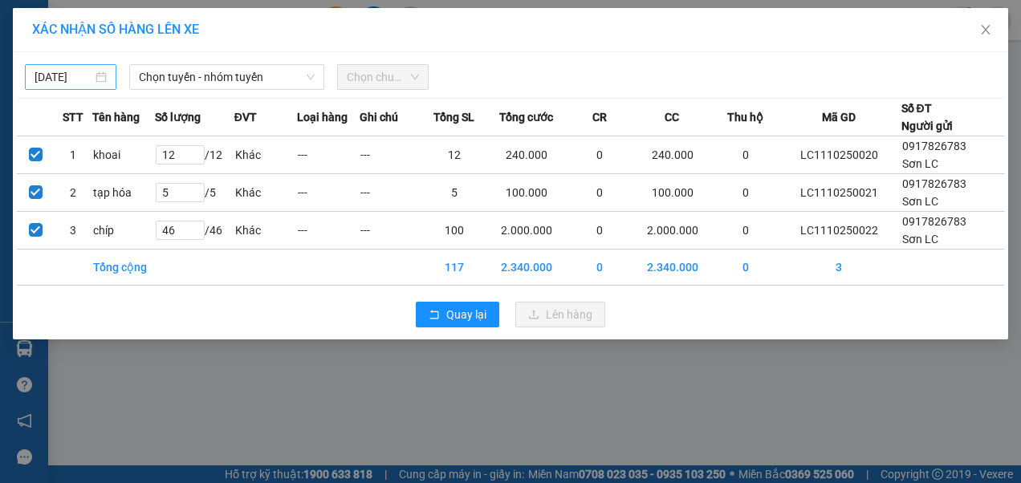
click at [96, 75] on div "[DATE]" at bounding box center [71, 77] width 72 height 18
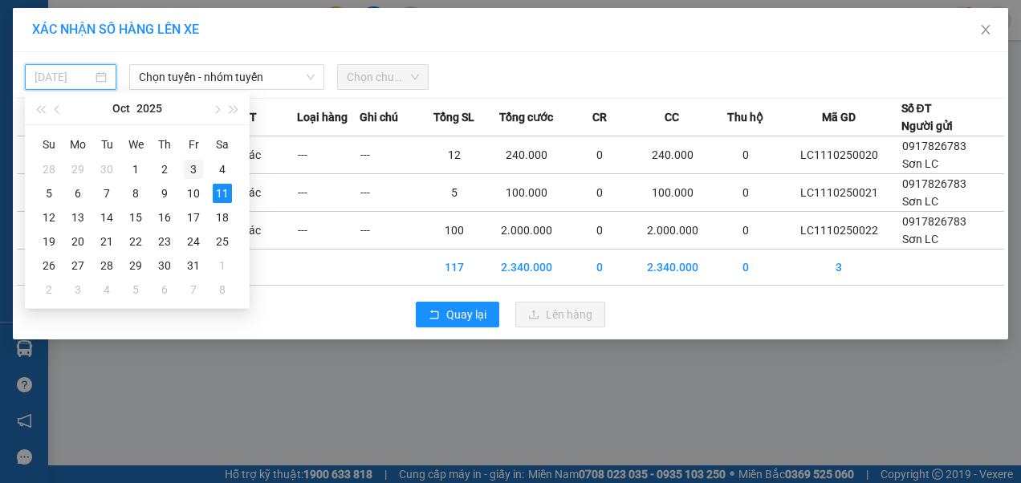
click at [189, 169] on div "3" at bounding box center [193, 169] width 19 height 19
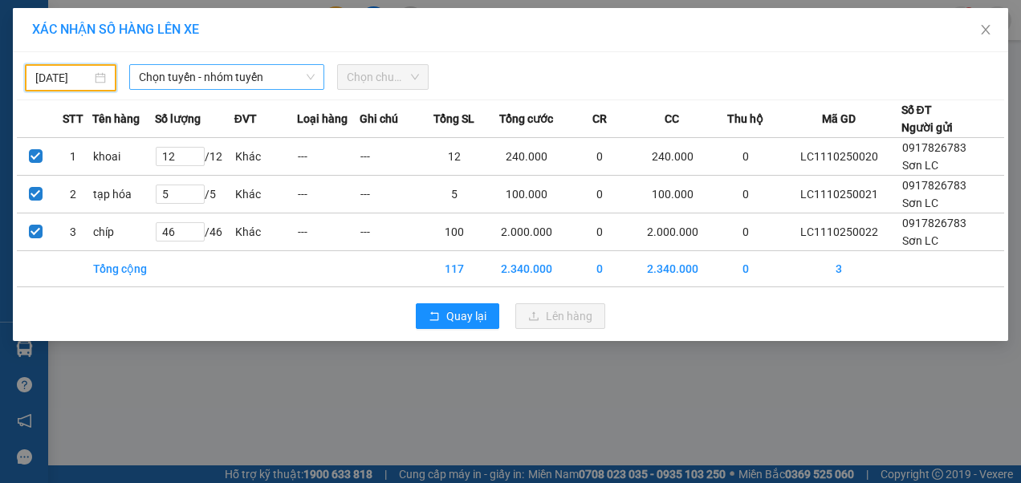
click at [249, 77] on span "Chọn tuyến - nhóm tuyến" at bounding box center [227, 77] width 177 height 24
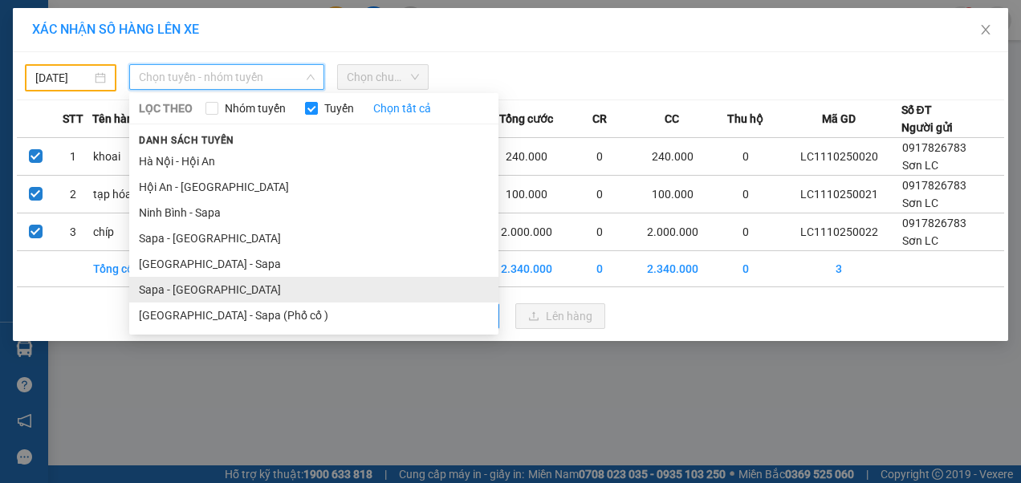
click at [162, 281] on li "Sapa - [GEOGRAPHIC_DATA]" at bounding box center [313, 290] width 369 height 26
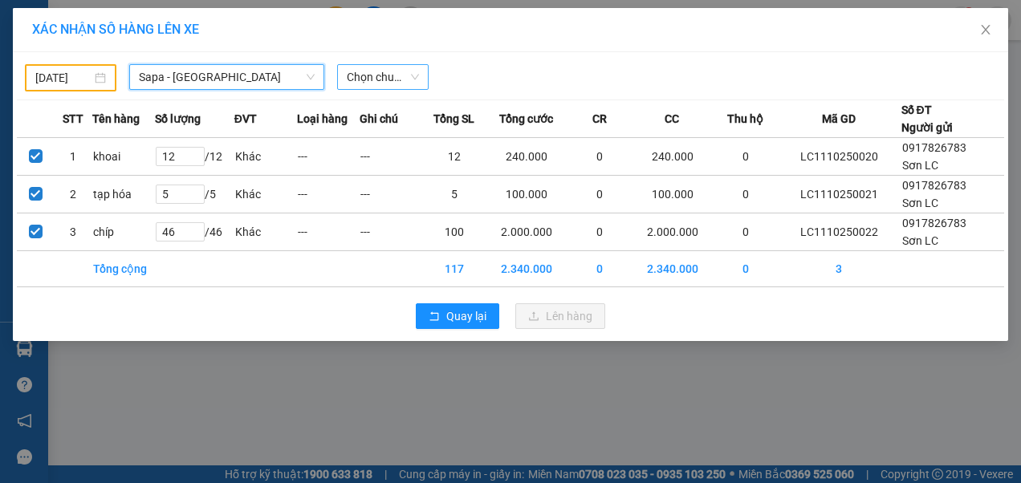
click at [409, 80] on span "Chọn chuyến" at bounding box center [383, 77] width 72 height 24
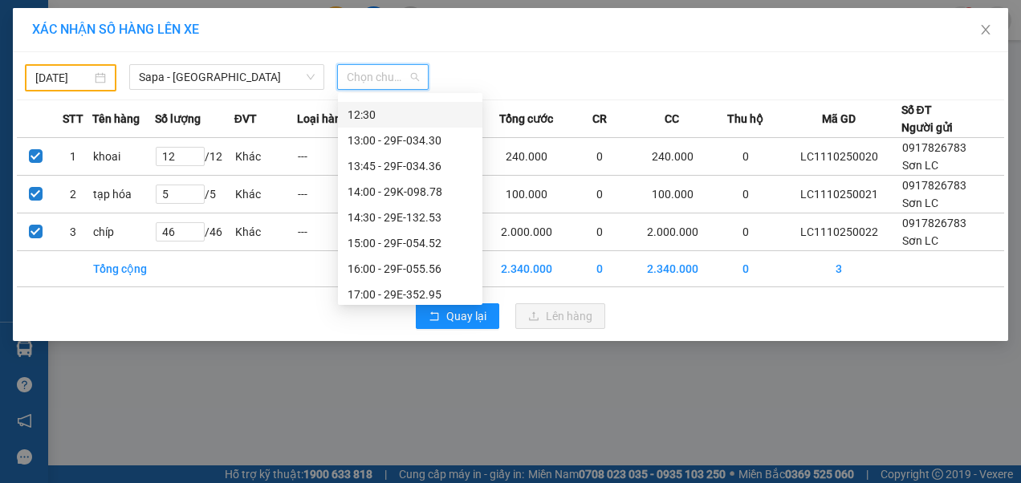
scroll to position [241, 0]
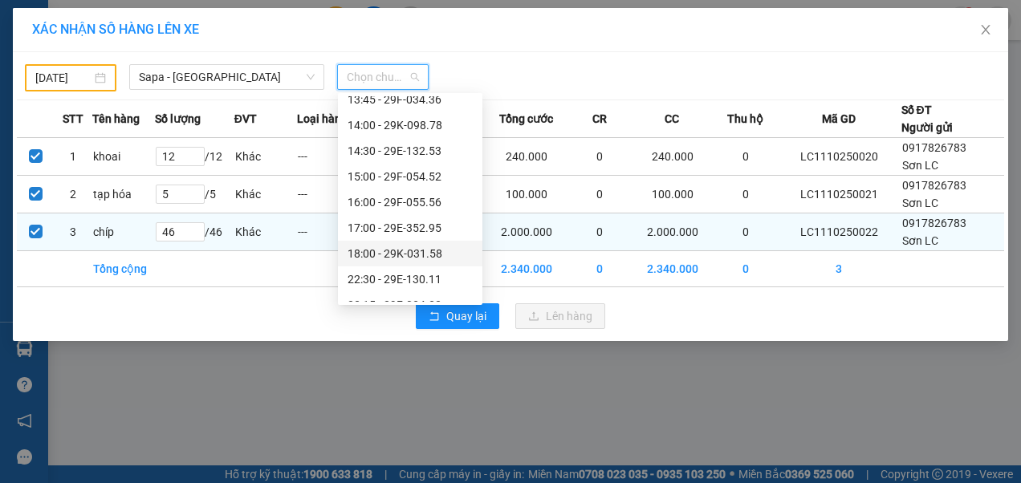
click at [408, 257] on div "18:00 - 29K-031.58" at bounding box center [409, 254] width 125 height 18
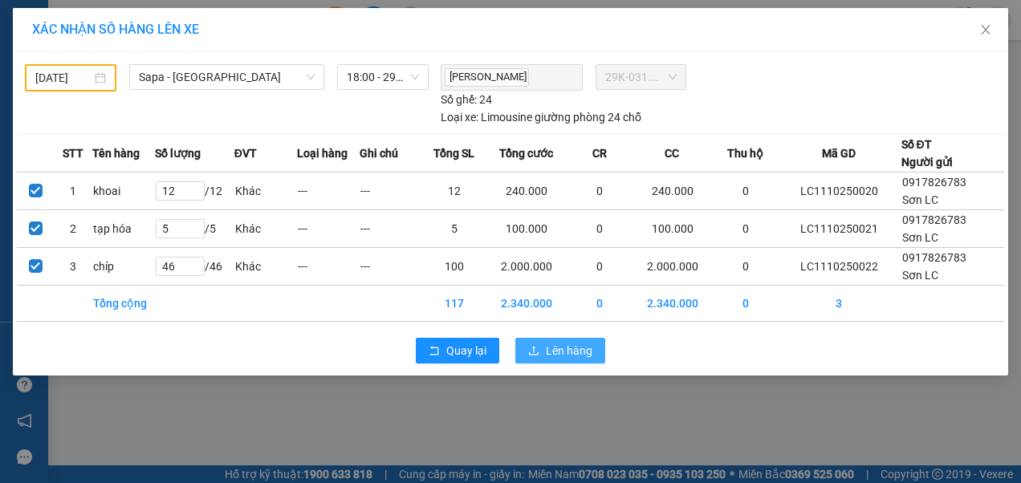
click at [554, 348] on span "Lên hàng" at bounding box center [569, 351] width 47 height 18
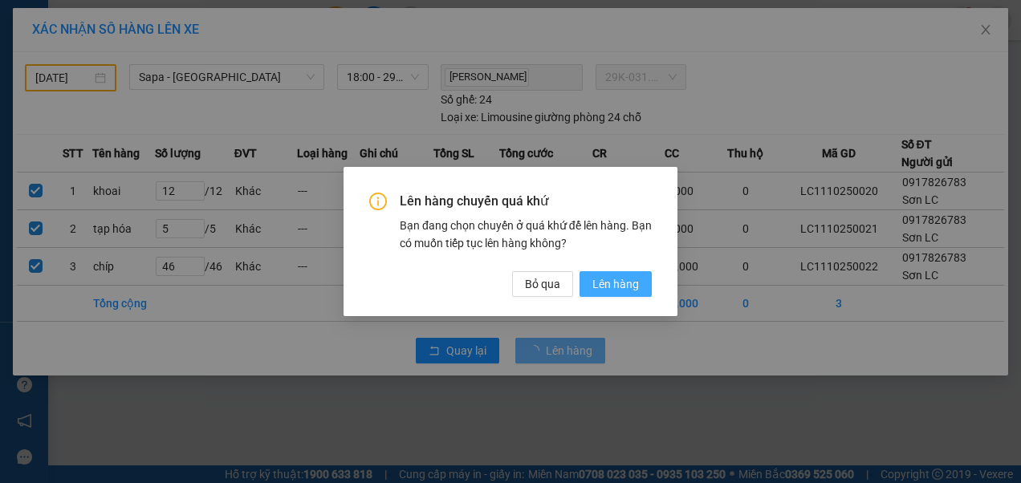
click at [618, 282] on span "Lên hàng" at bounding box center [615, 284] width 47 height 18
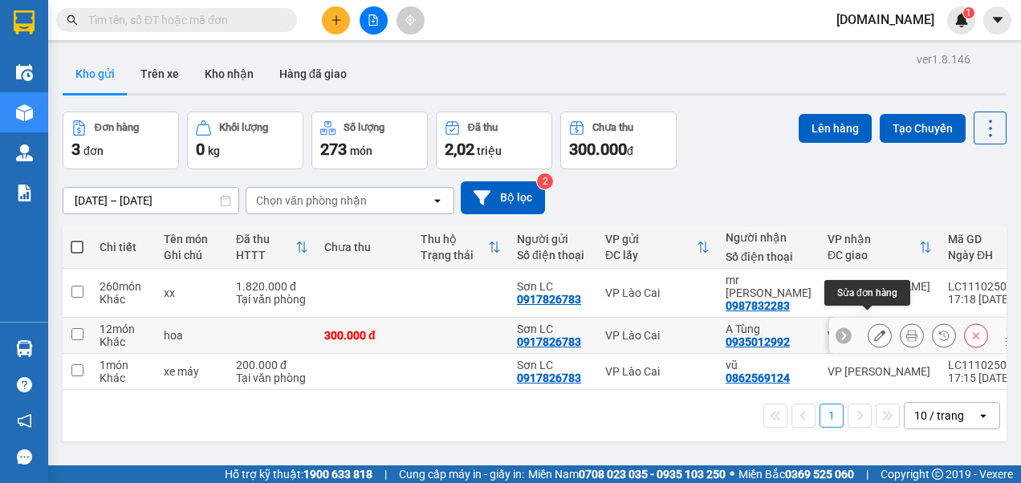
click at [874, 330] on icon at bounding box center [879, 335] width 11 height 11
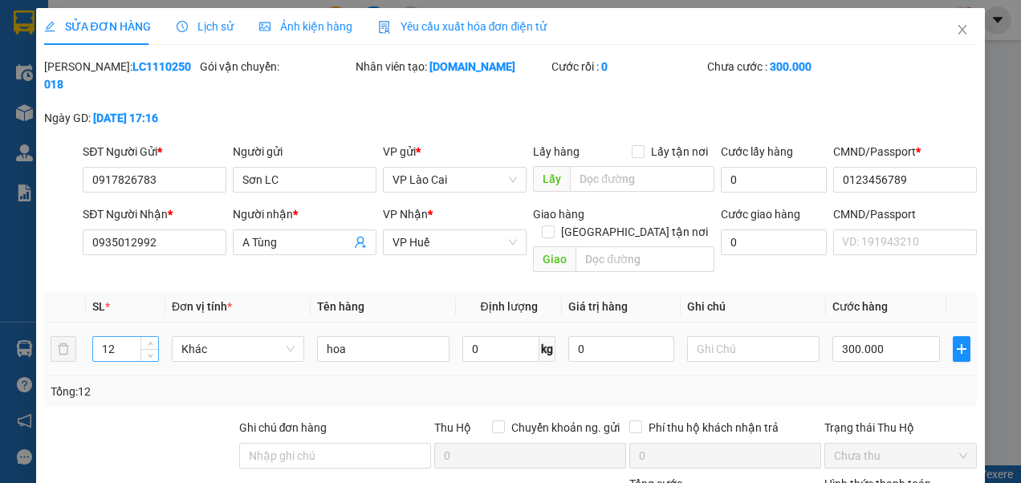
click at [105, 337] on input "12" at bounding box center [125, 349] width 65 height 24
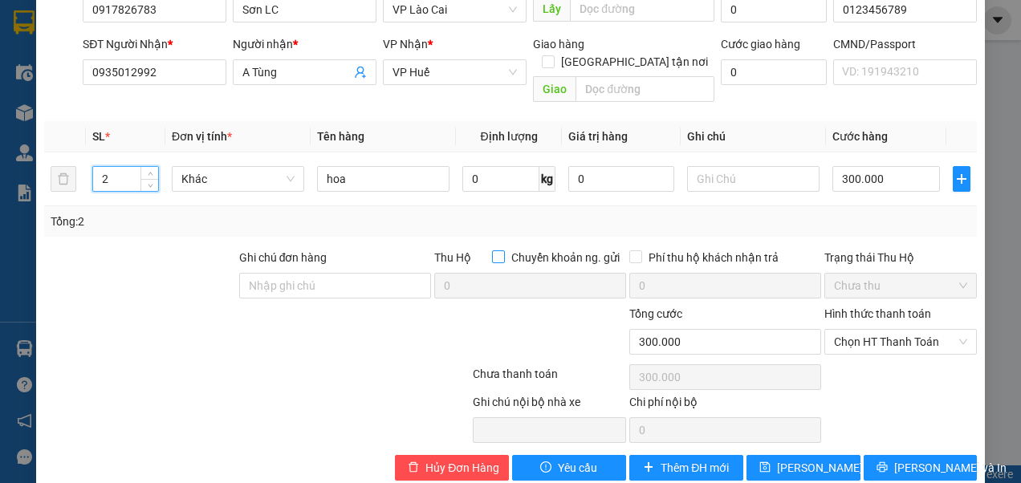
scroll to position [180, 0]
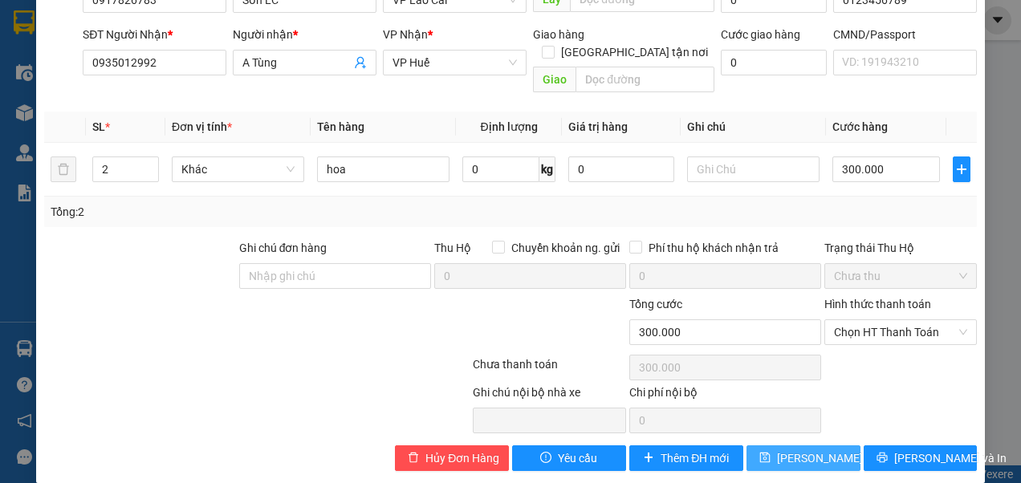
click at [790, 449] on span "[PERSON_NAME] thay đổi" at bounding box center [841, 458] width 128 height 18
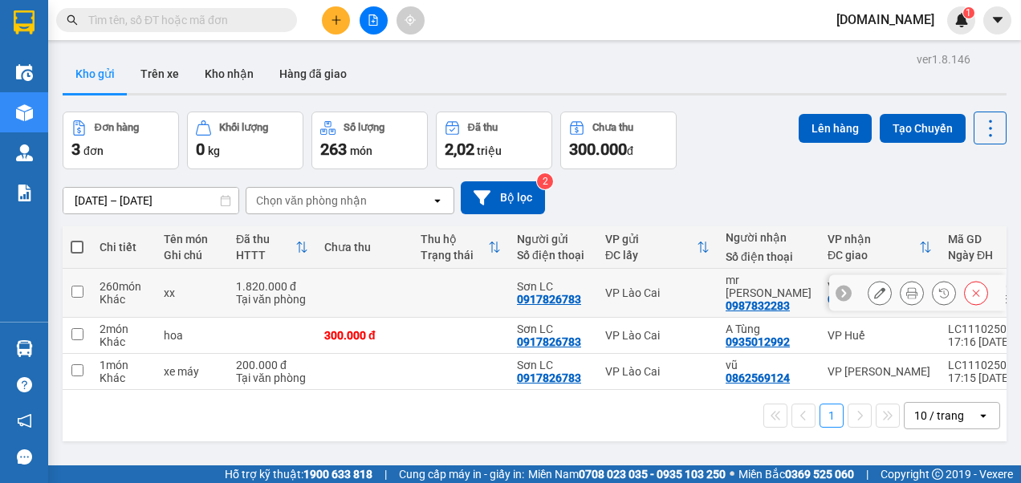
click at [76, 286] on input "checkbox" at bounding box center [77, 292] width 12 height 12
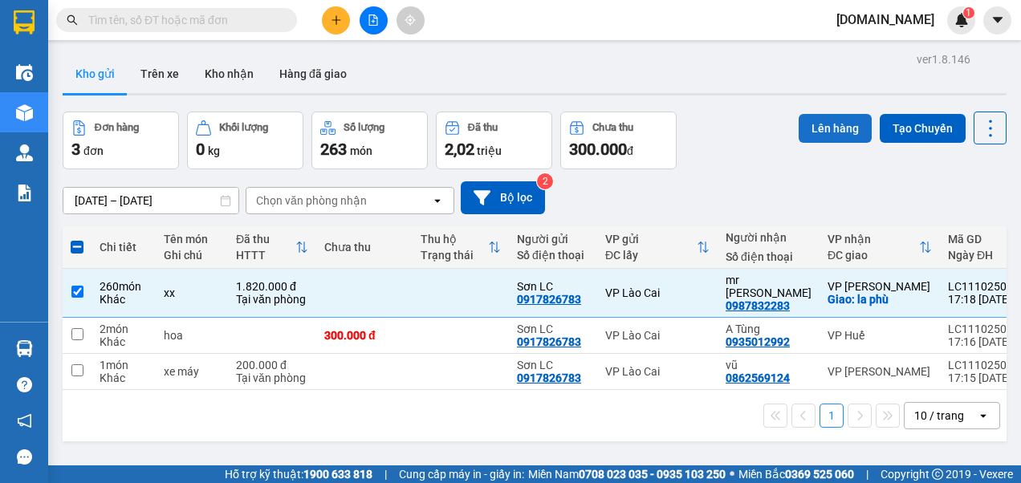
click at [827, 128] on button "Lên hàng" at bounding box center [834, 128] width 73 height 29
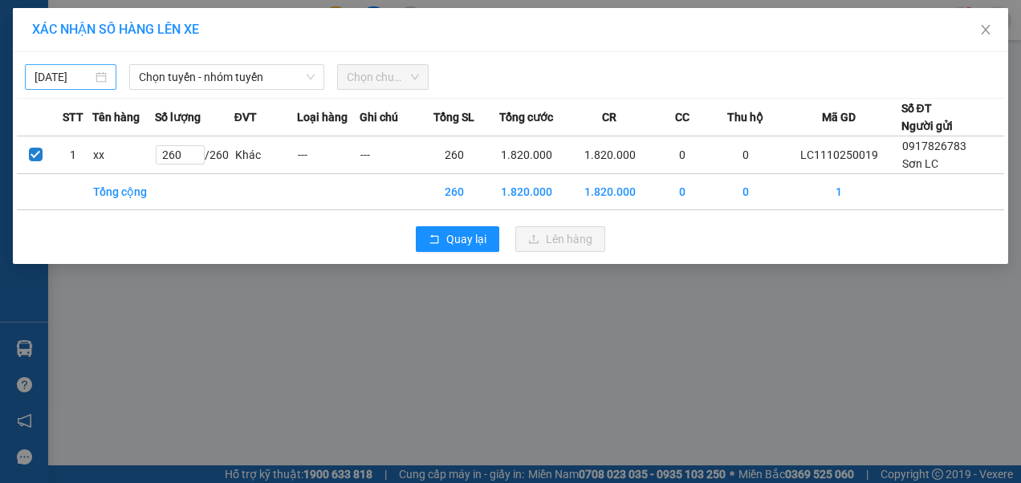
click at [75, 79] on input "[DATE]" at bounding box center [64, 77] width 58 height 18
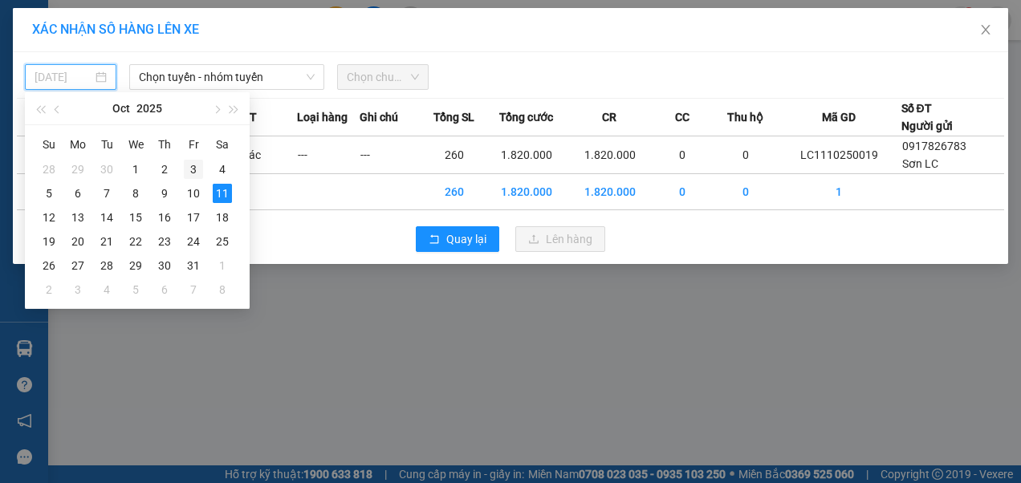
click at [189, 168] on div "3" at bounding box center [193, 169] width 19 height 19
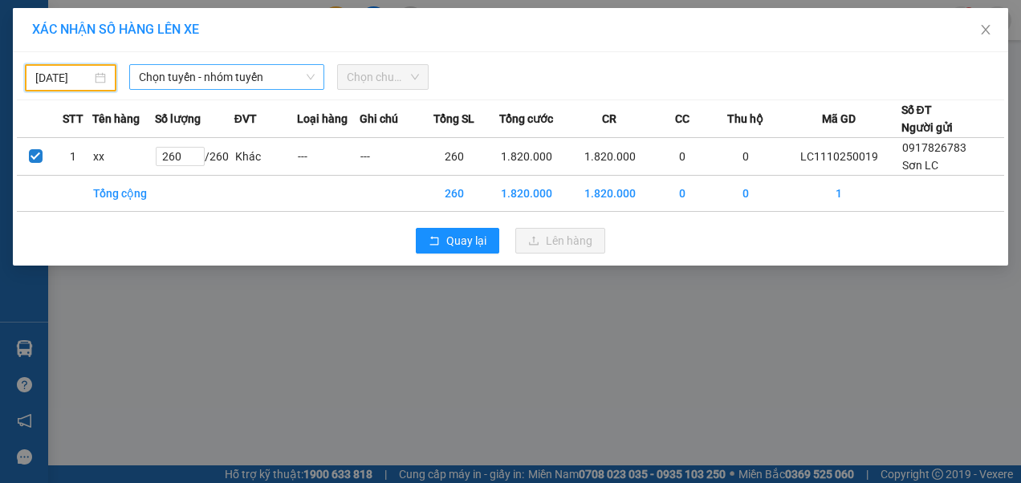
click at [238, 78] on span "Chọn tuyến - nhóm tuyến" at bounding box center [227, 77] width 177 height 24
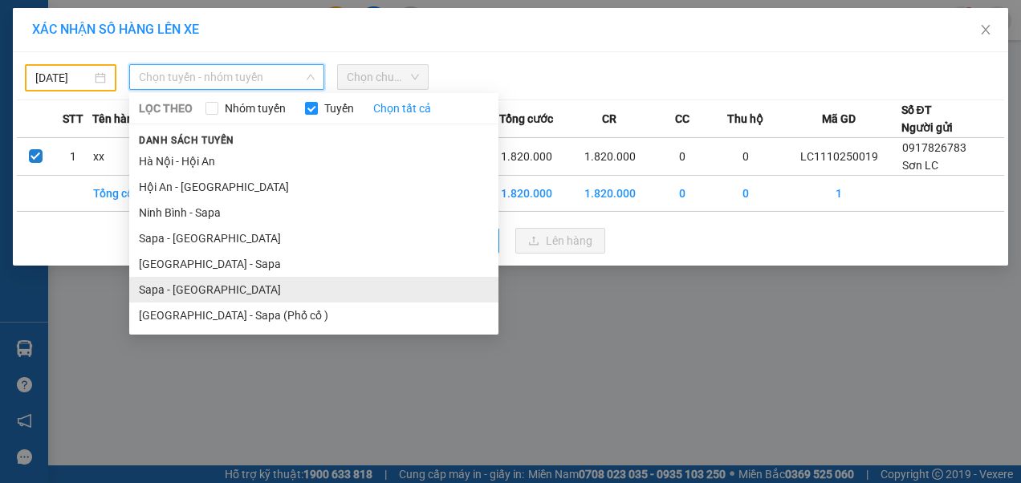
drag, startPoint x: 210, startPoint y: 289, endPoint x: 246, endPoint y: 234, distance: 65.0
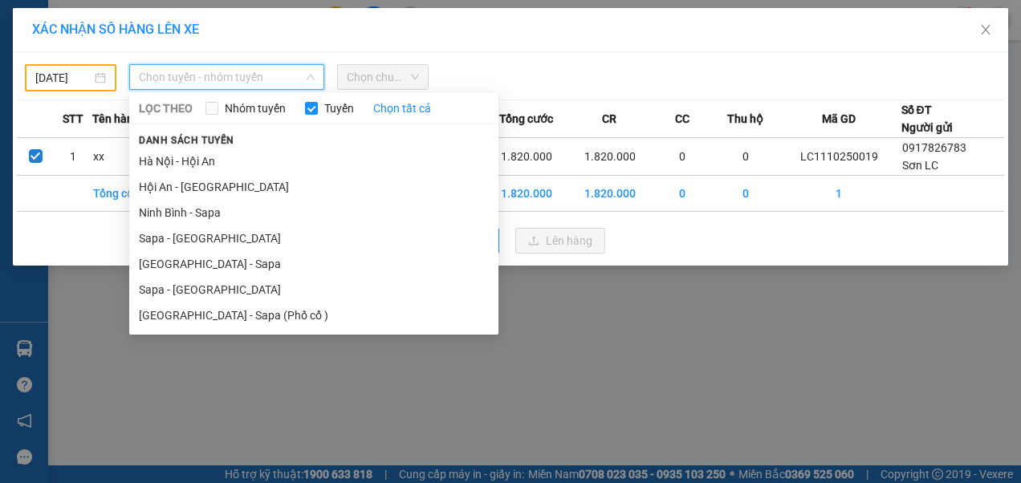
click at [212, 286] on li "Sapa - [GEOGRAPHIC_DATA]" at bounding box center [313, 290] width 369 height 26
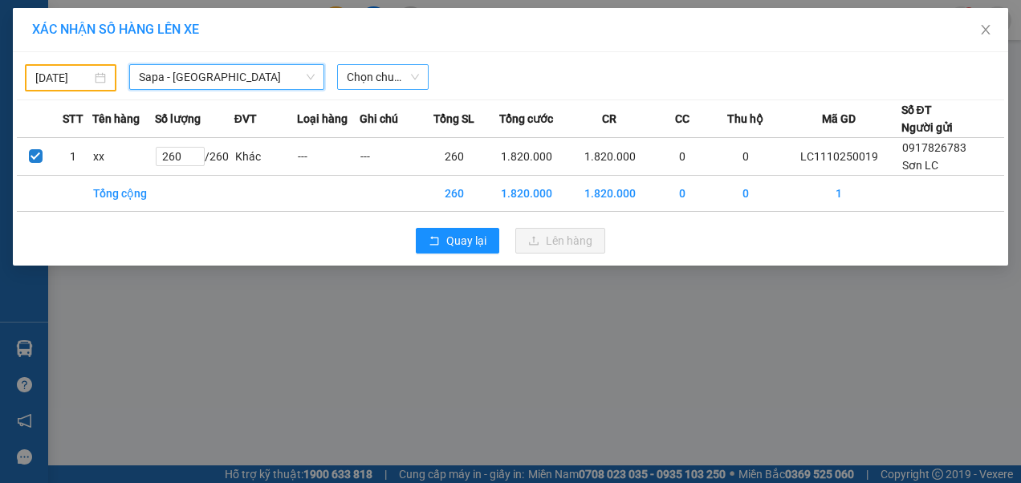
click at [392, 82] on span "Chọn chuyến" at bounding box center [383, 77] width 72 height 24
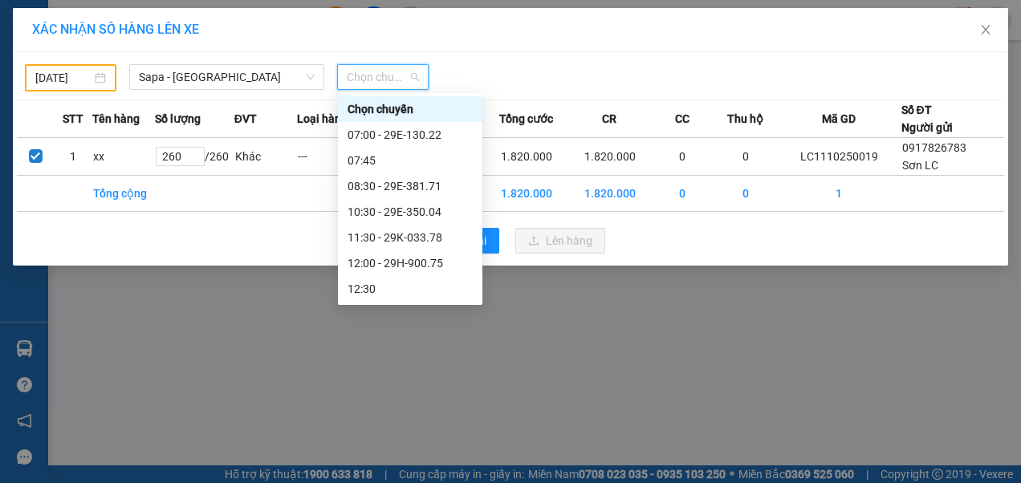
scroll to position [160, 0]
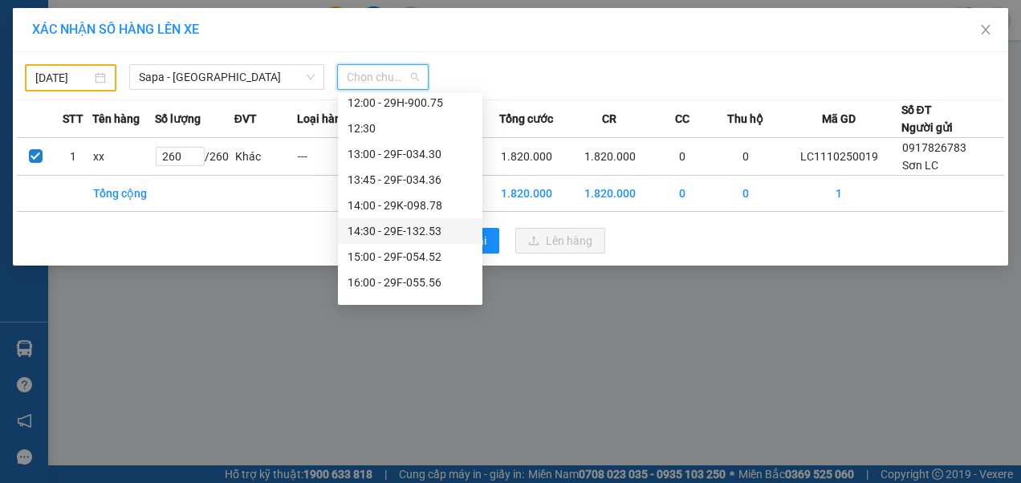
click at [406, 230] on div "14:30 - 29E-132.53" at bounding box center [409, 231] width 125 height 18
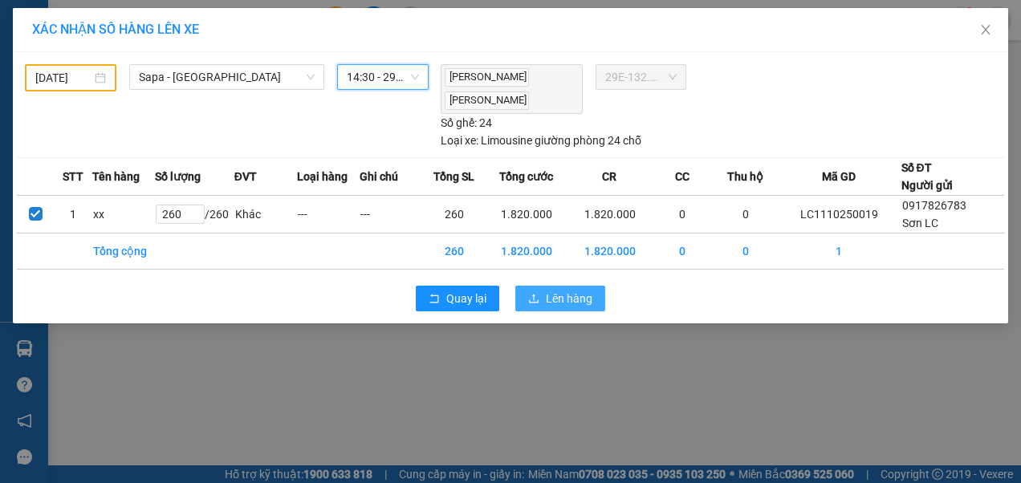
click at [569, 299] on span "Lên hàng" at bounding box center [569, 299] width 47 height 18
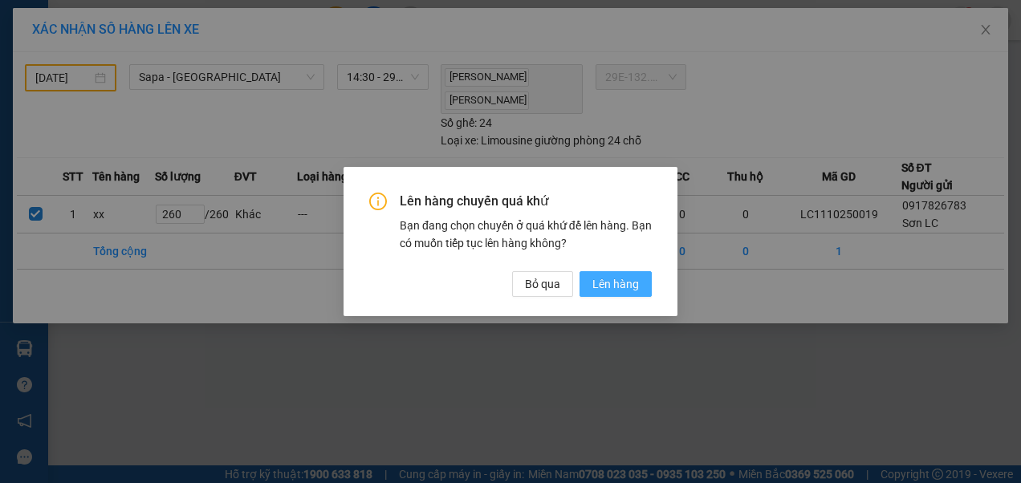
click at [628, 284] on span "Lên hàng" at bounding box center [615, 284] width 47 height 18
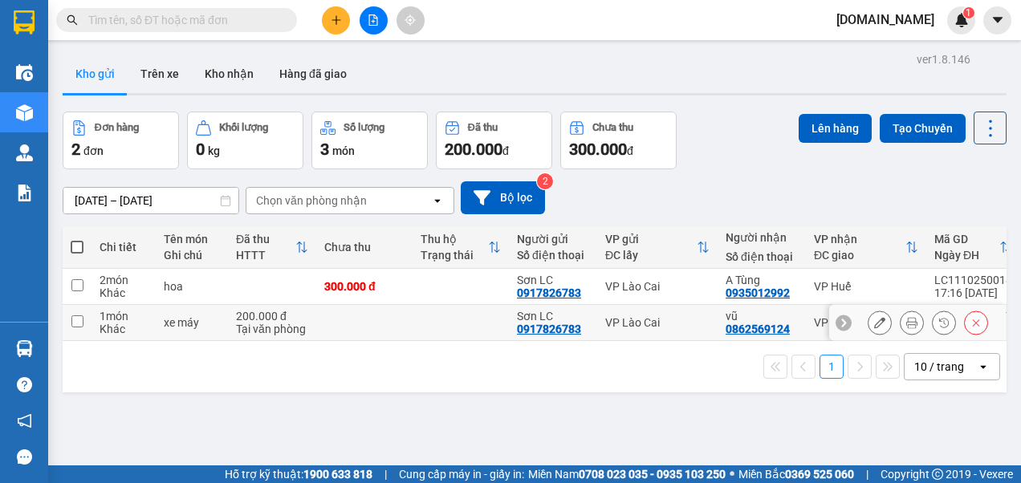
click at [78, 321] on input "checkbox" at bounding box center [77, 321] width 12 height 12
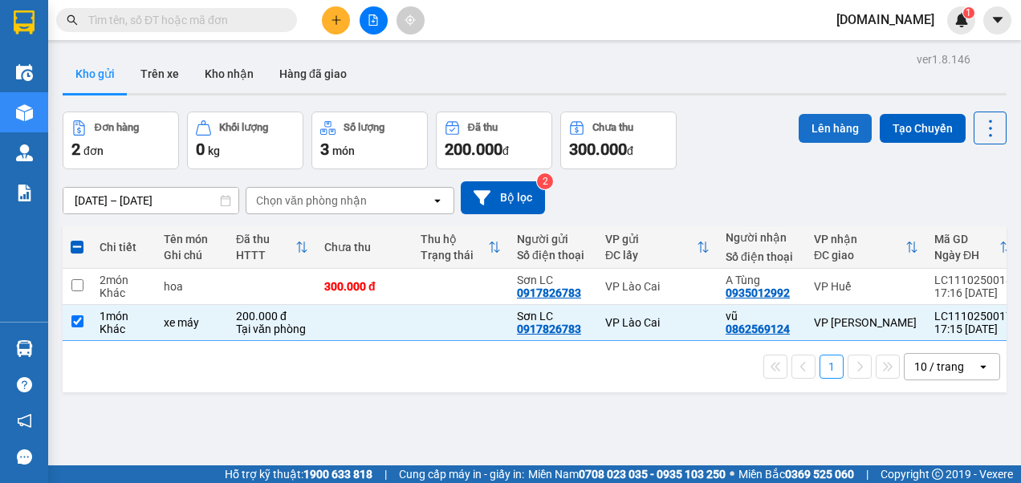
click at [828, 128] on button "Lên hàng" at bounding box center [834, 128] width 73 height 29
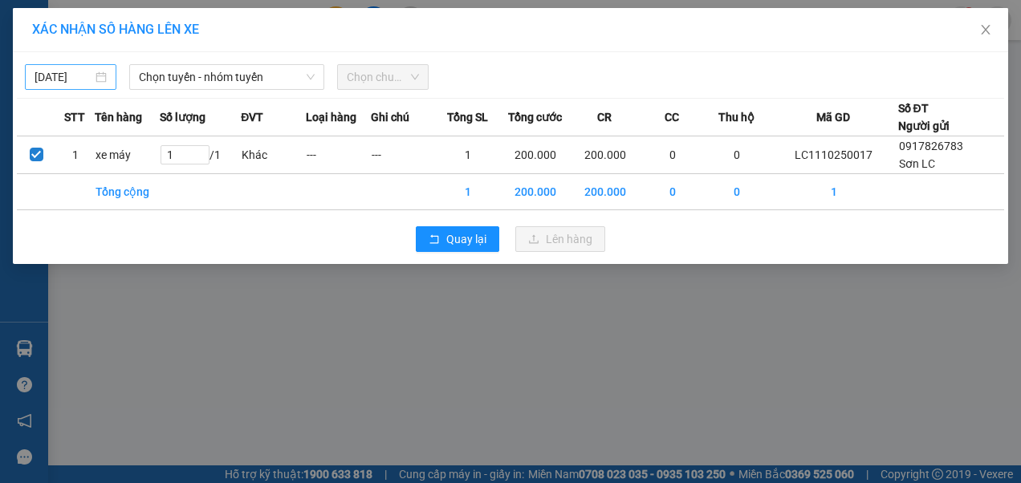
click at [83, 82] on input "[DATE]" at bounding box center [64, 77] width 58 height 18
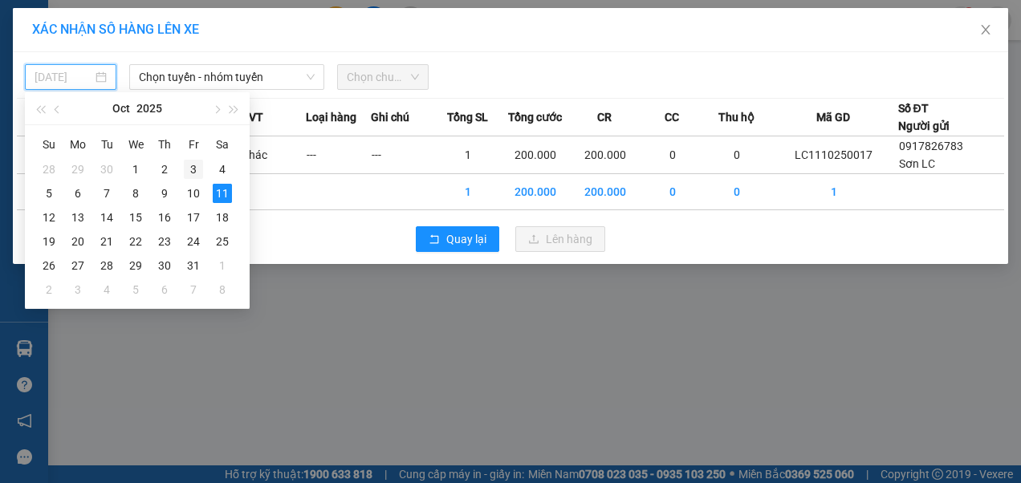
click at [188, 169] on div "3" at bounding box center [193, 169] width 19 height 19
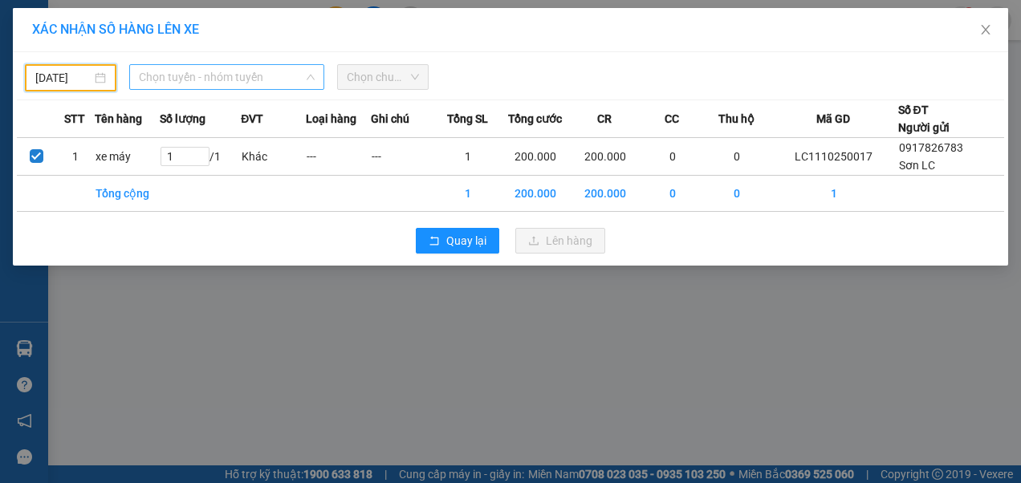
click at [272, 77] on span "Chọn tuyến - nhóm tuyến" at bounding box center [227, 77] width 177 height 24
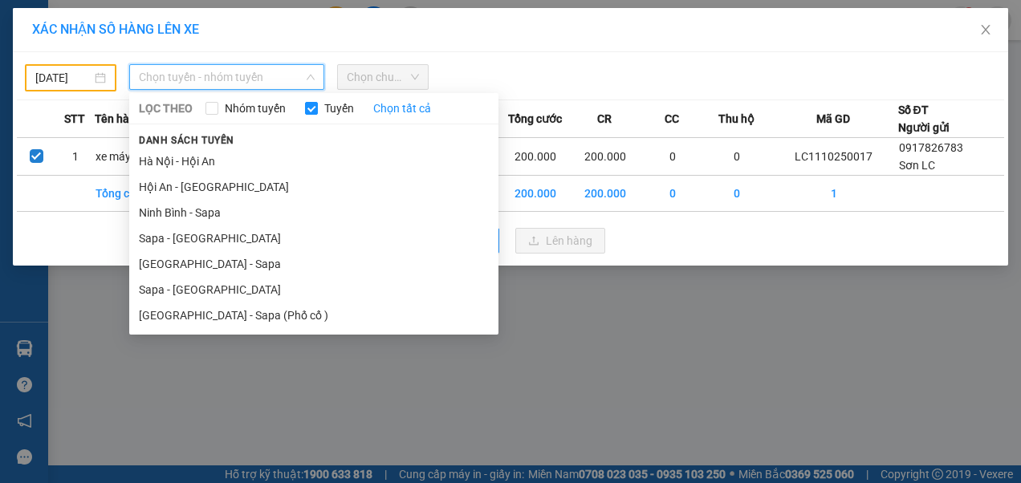
drag, startPoint x: 191, startPoint y: 286, endPoint x: 352, endPoint y: 93, distance: 251.2
click at [202, 282] on li "Sapa - [GEOGRAPHIC_DATA]" at bounding box center [313, 290] width 369 height 26
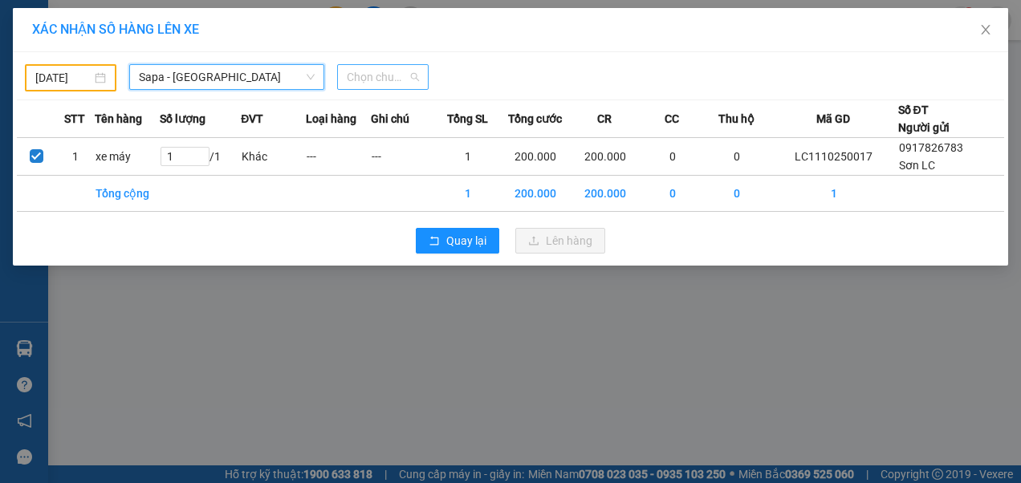
click at [389, 80] on span "Chọn chuyến" at bounding box center [383, 77] width 72 height 24
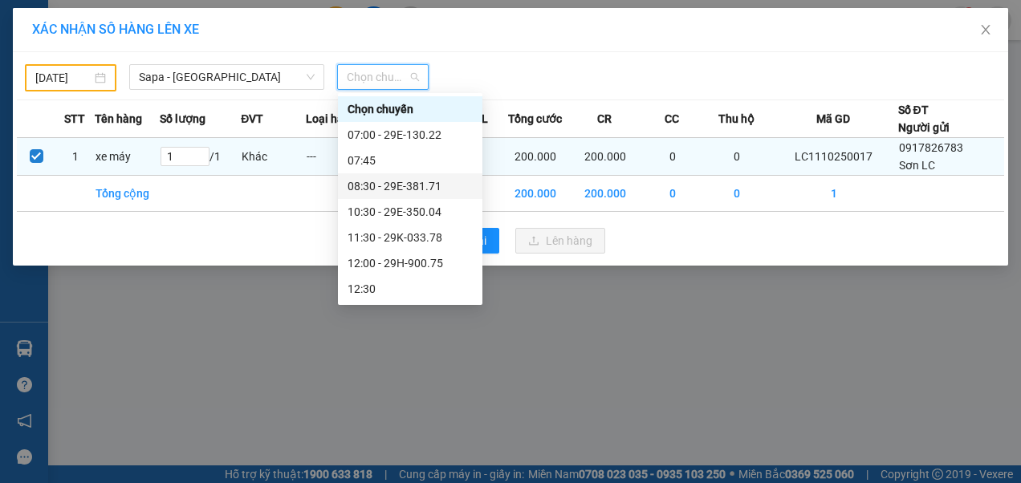
click at [382, 184] on div "08:30 - 29E-381.71" at bounding box center [409, 186] width 125 height 18
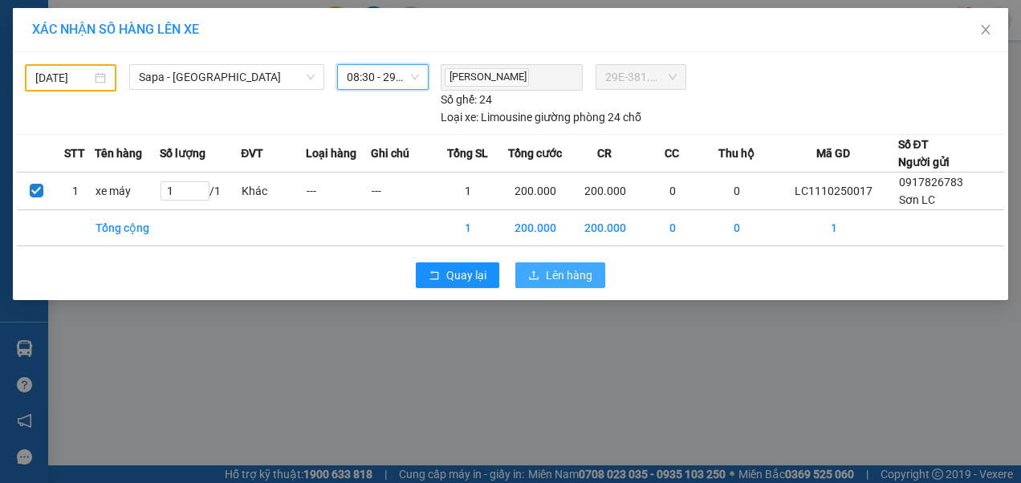
click at [573, 273] on span "Lên hàng" at bounding box center [569, 275] width 47 height 18
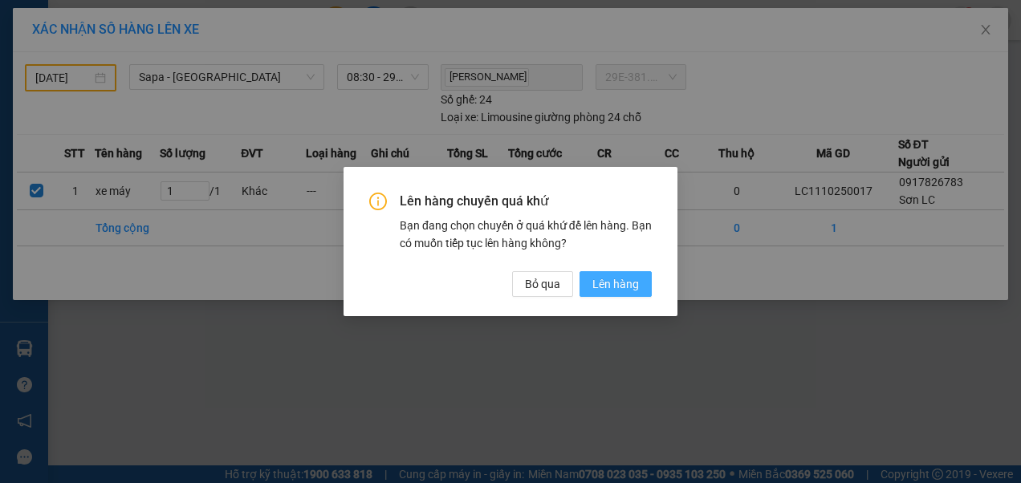
click at [613, 282] on span "Lên hàng" at bounding box center [615, 284] width 47 height 18
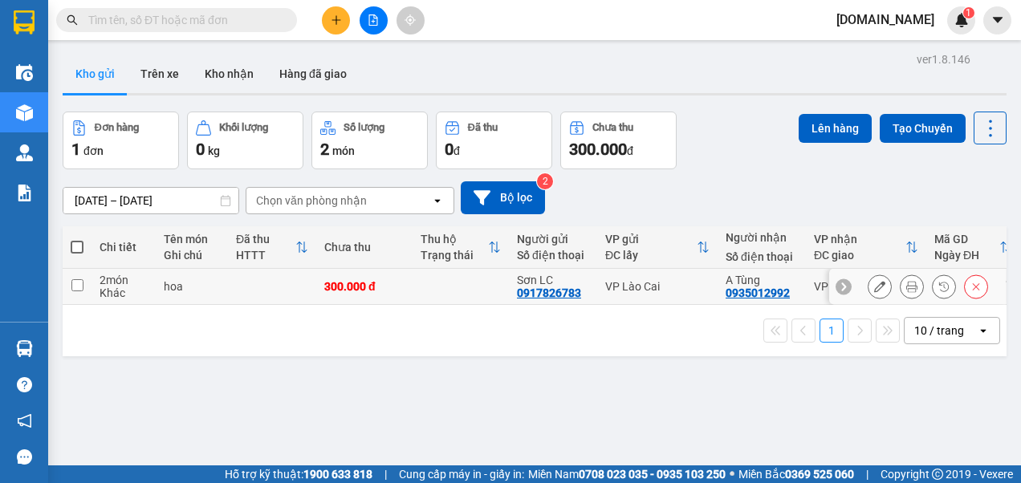
click at [79, 287] on input "checkbox" at bounding box center [77, 285] width 12 height 12
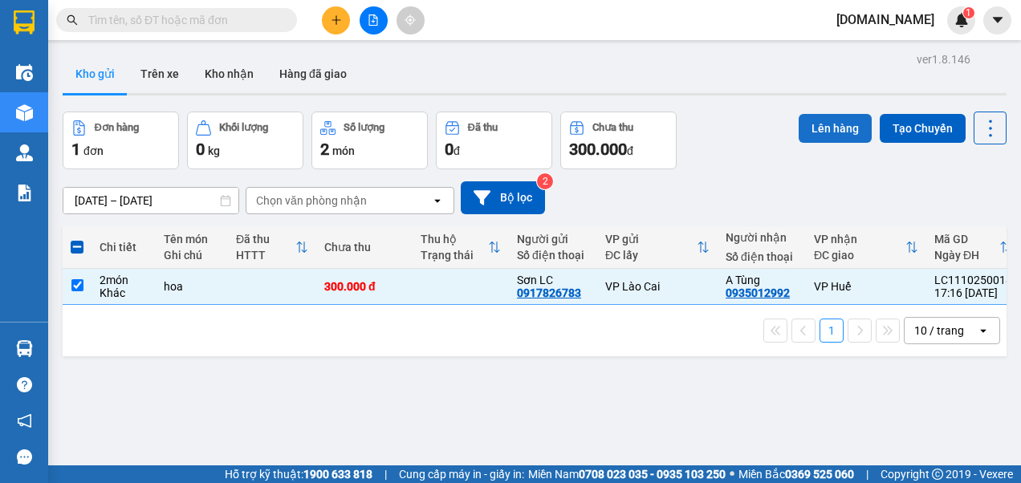
click at [806, 132] on button "Lên hàng" at bounding box center [834, 128] width 73 height 29
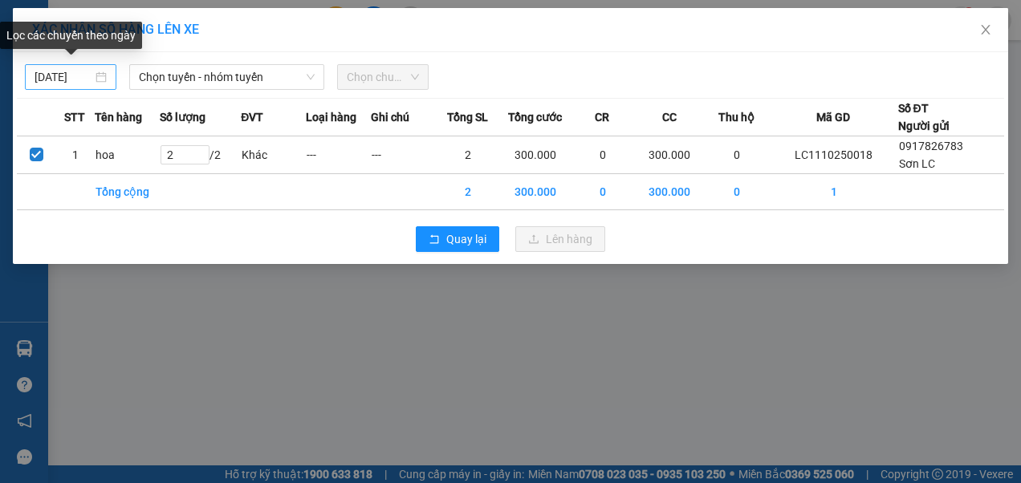
click at [82, 77] on body "Kết quả tìm kiếm ( 0 ) Bộ lọc No Data [DOMAIN_NAME] 1 Điều hành xe Kho hàng mới…" at bounding box center [510, 241] width 1021 height 483
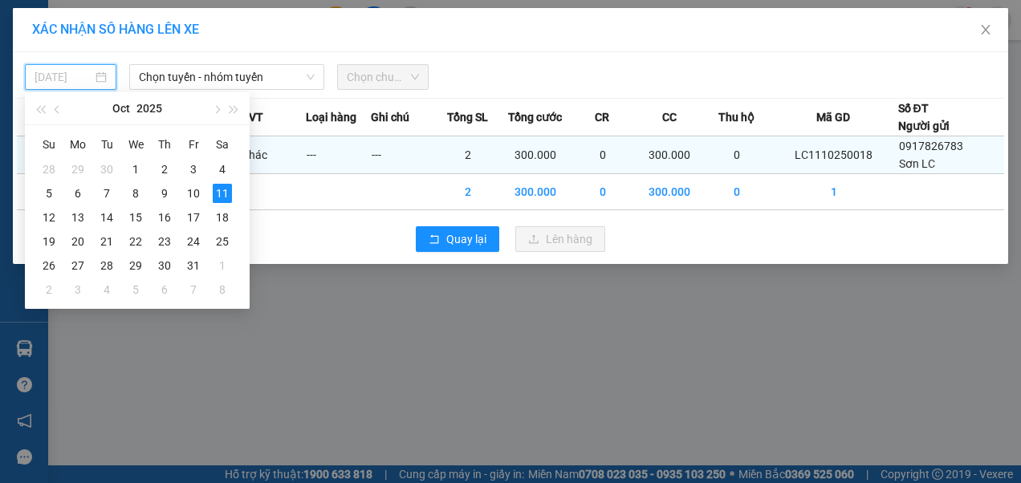
click at [192, 172] on div "3" at bounding box center [193, 169] width 19 height 19
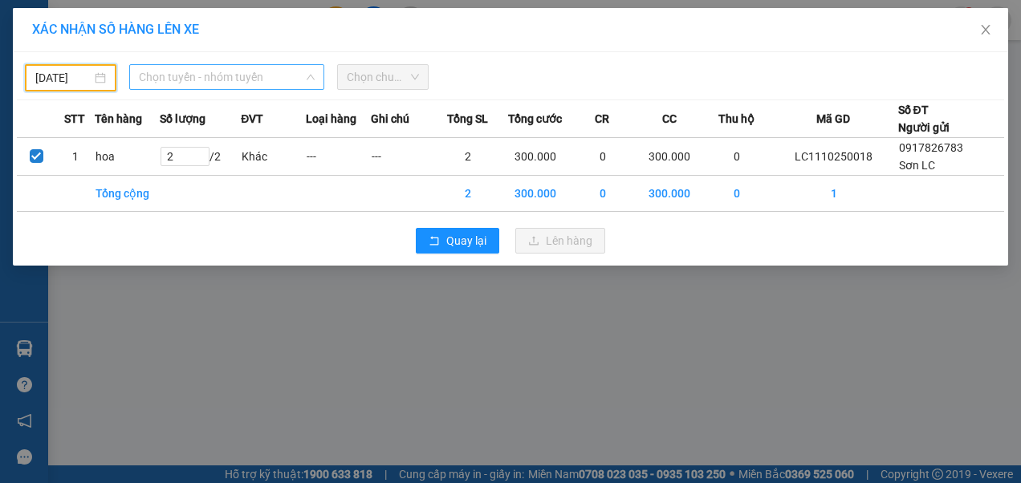
click at [242, 83] on span "Chọn tuyến - nhóm tuyến" at bounding box center [227, 77] width 177 height 24
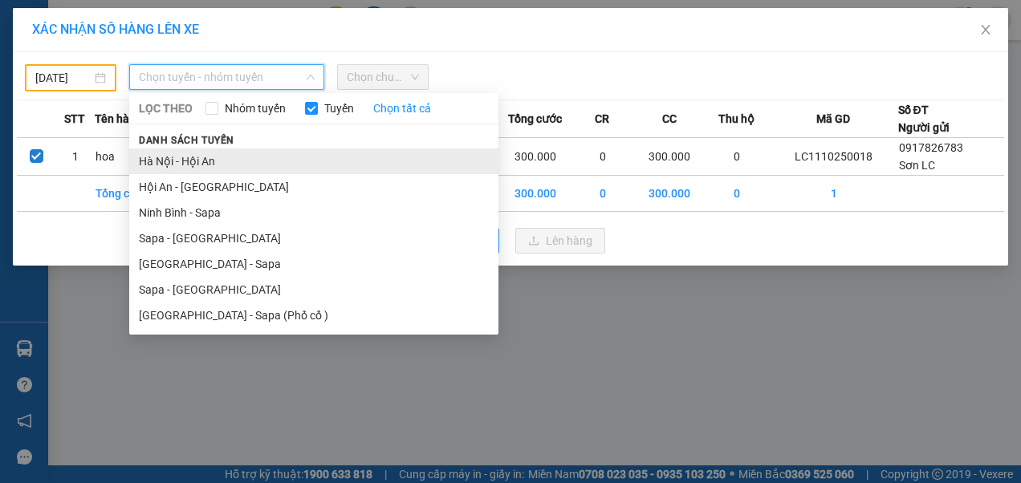
click at [187, 159] on li "Hà Nội - Hội An" at bounding box center [313, 161] width 369 height 26
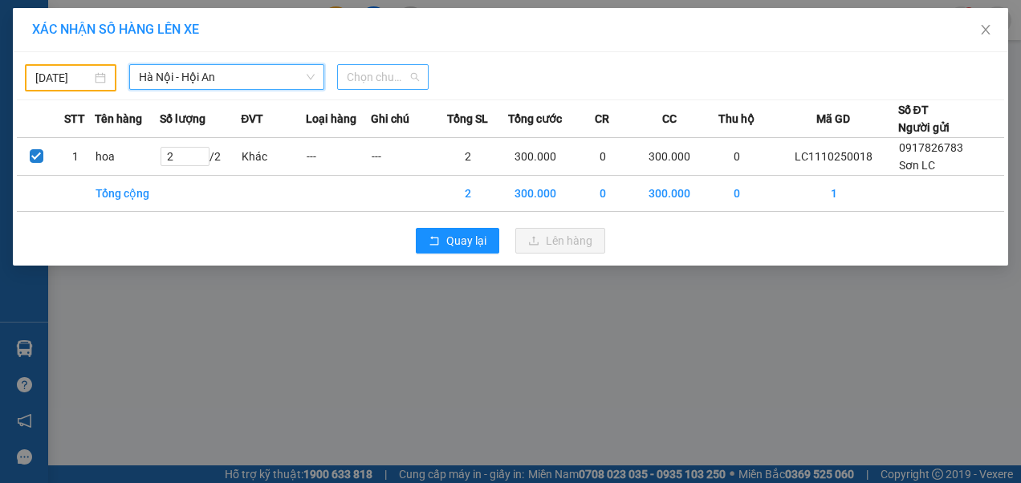
click at [416, 80] on span "Chọn chuyến" at bounding box center [383, 77] width 72 height 24
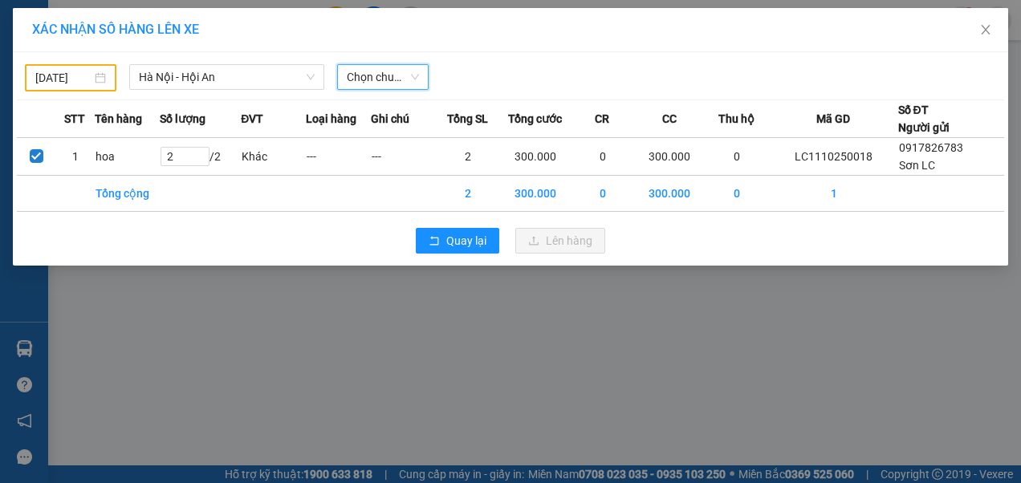
click at [419, 80] on span "Chọn chuyến" at bounding box center [383, 77] width 72 height 24
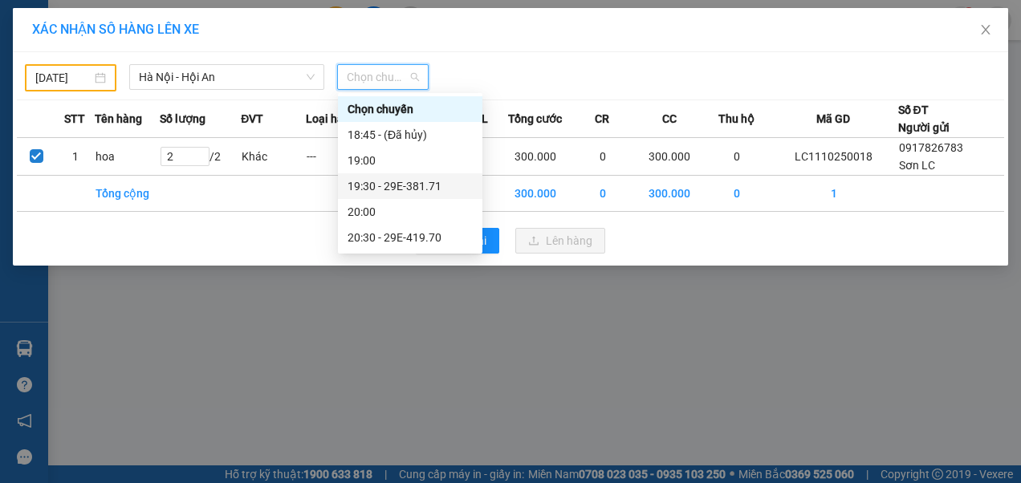
click at [412, 186] on div "19:30 - 29E-381.71" at bounding box center [409, 186] width 125 height 18
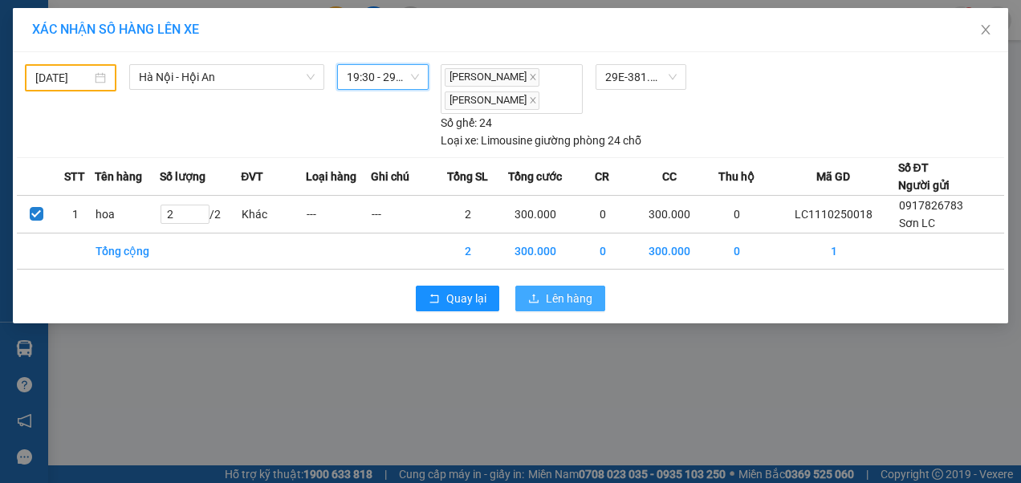
click at [572, 302] on span "Lên hàng" at bounding box center [569, 299] width 47 height 18
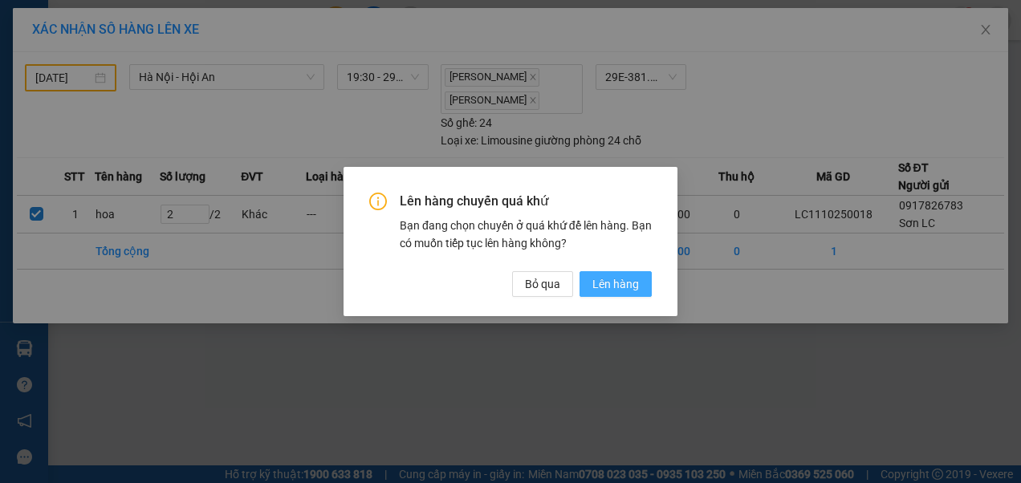
click at [615, 282] on span "Lên hàng" at bounding box center [615, 284] width 47 height 18
